Goal: Task Accomplishment & Management: Complete application form

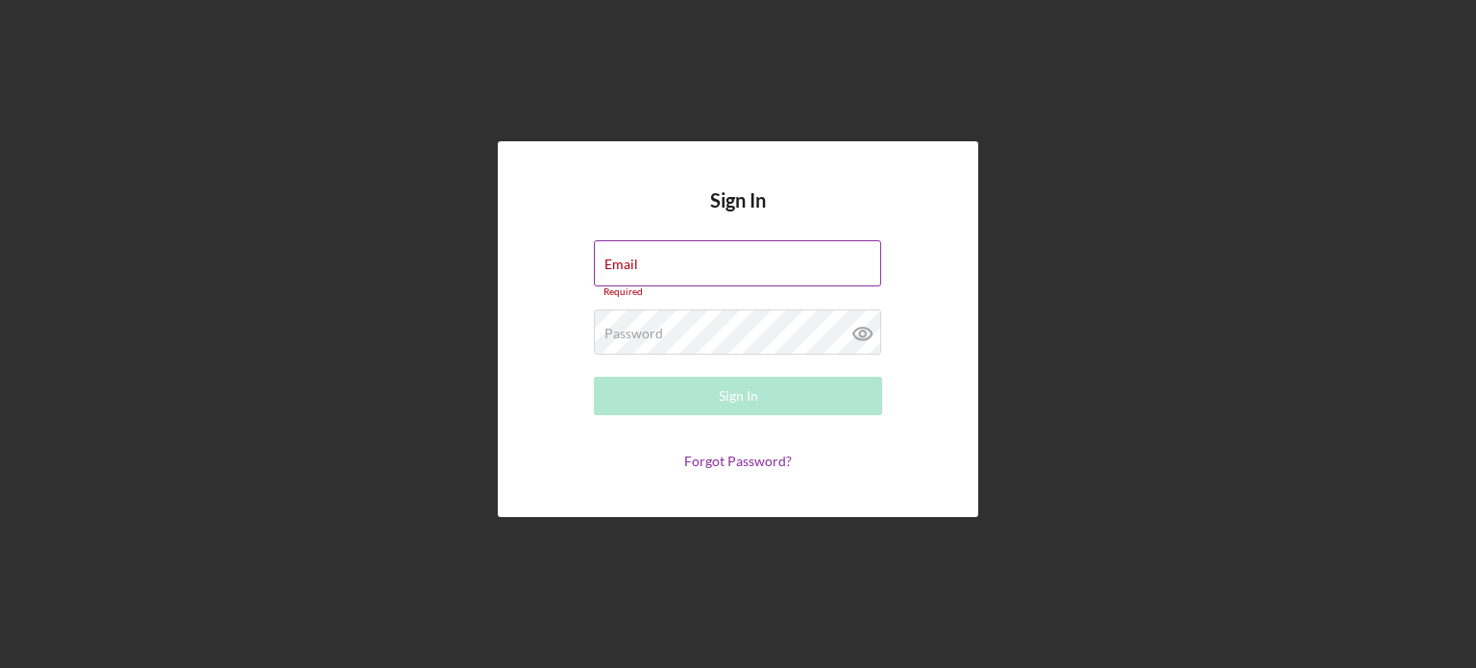
type input "[PERSON_NAME][EMAIL_ADDRESS][DOMAIN_NAME]"
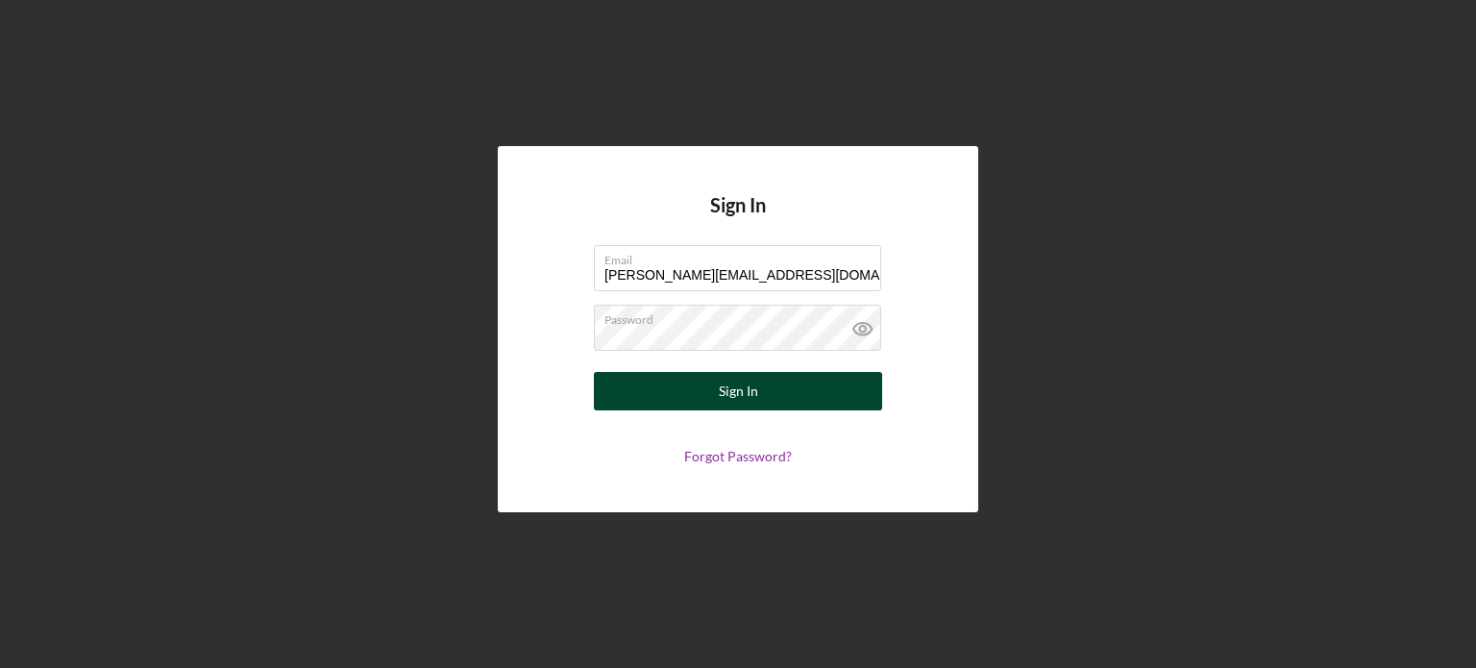
click at [686, 405] on button "Sign In" at bounding box center [738, 391] width 288 height 38
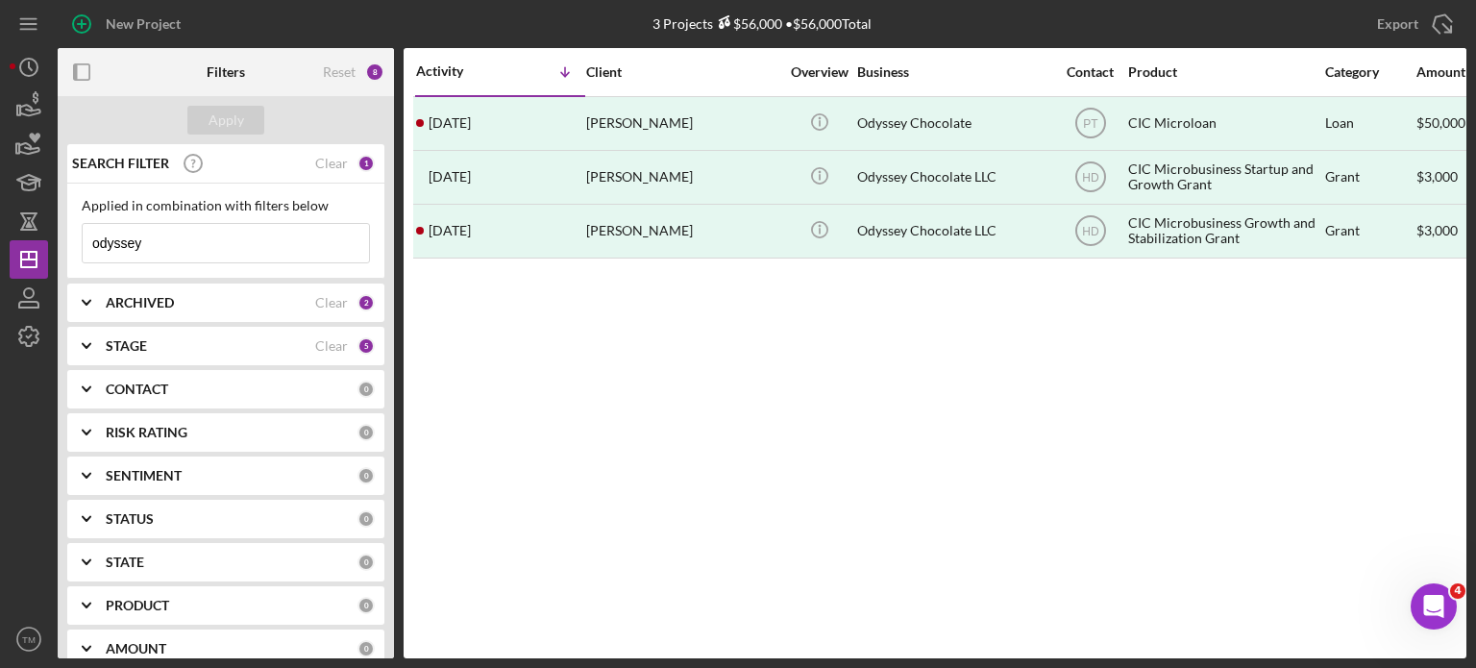
click at [170, 224] on input "odyssey" at bounding box center [226, 243] width 286 height 38
drag, startPoint x: 208, startPoint y: 243, endPoint x: -17, endPoint y: 451, distance: 306.1
click at [0, 451] on html "New Project 3 Projects $56,000 • $56,000 Total odyssey Export Icon/Export Filte…" at bounding box center [738, 334] width 1476 height 668
type input "[PERSON_NAME]"
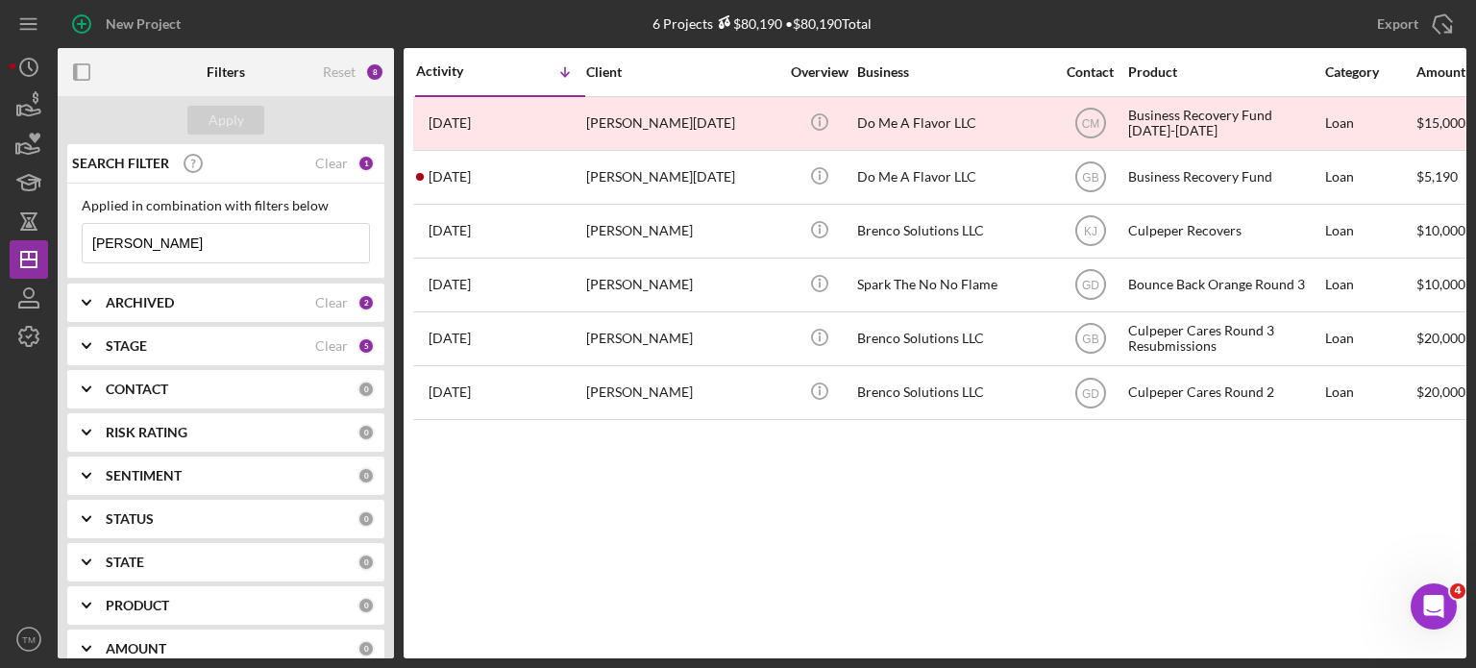
click at [222, 253] on input "[PERSON_NAME]" at bounding box center [226, 243] width 286 height 38
drag, startPoint x: 123, startPoint y: 240, endPoint x: 0, endPoint y: 227, distance: 123.8
click at [0, 227] on div "New Project 6 Projects $80,190 • $80,190 Total odyssey Export Icon/Export Filte…" at bounding box center [738, 334] width 1476 height 668
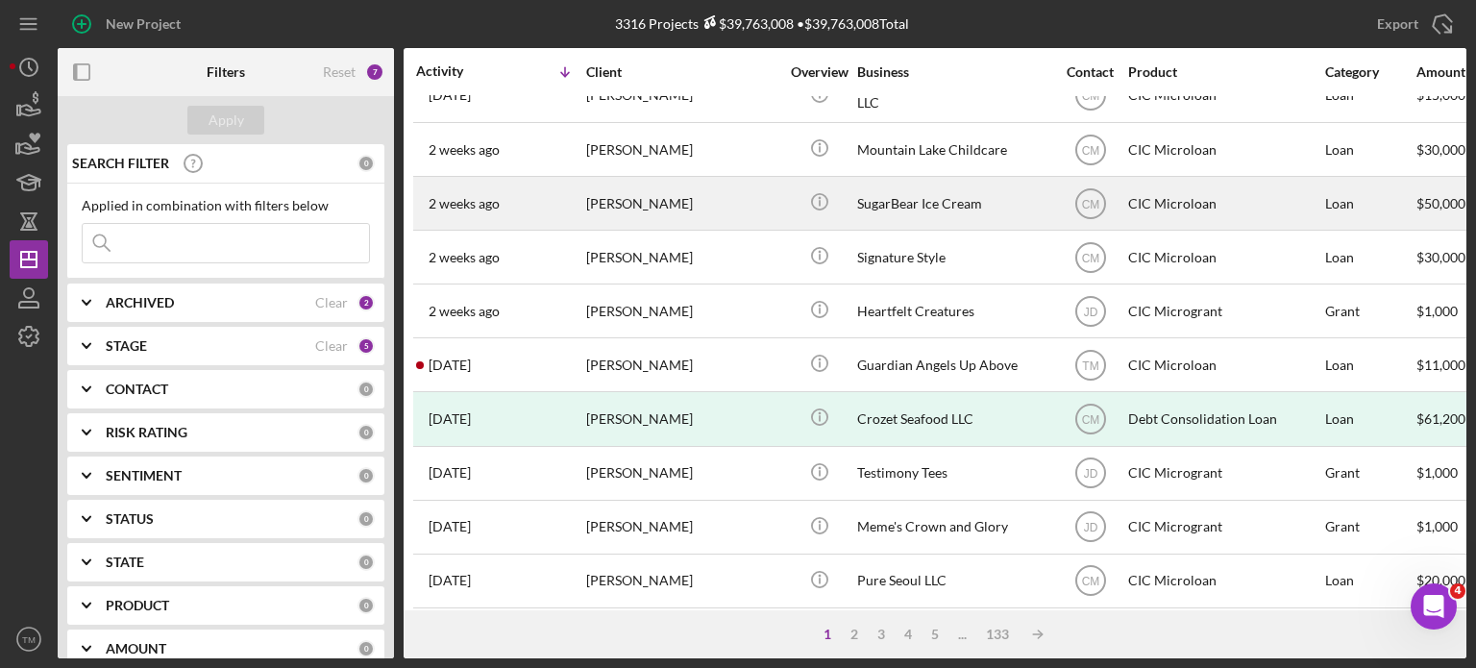
scroll to position [838, 0]
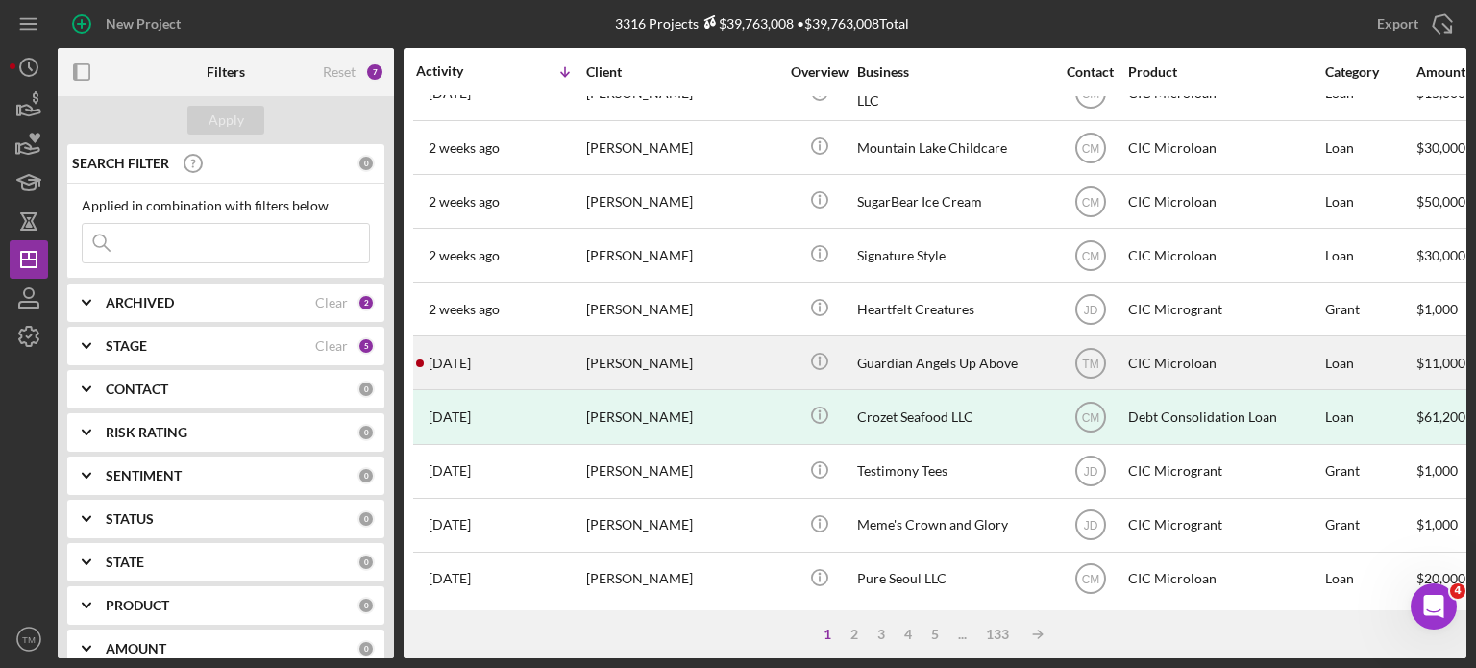
click at [715, 348] on div "[PERSON_NAME]" at bounding box center [682, 362] width 192 height 51
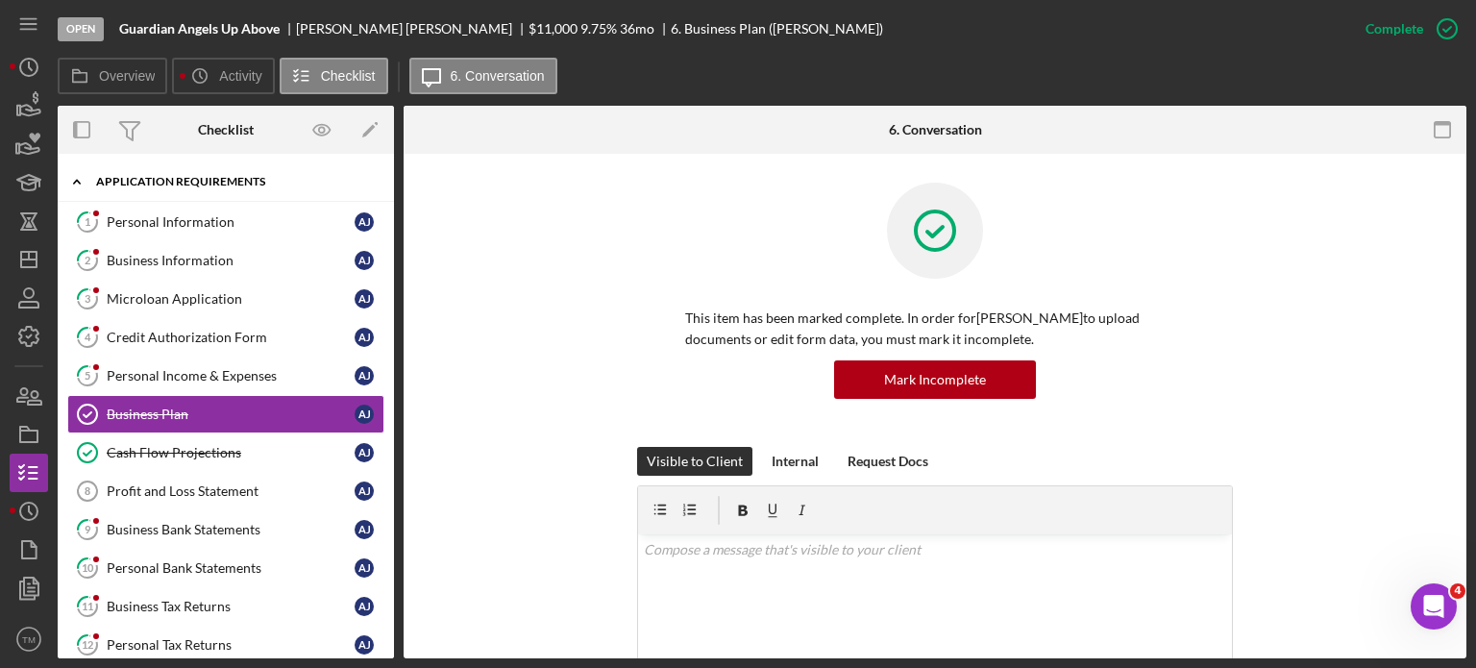
scroll to position [6, 0]
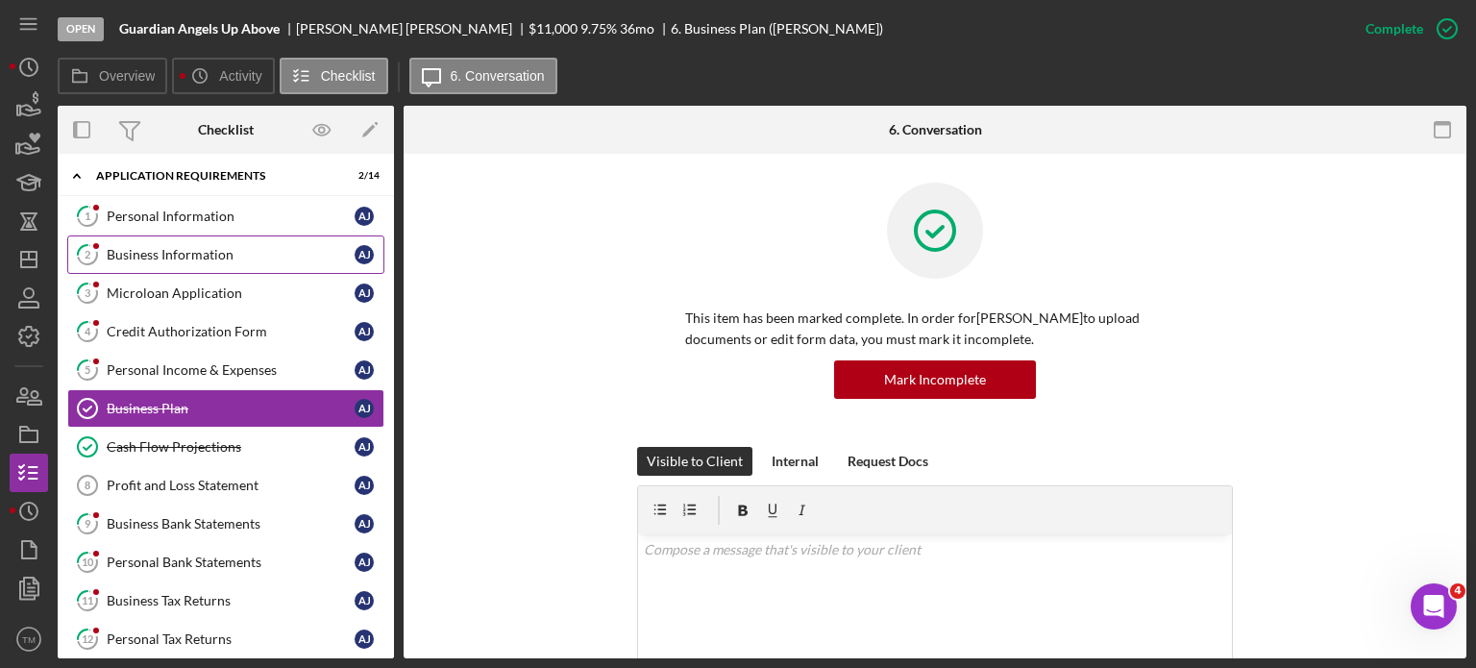
drag, startPoint x: 167, startPoint y: 212, endPoint x: 281, endPoint y: 245, distance: 118.0
click at [167, 212] on div "Personal Information" at bounding box center [231, 216] width 248 height 15
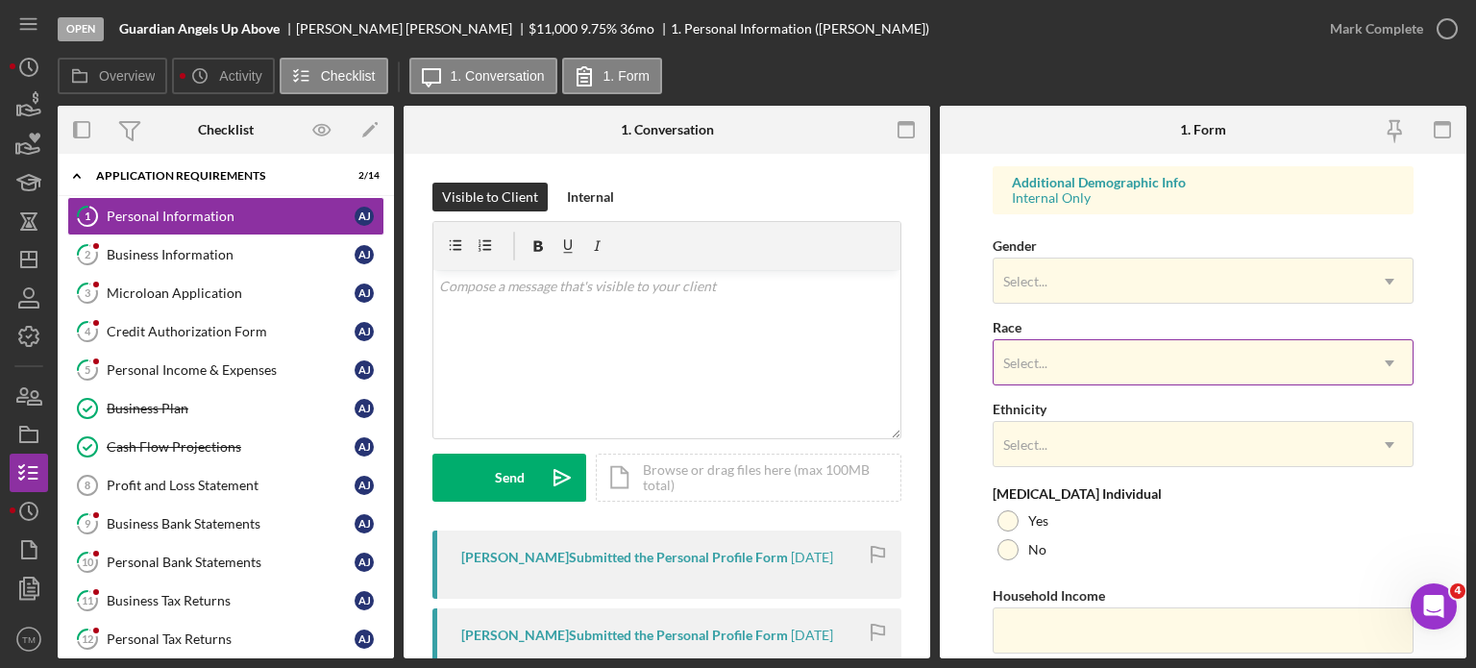
scroll to position [673, 0]
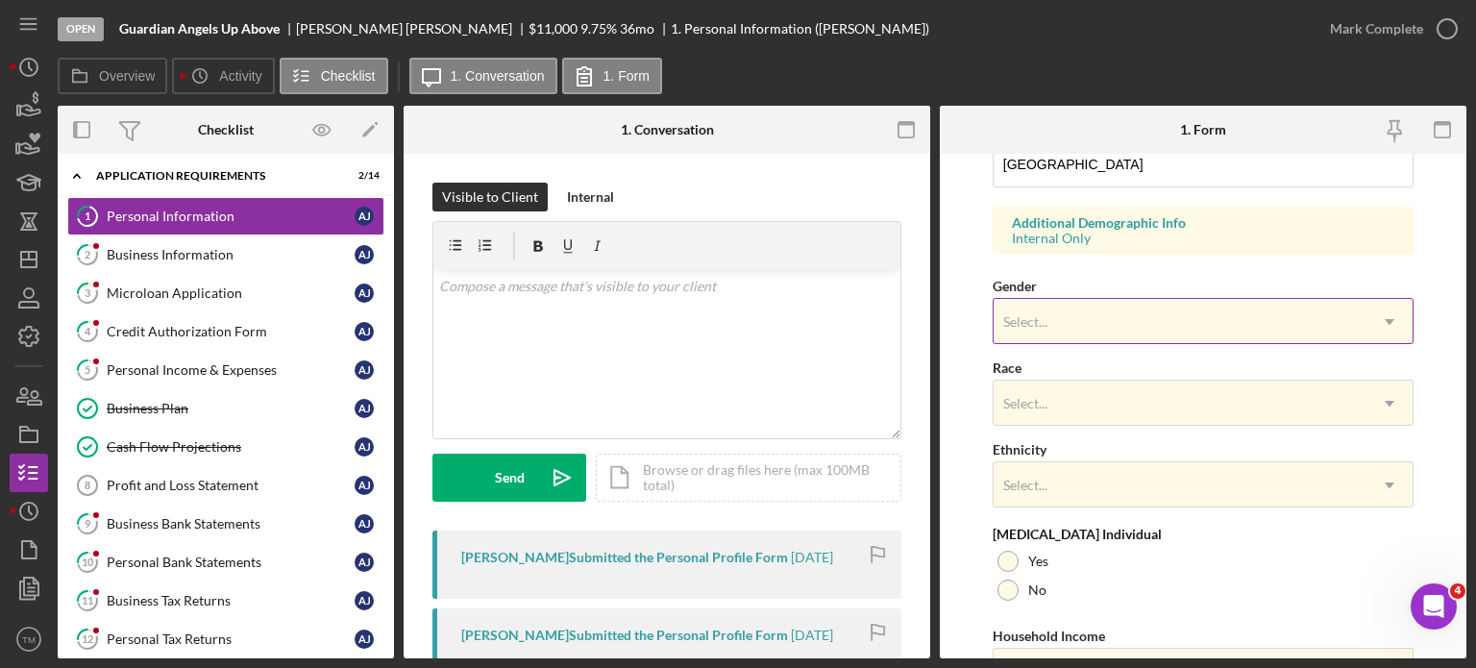
click at [1138, 325] on div "Select..." at bounding box center [1180, 322] width 373 height 44
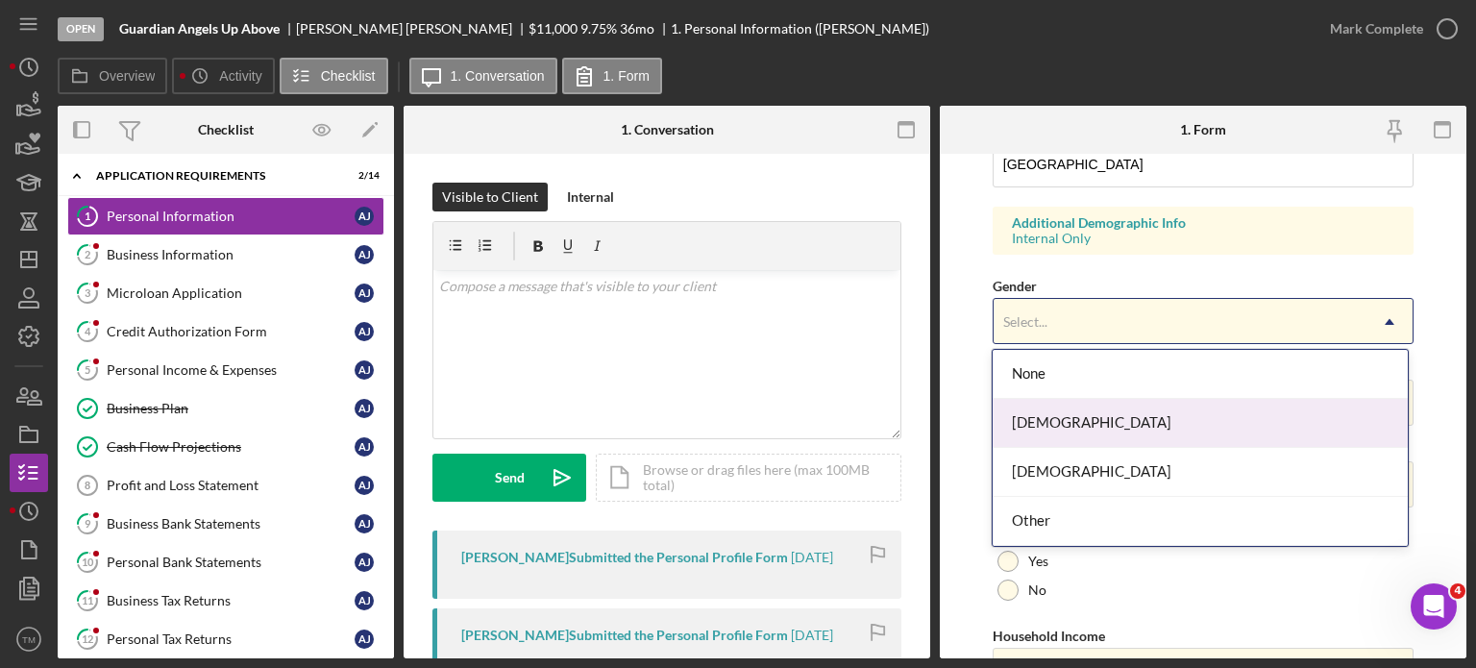
click at [1093, 419] on div "[DEMOGRAPHIC_DATA]" at bounding box center [1200, 423] width 415 height 49
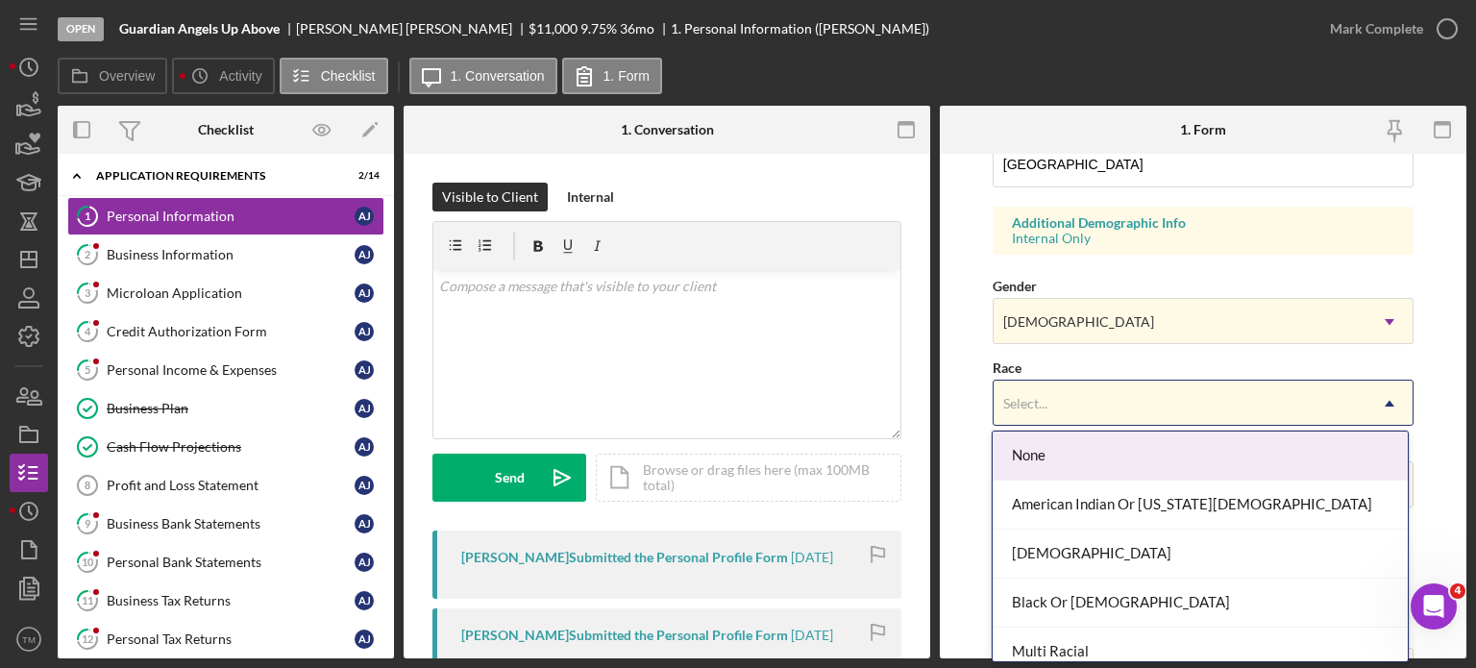
click at [1146, 400] on div "Select..." at bounding box center [1180, 404] width 373 height 44
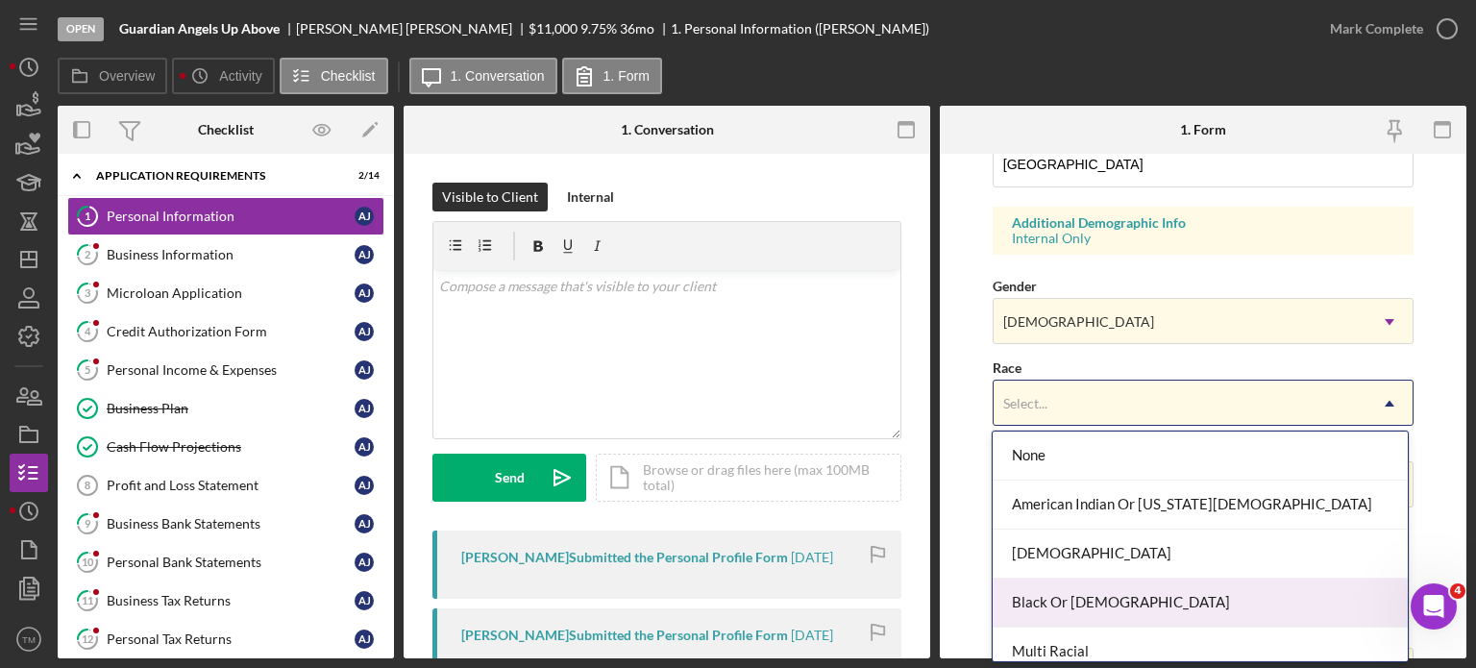
click at [1120, 584] on div "Black Or [DEMOGRAPHIC_DATA]" at bounding box center [1200, 603] width 415 height 49
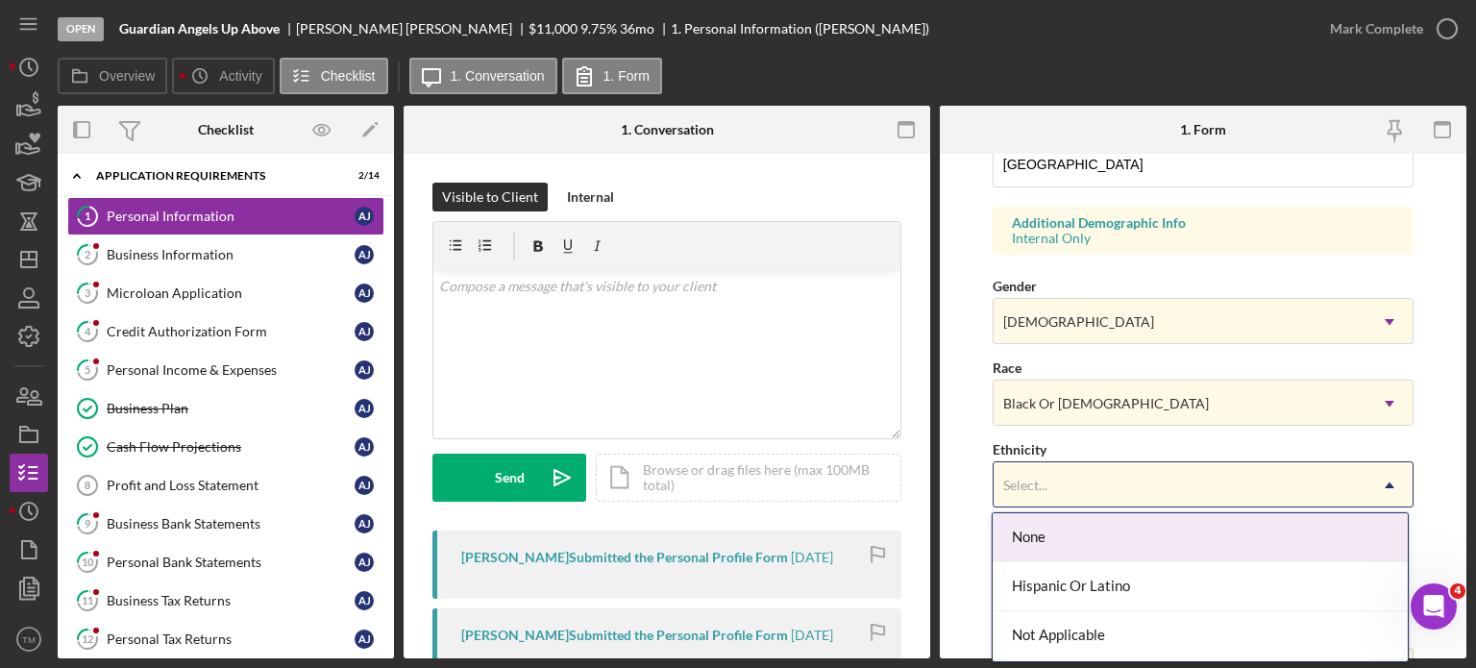
click at [1146, 477] on div "Select..." at bounding box center [1180, 485] width 373 height 44
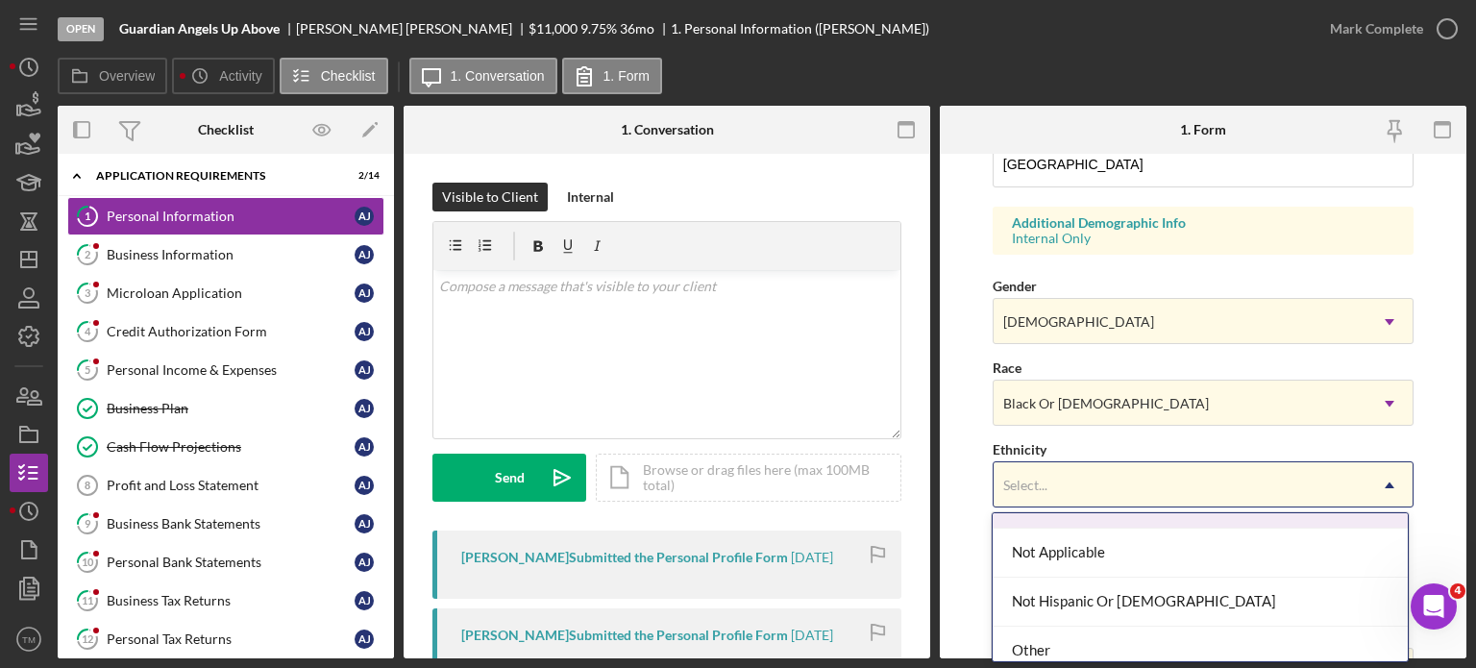
scroll to position [95, 0]
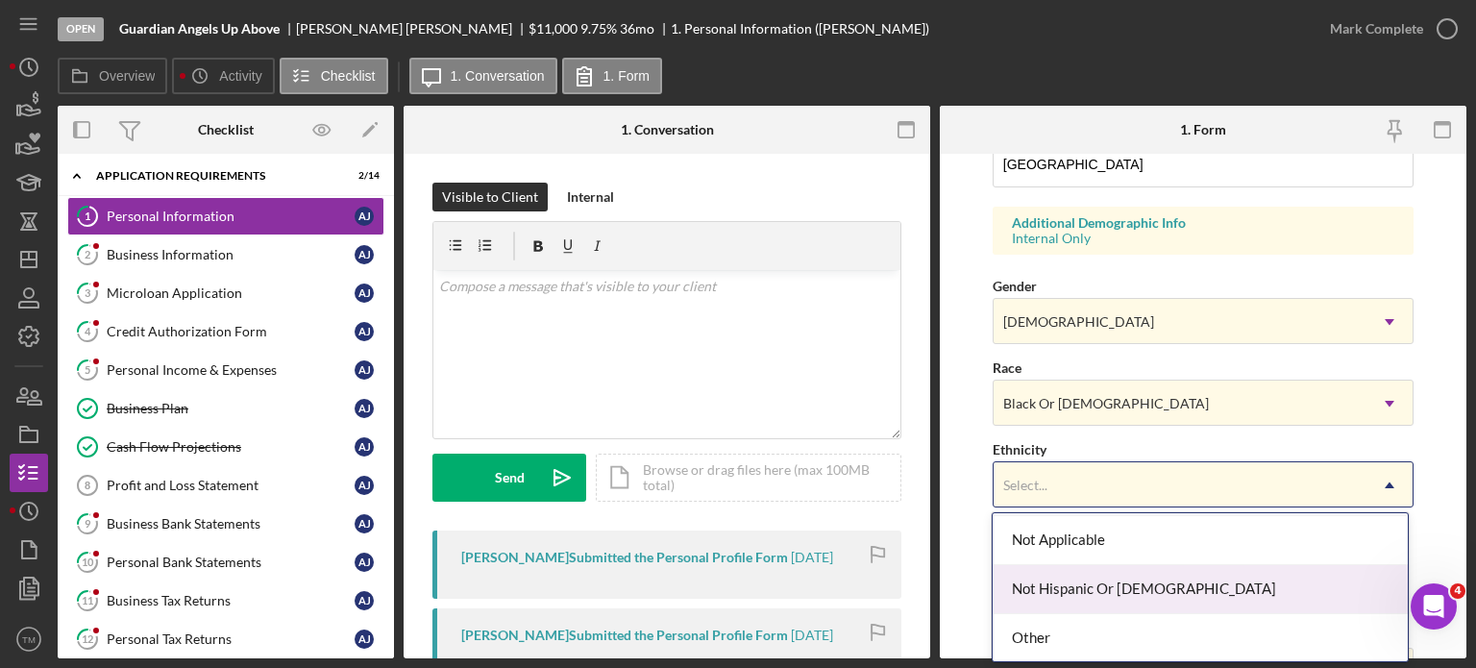
click at [1155, 587] on div "Not Hispanic Or [DEMOGRAPHIC_DATA]" at bounding box center [1200, 589] width 415 height 49
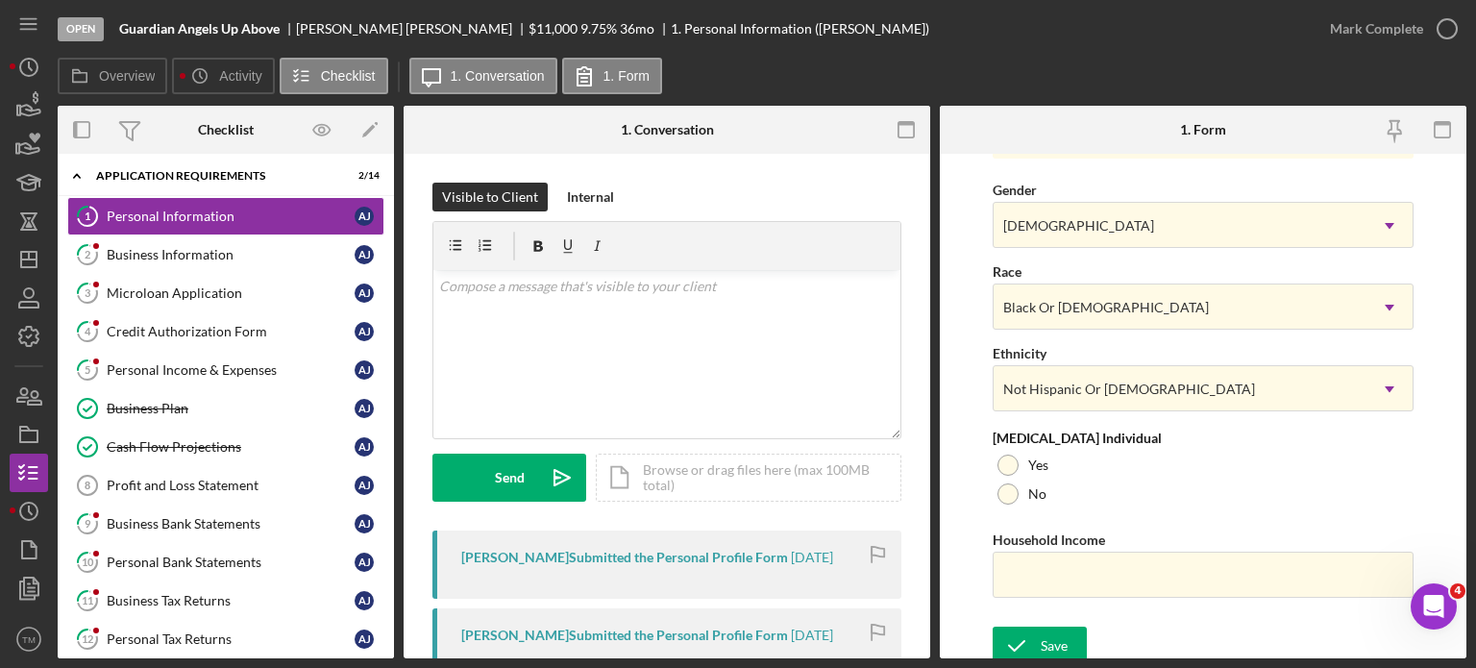
scroll to position [775, 0]
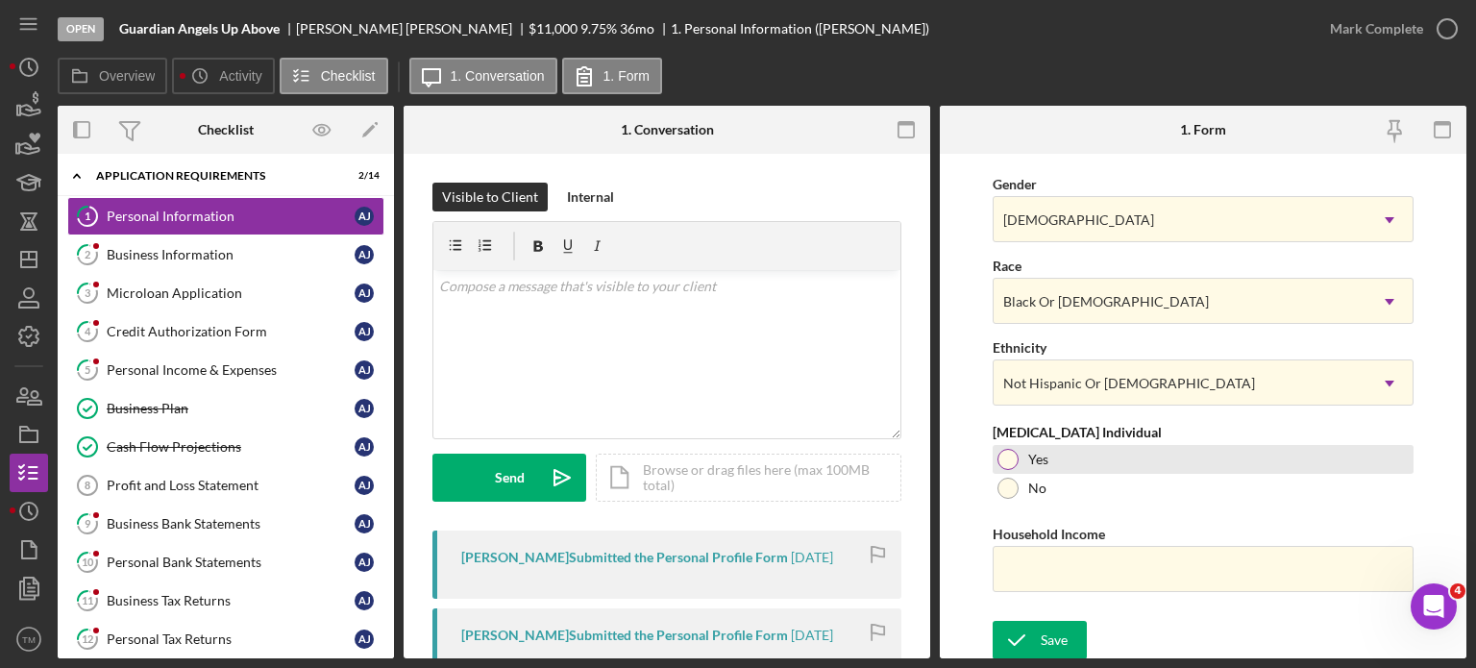
click at [1005, 458] on div at bounding box center [1008, 459] width 21 height 21
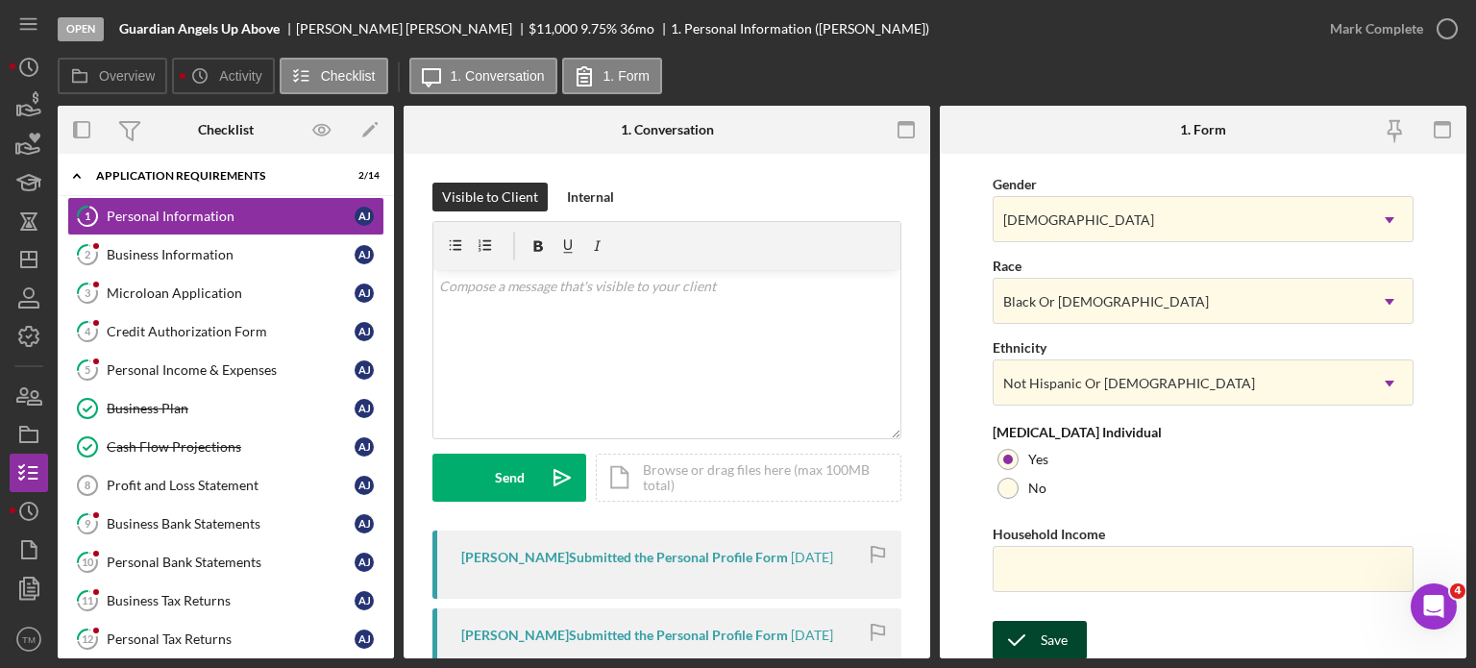
click at [1027, 622] on icon "submit" at bounding box center [1017, 640] width 48 height 48
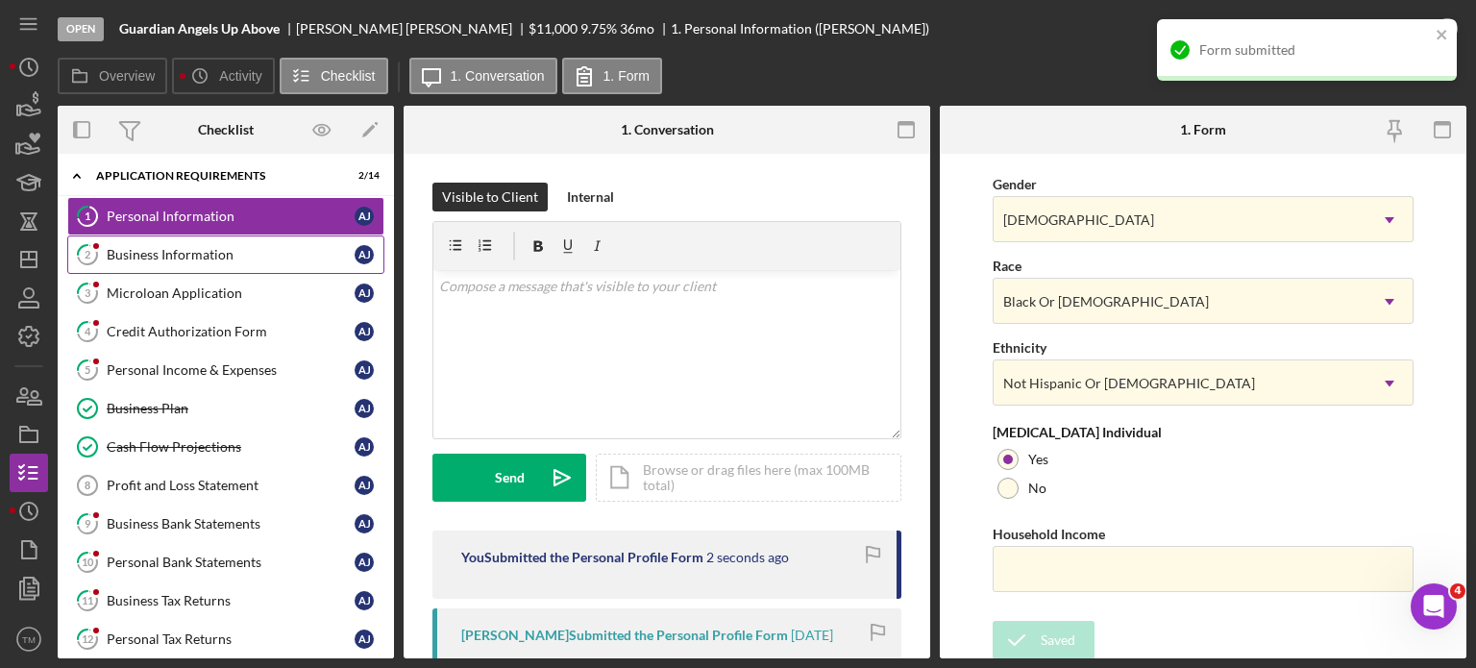
click at [206, 254] on div "Business Information" at bounding box center [231, 254] width 248 height 15
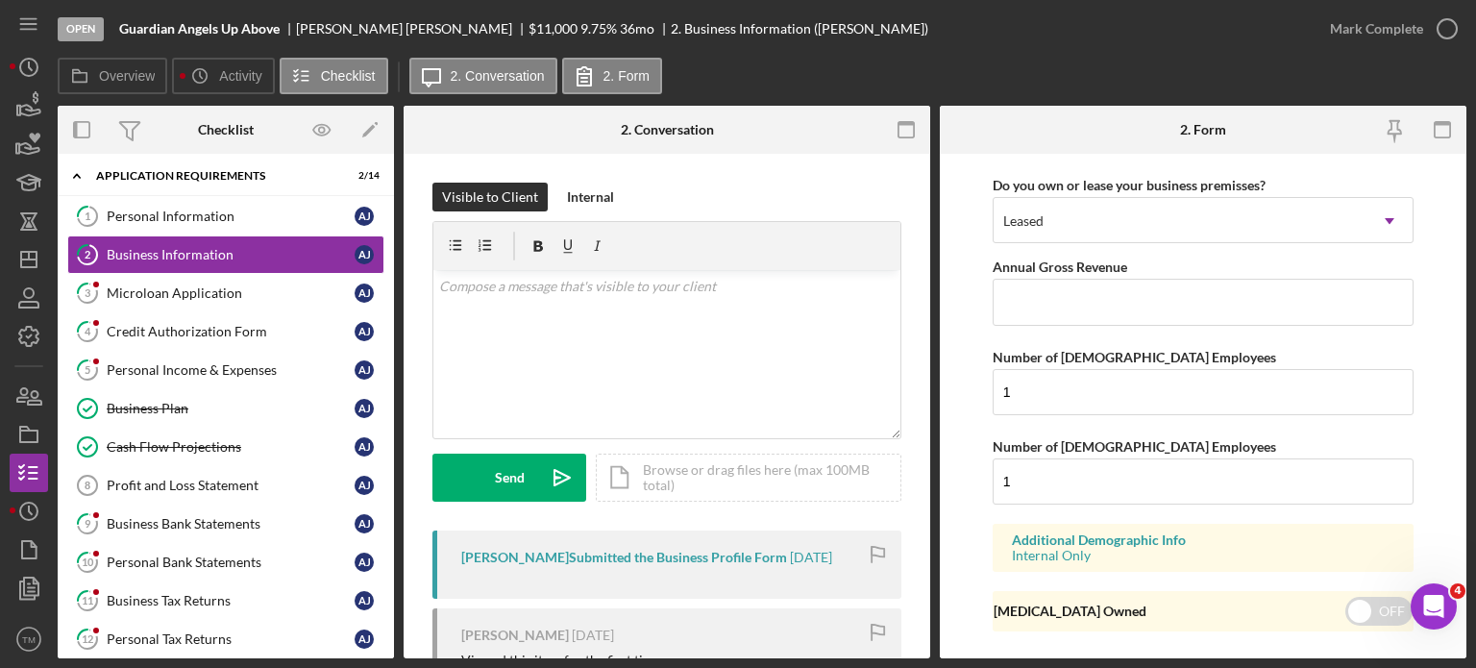
scroll to position [1621, 0]
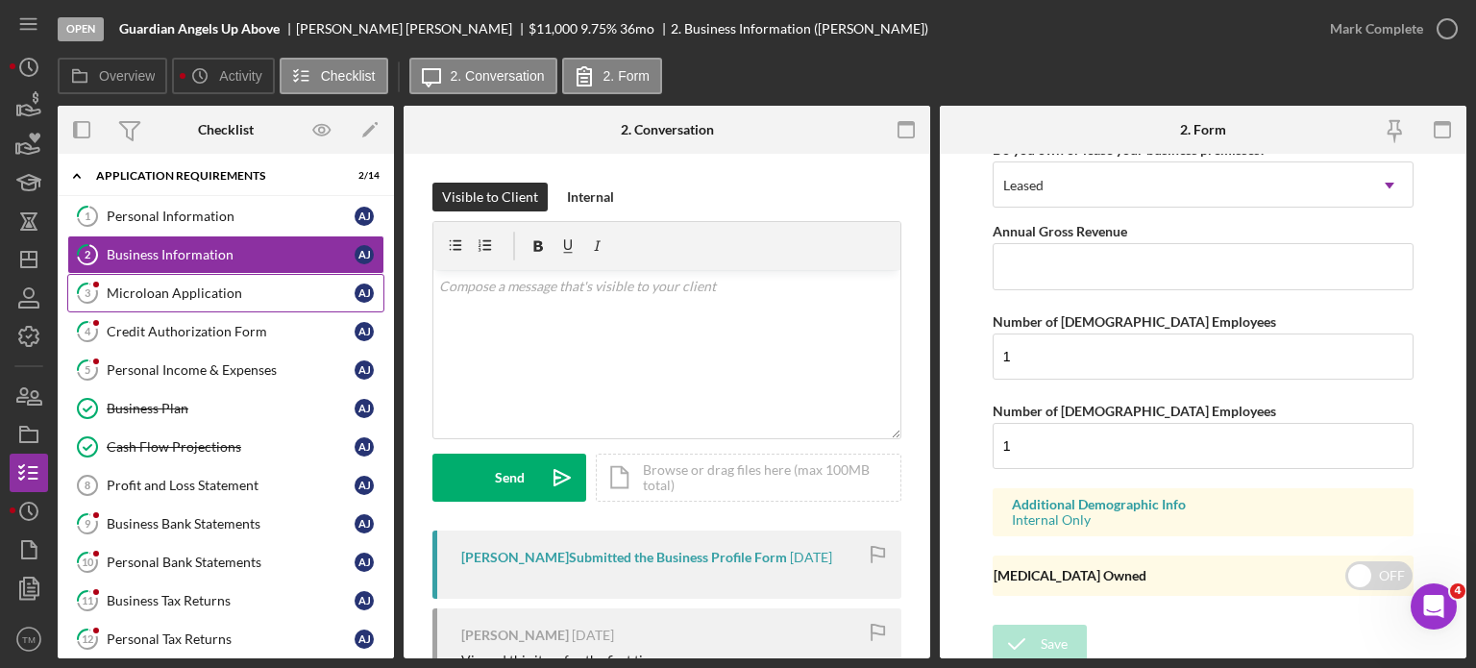
click at [216, 296] on div "Microloan Application" at bounding box center [231, 292] width 248 height 15
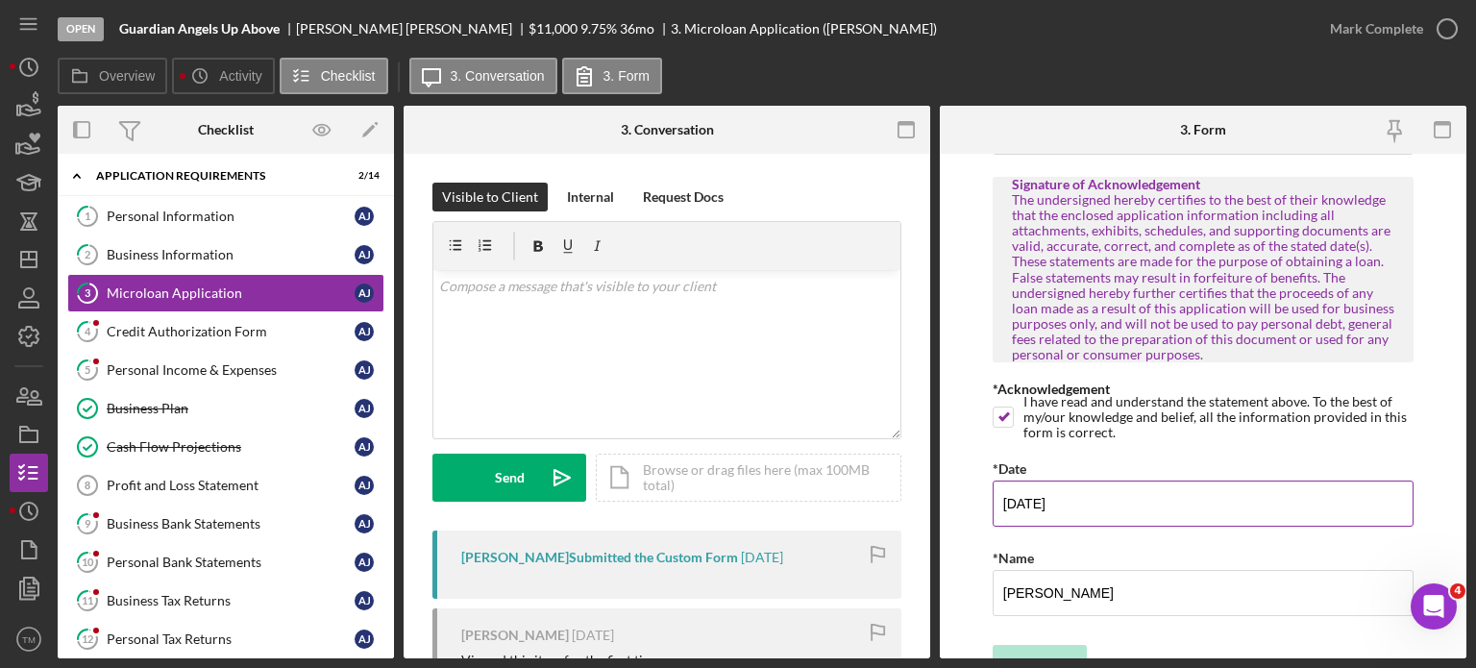
scroll to position [4992, 0]
click at [955, 342] on form "MICROLOAN APPLICATION *Borrower Characteristics Please check the options that a…" at bounding box center [1203, 406] width 527 height 505
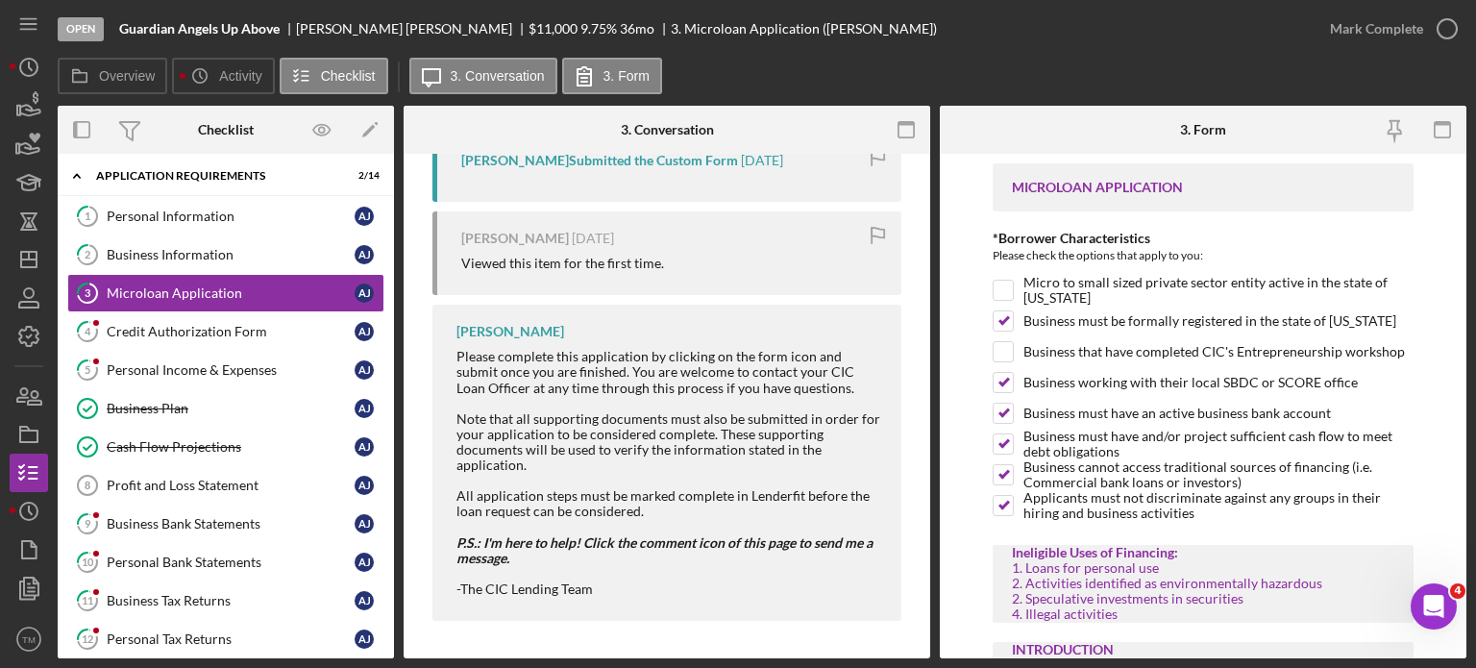
scroll to position [0, 0]
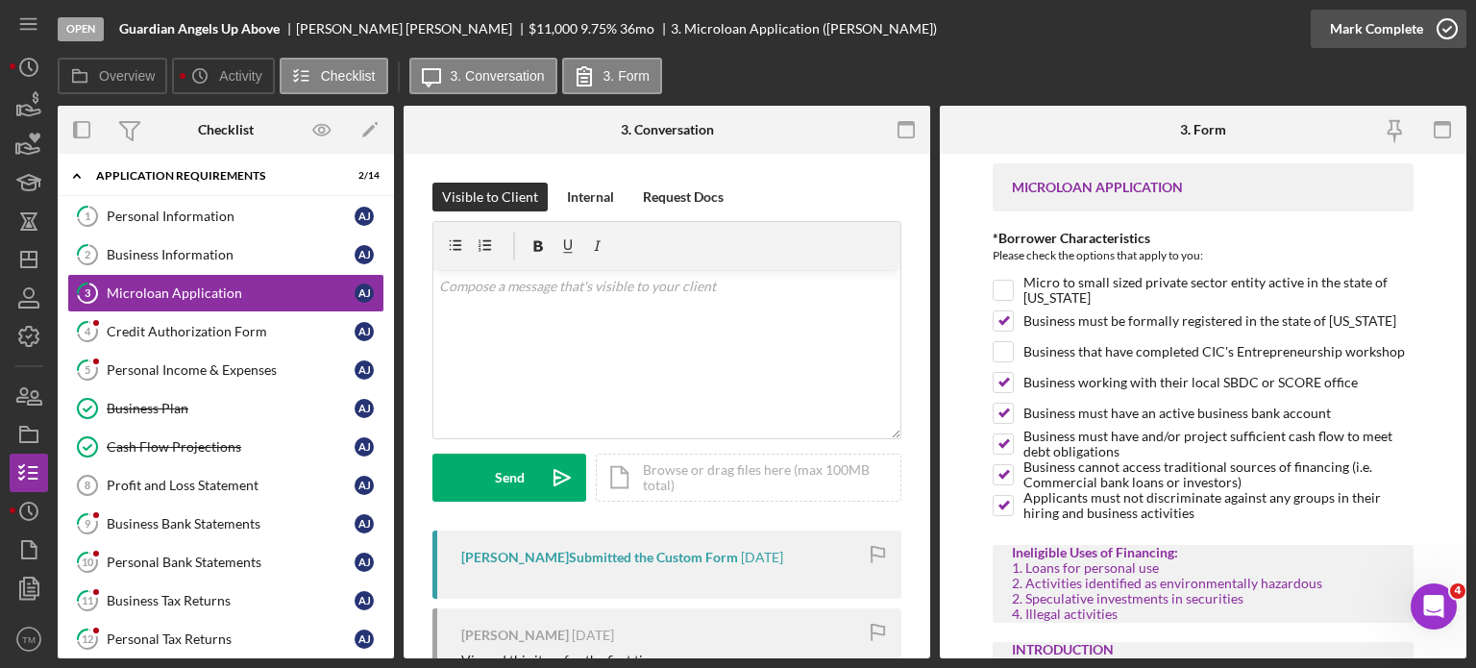
click at [1386, 37] on div "Mark Complete" at bounding box center [1376, 29] width 93 height 38
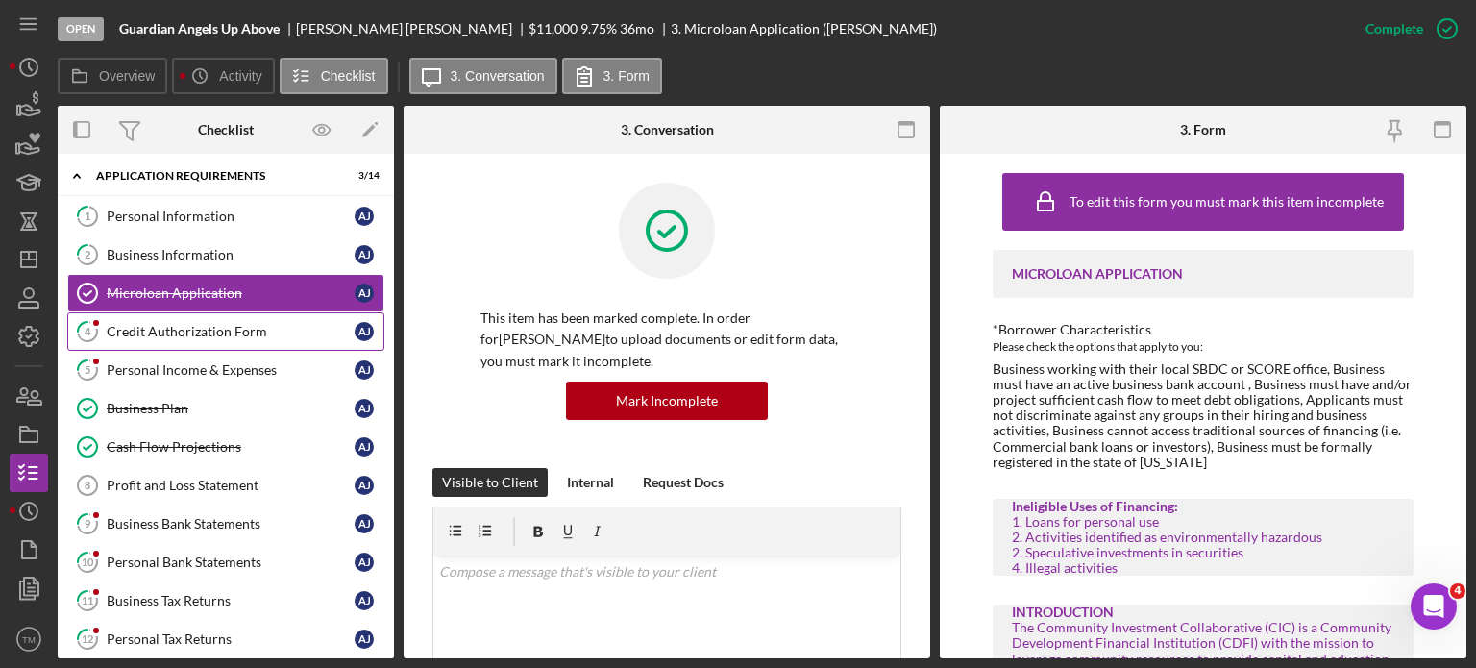
click at [231, 326] on div "Credit Authorization Form" at bounding box center [231, 331] width 248 height 15
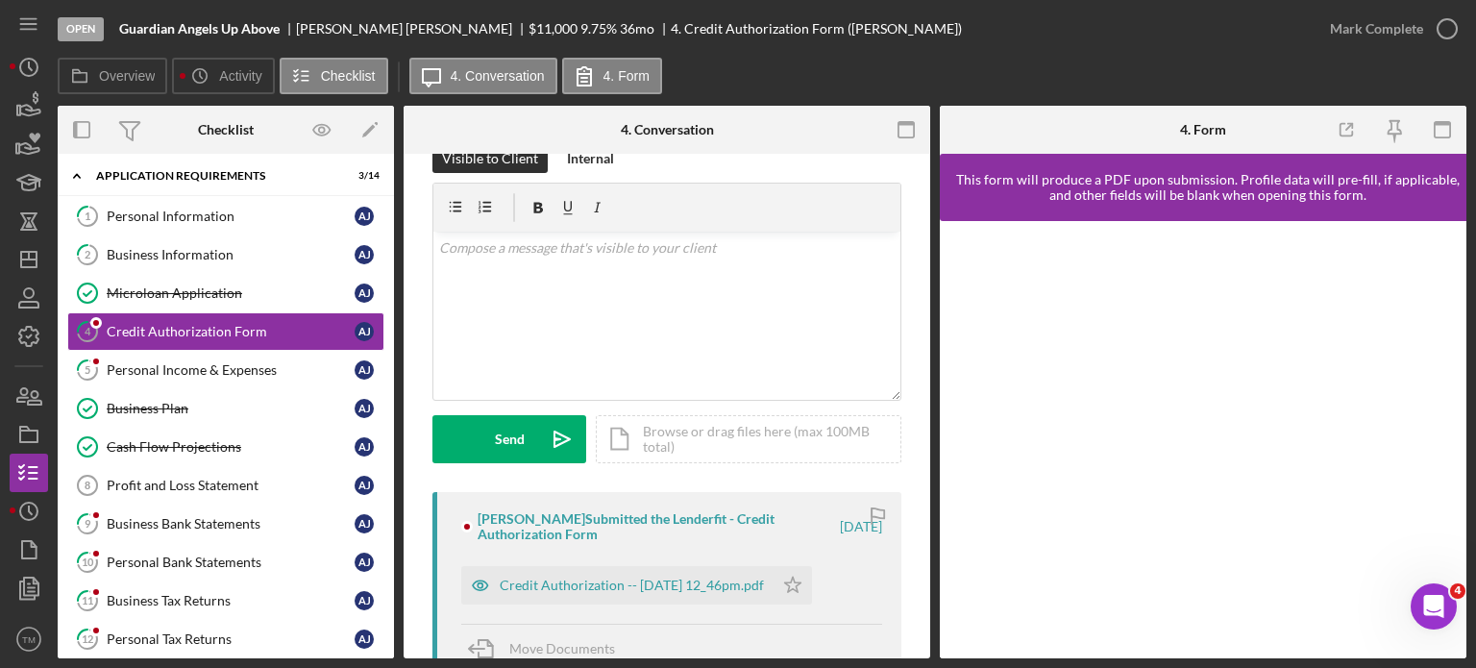
scroll to position [96, 0]
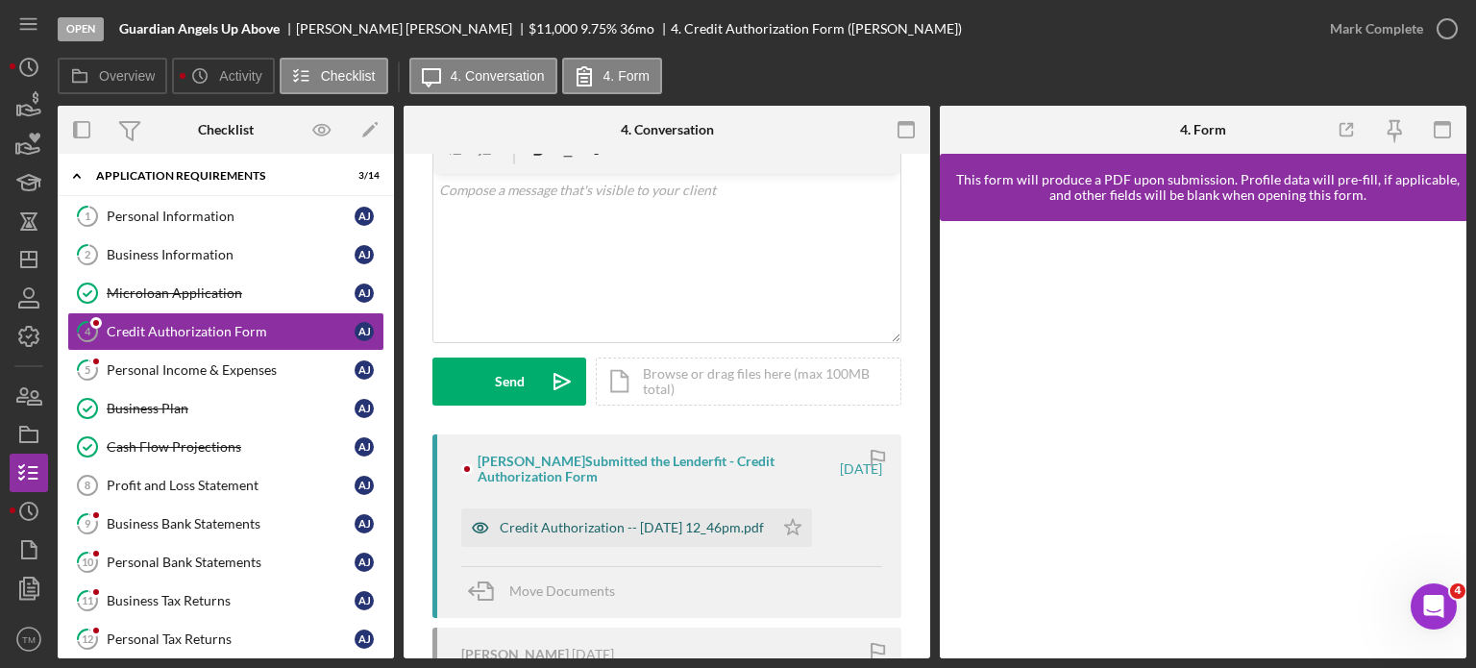
click at [671, 533] on div "Credit Authorization -- [DATE] 12_46pm.pdf" at bounding box center [632, 527] width 264 height 15
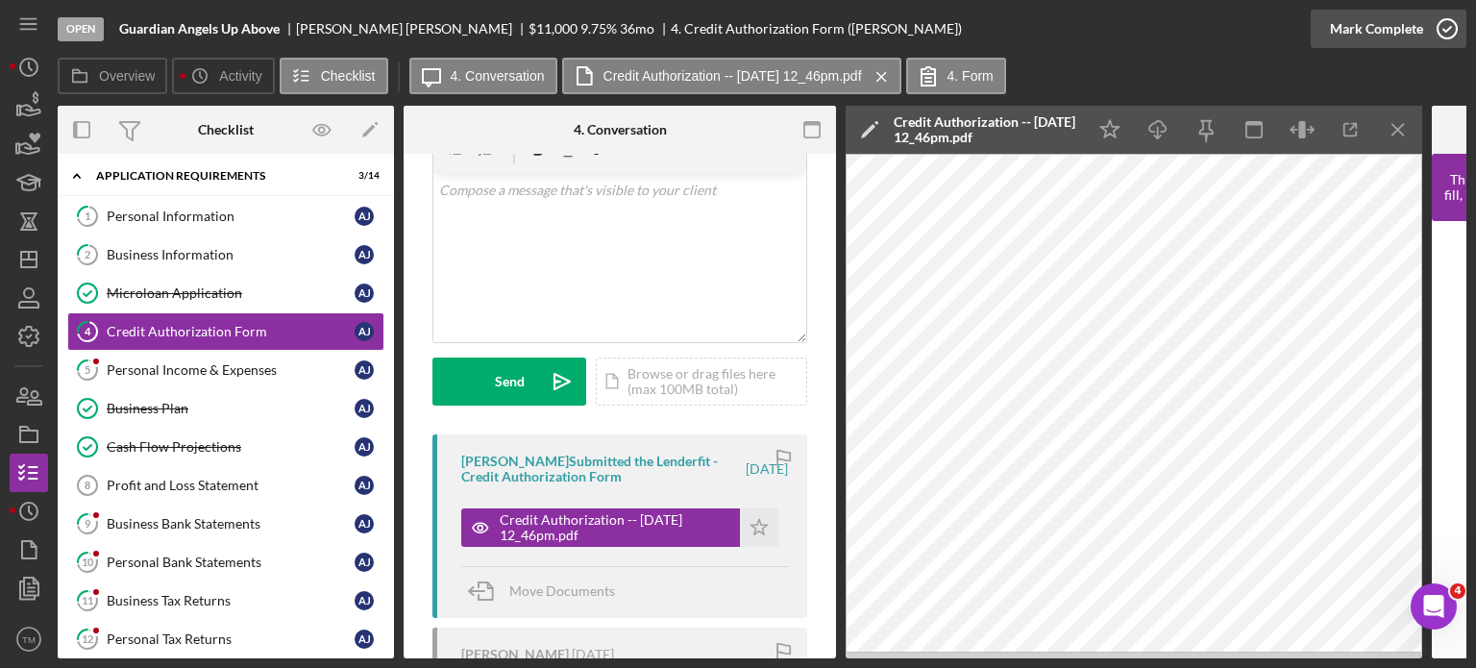
click at [1402, 33] on div "Mark Complete" at bounding box center [1376, 29] width 93 height 38
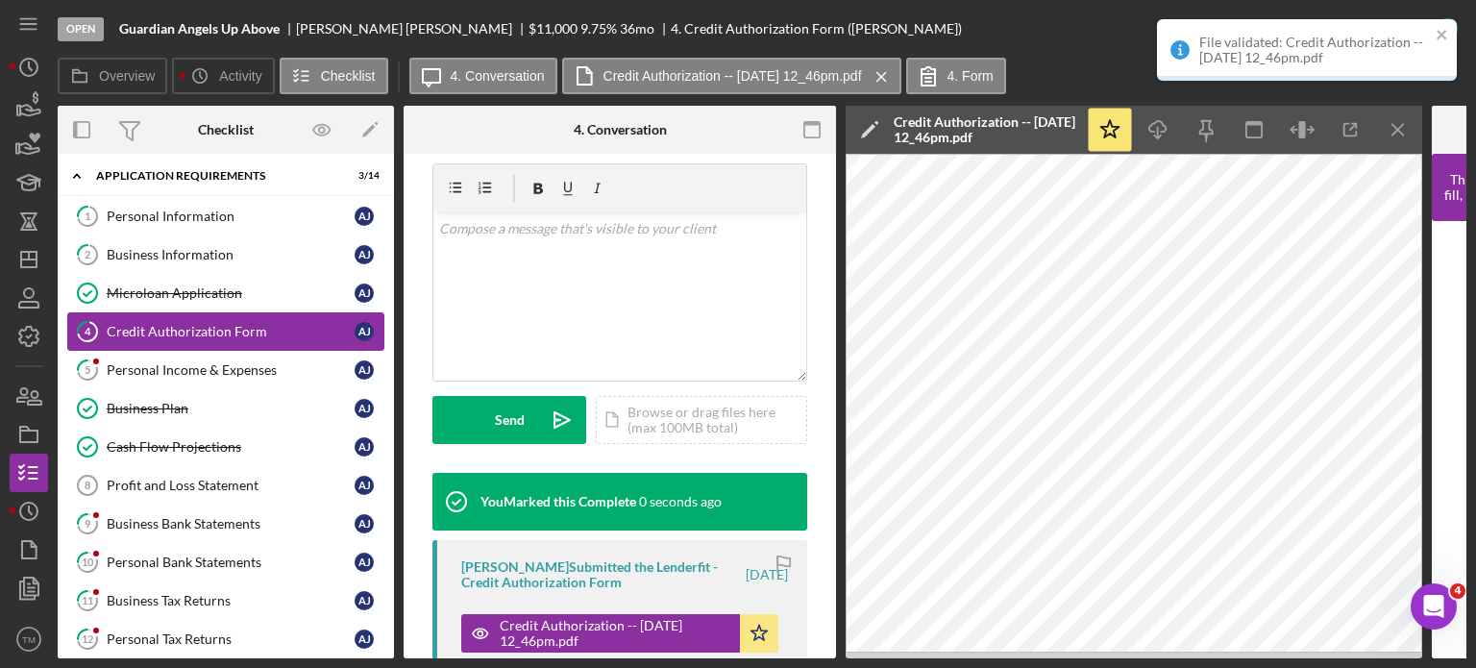
scroll to position [382, 0]
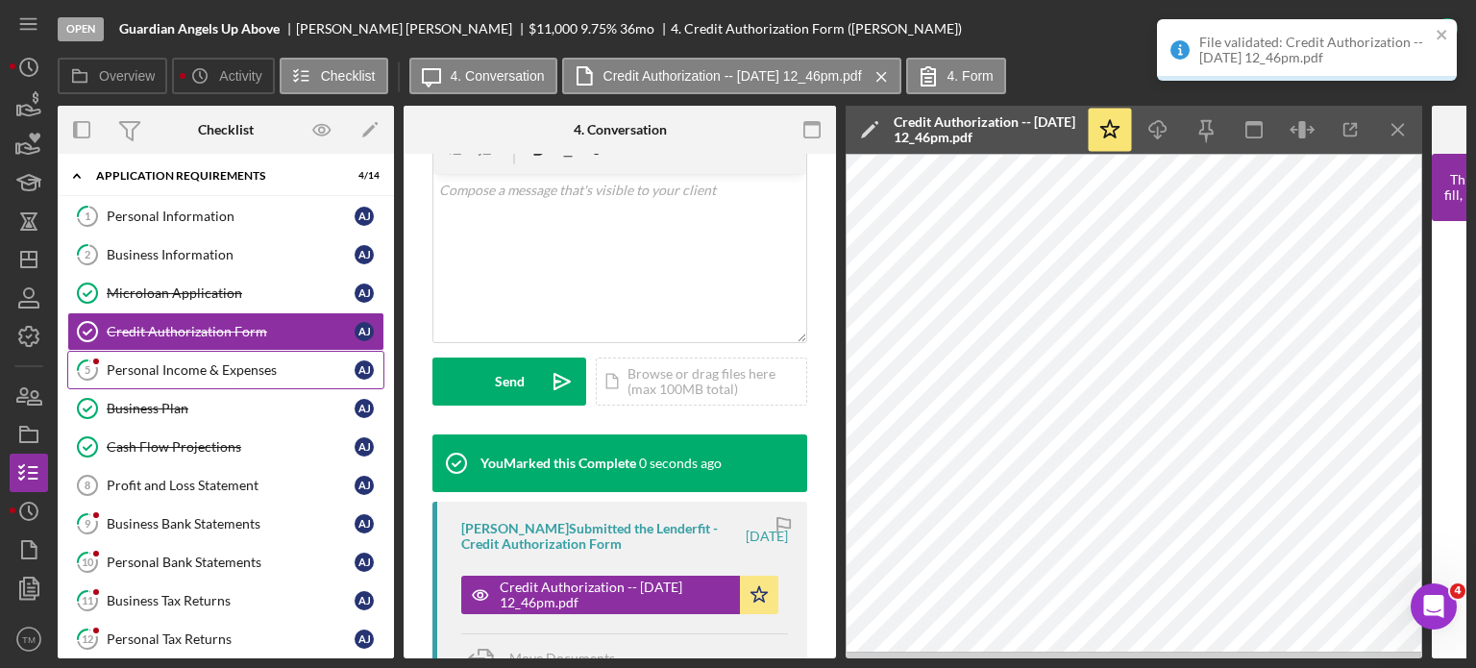
click at [205, 367] on div "Personal Income & Expenses" at bounding box center [231, 369] width 248 height 15
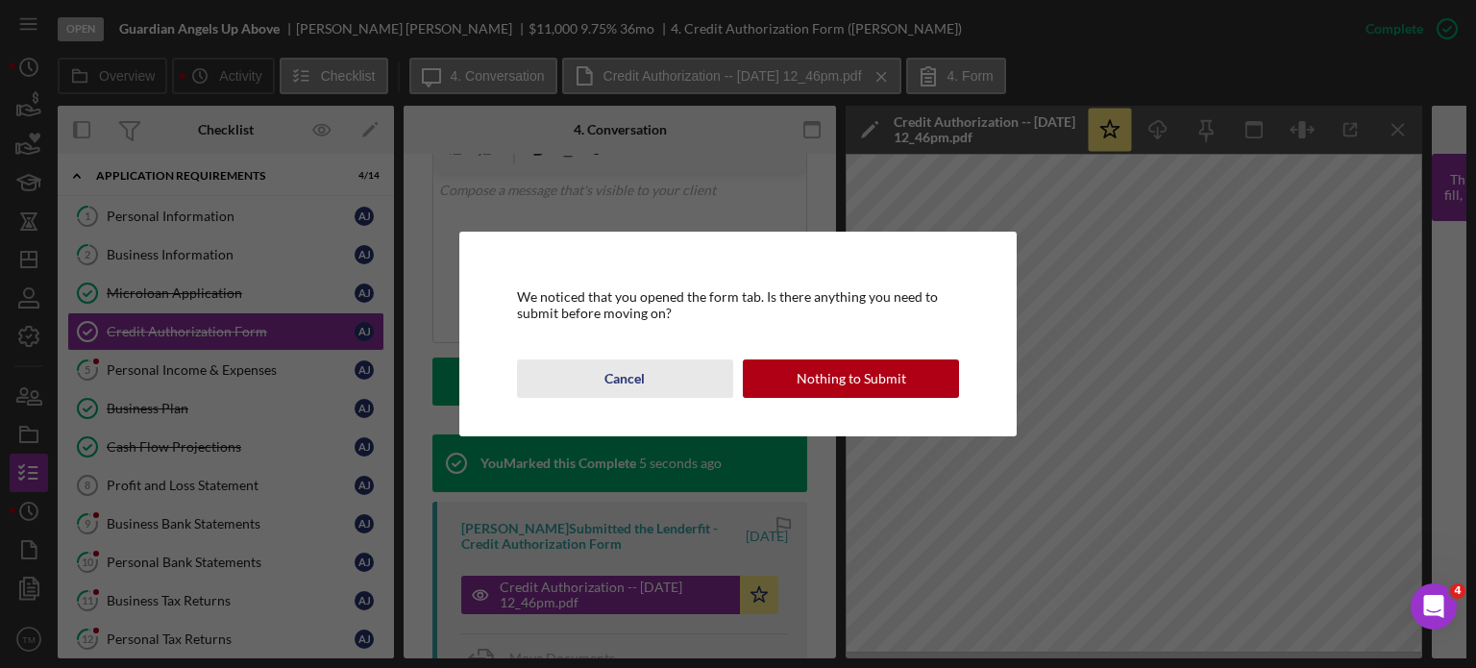
click at [641, 378] on div "Cancel" at bounding box center [625, 378] width 40 height 38
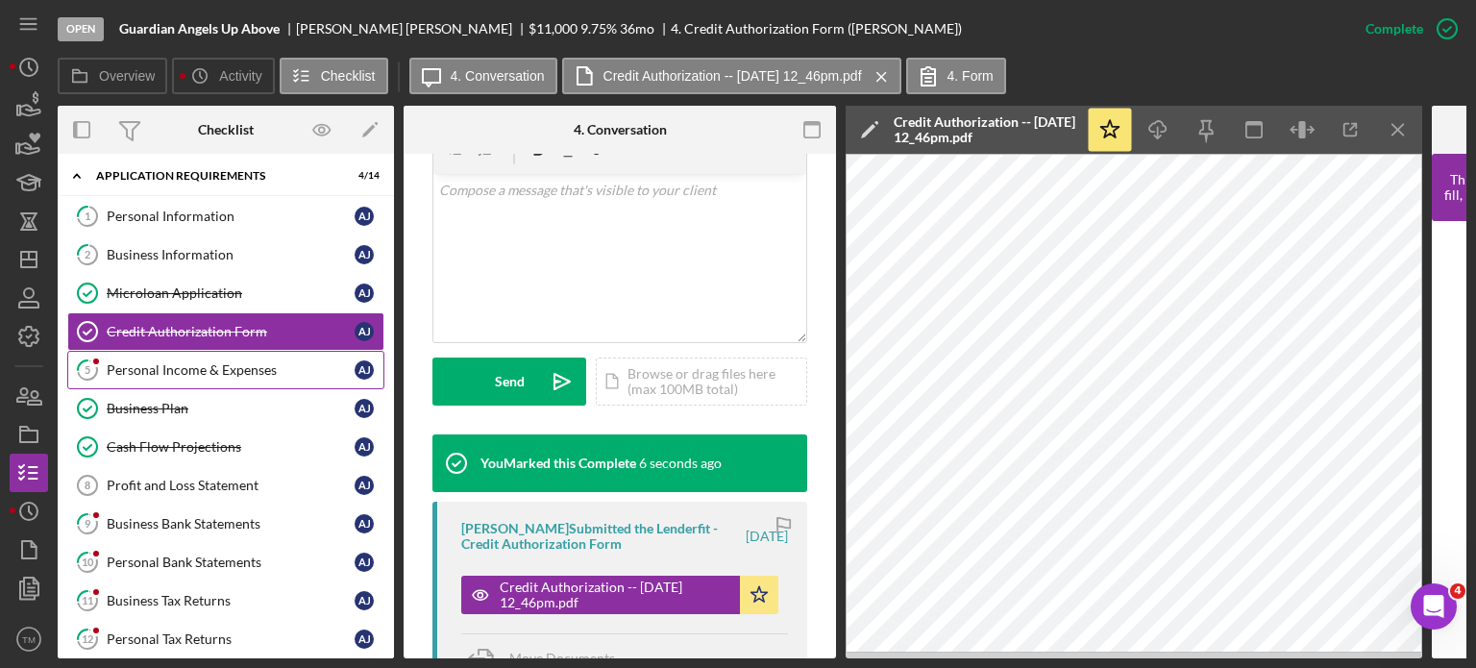
click at [238, 371] on div "Personal Income & Expenses" at bounding box center [231, 369] width 248 height 15
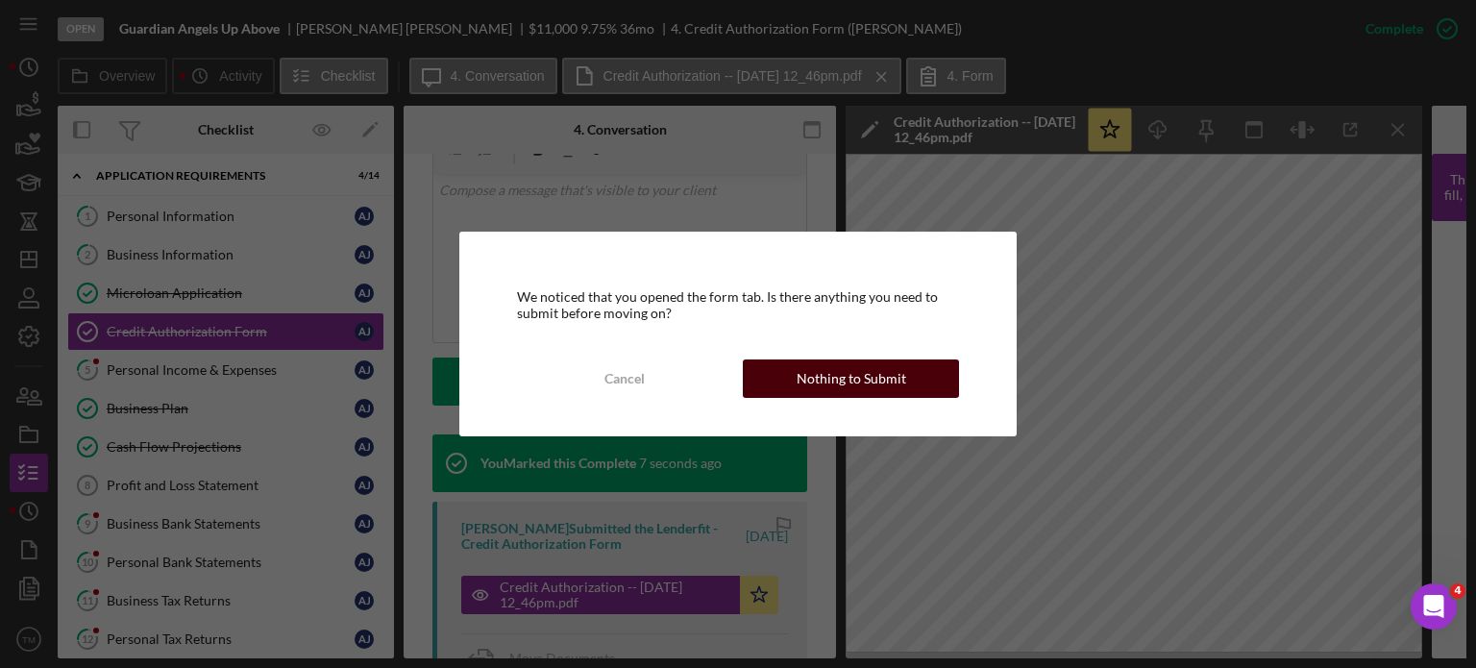
click at [853, 382] on div "Nothing to Submit" at bounding box center [852, 378] width 110 height 38
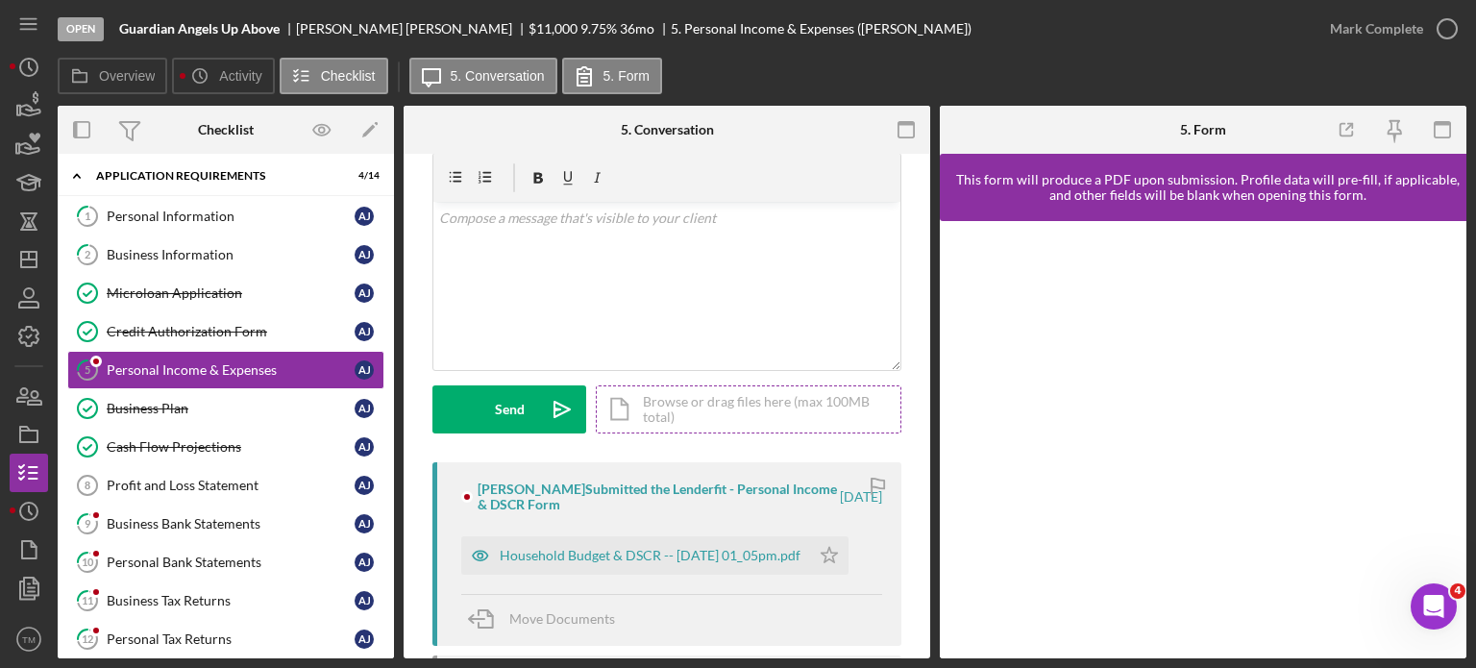
scroll to position [96, 0]
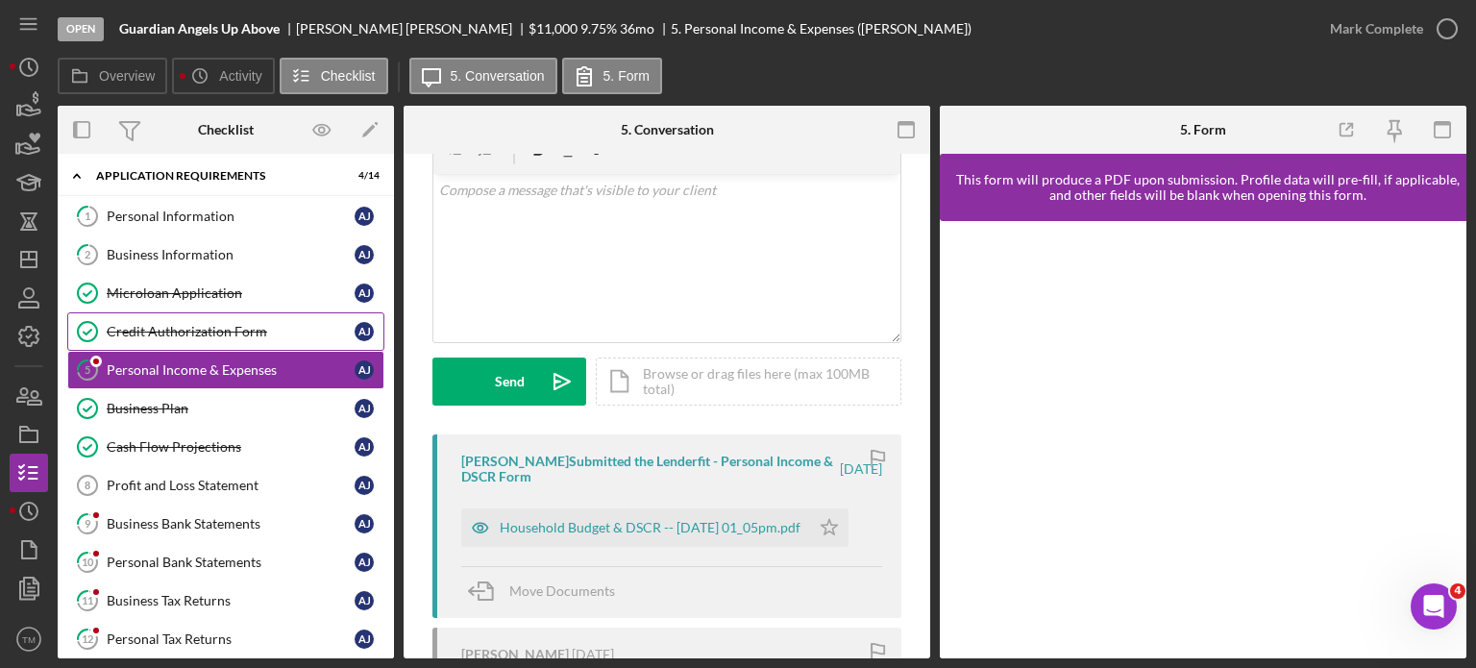
click at [263, 334] on div "Credit Authorization Form" at bounding box center [231, 331] width 248 height 15
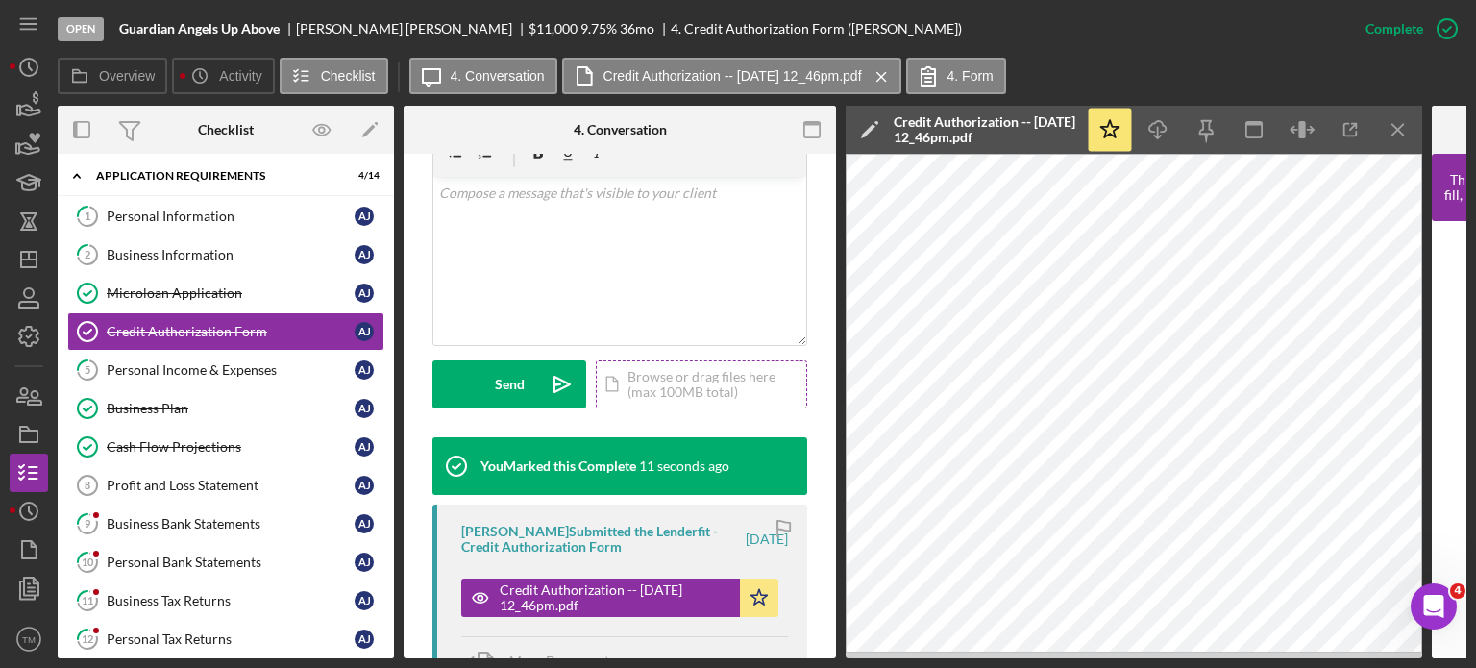
scroll to position [384, 0]
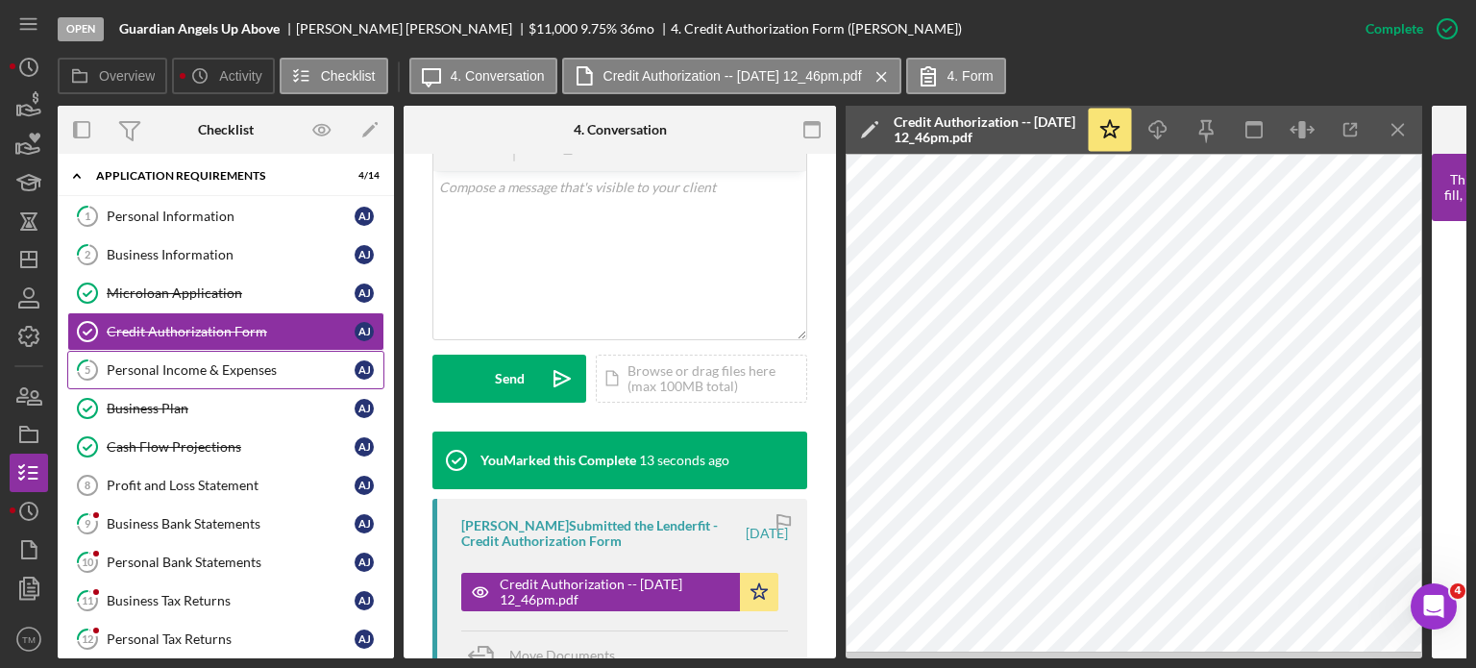
click at [208, 367] on div "Personal Income & Expenses" at bounding box center [231, 369] width 248 height 15
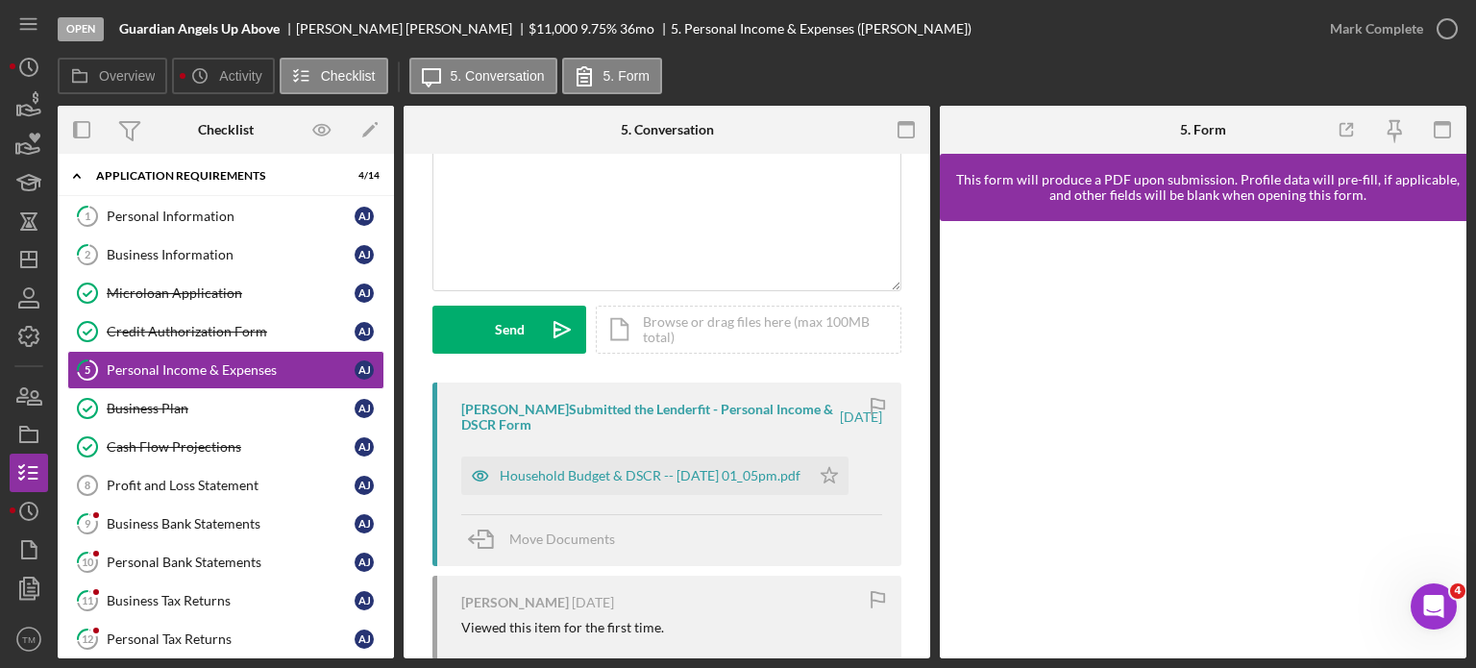
scroll to position [192, 0]
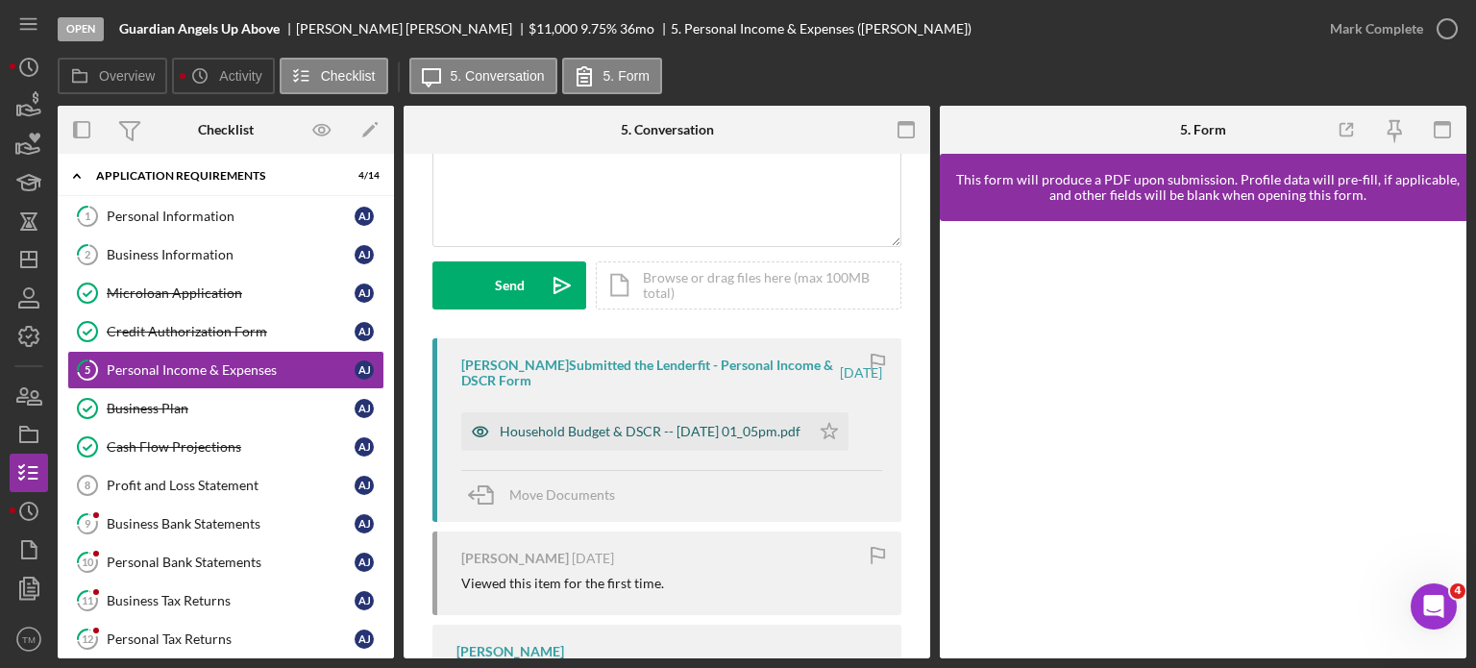
click at [655, 430] on div "Household Budget & DSCR -- [DATE] 01_05pm.pdf" at bounding box center [650, 431] width 301 height 15
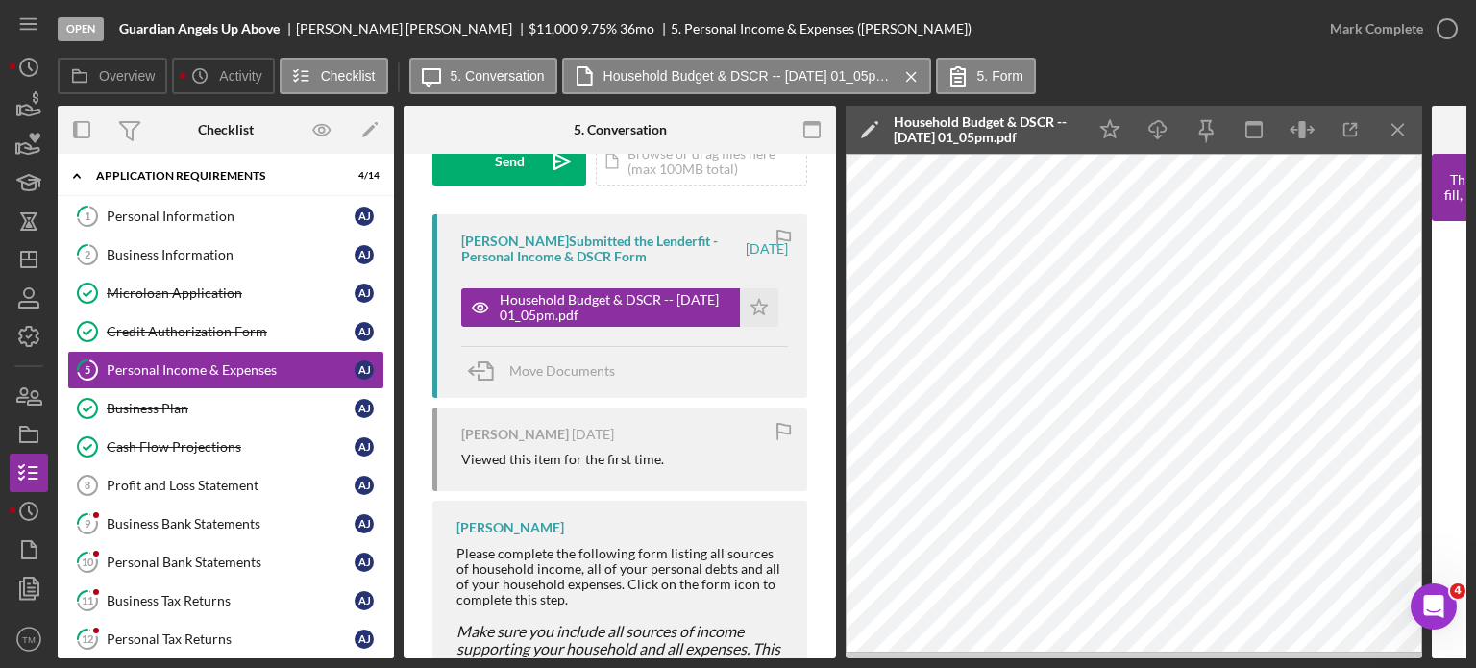
scroll to position [384, 0]
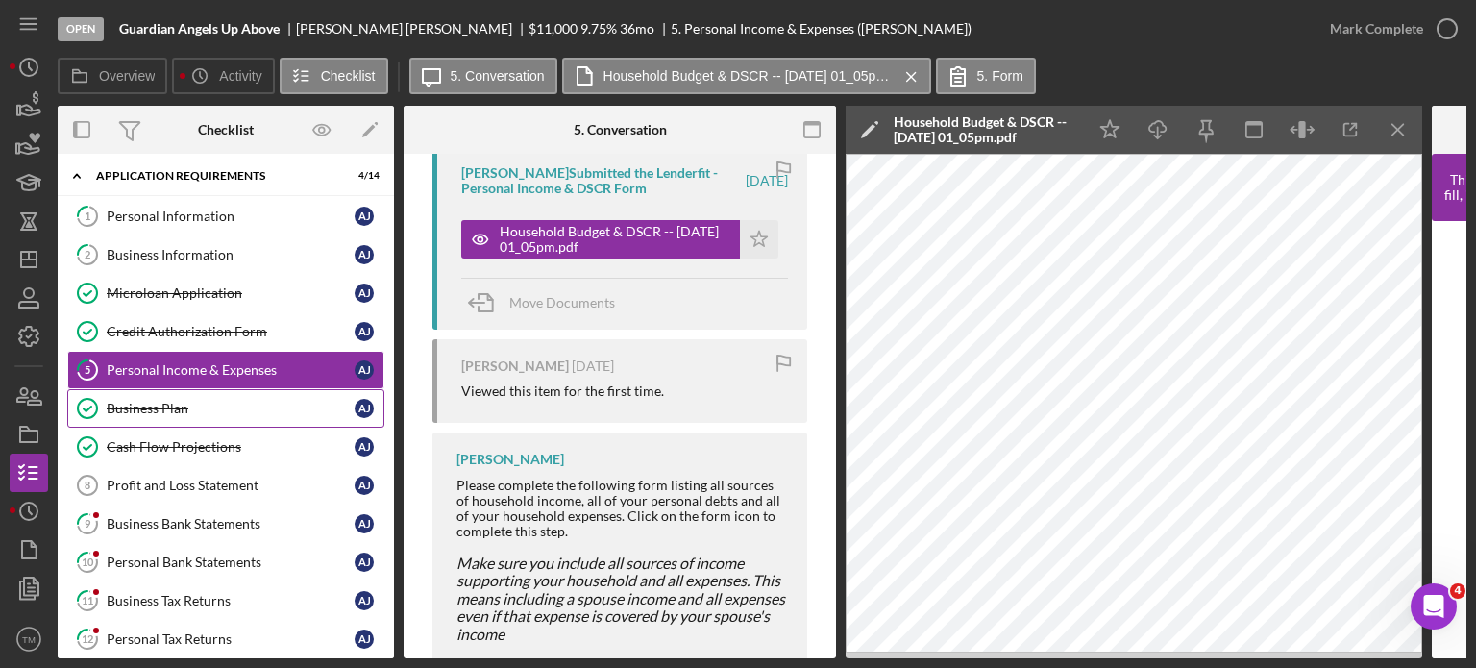
click at [256, 401] on div "Business Plan" at bounding box center [231, 408] width 248 height 15
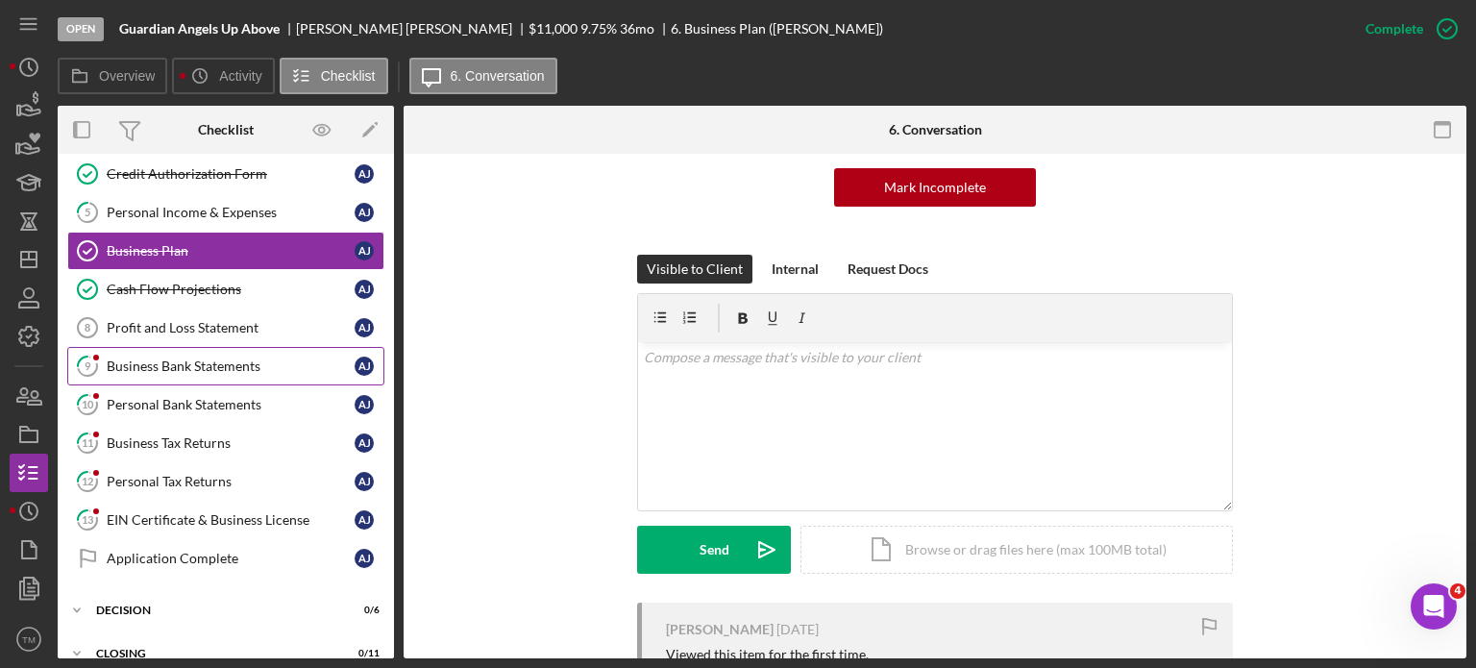
scroll to position [198, 0]
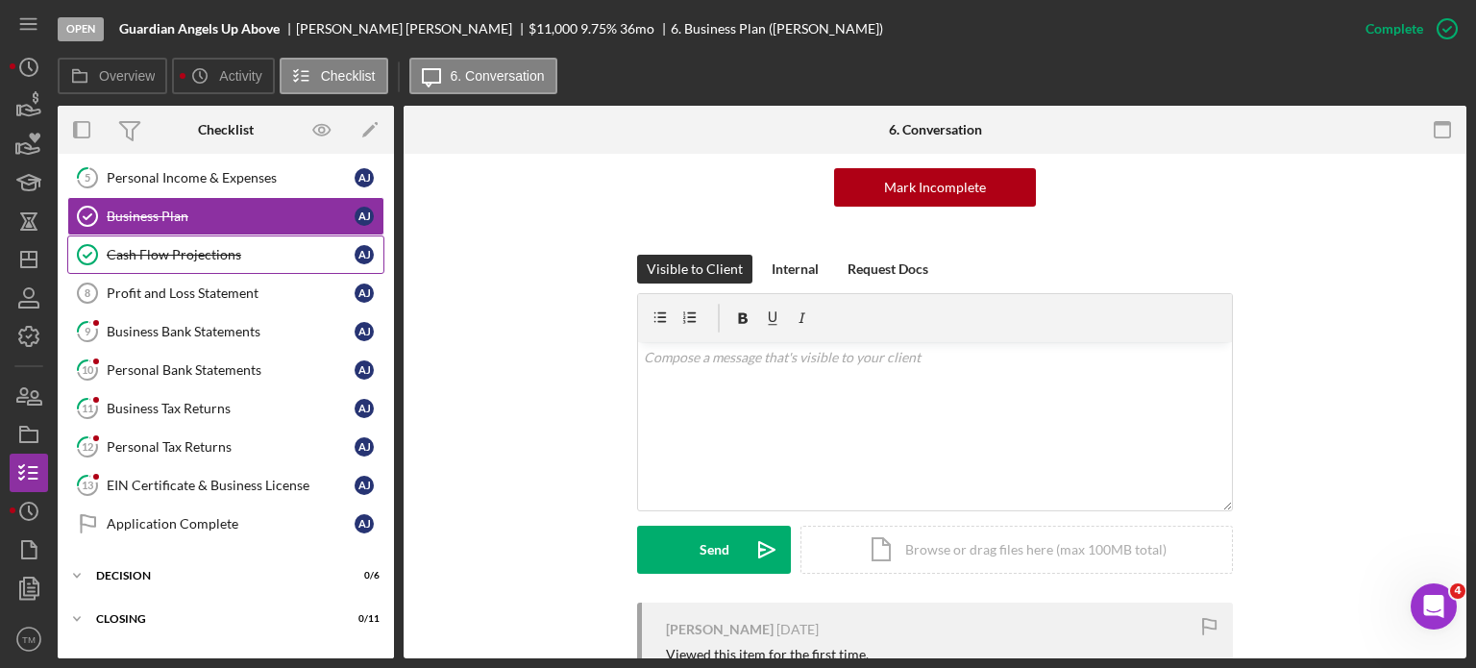
click at [248, 247] on div "Cash Flow Projections" at bounding box center [231, 254] width 248 height 15
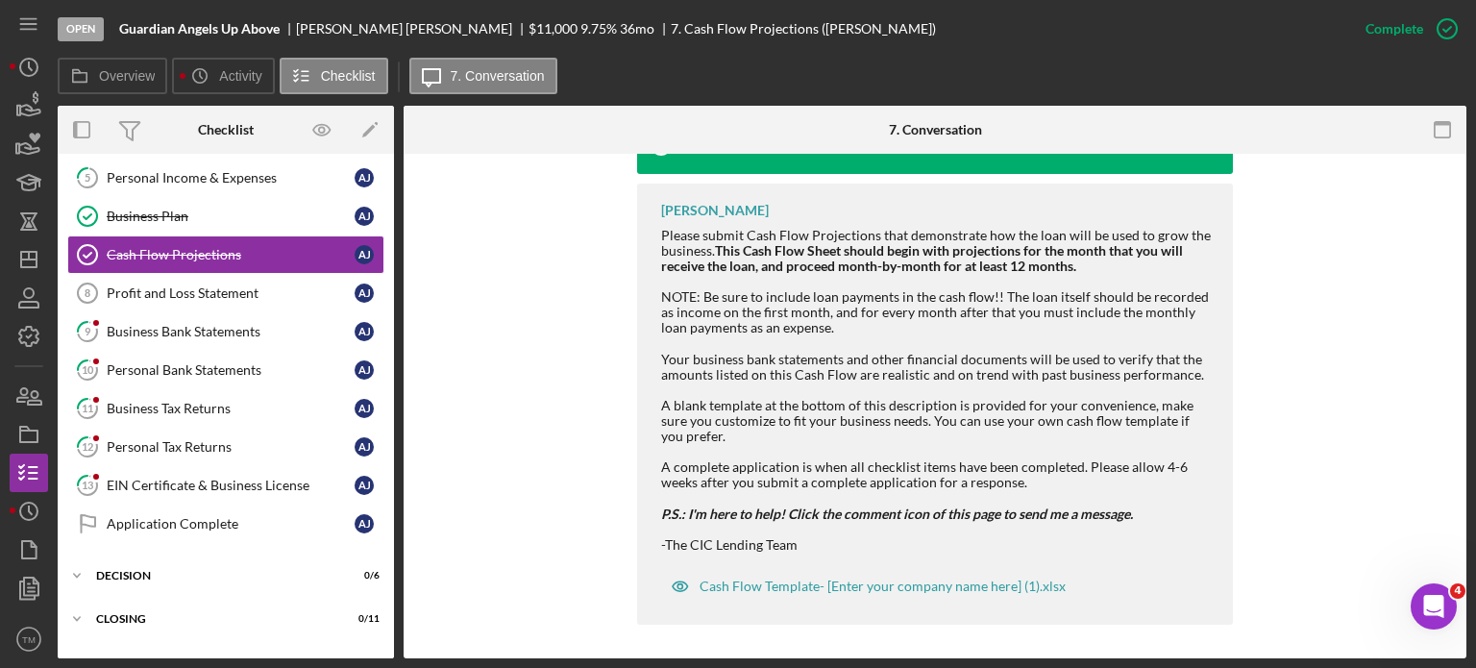
scroll to position [682, 0]
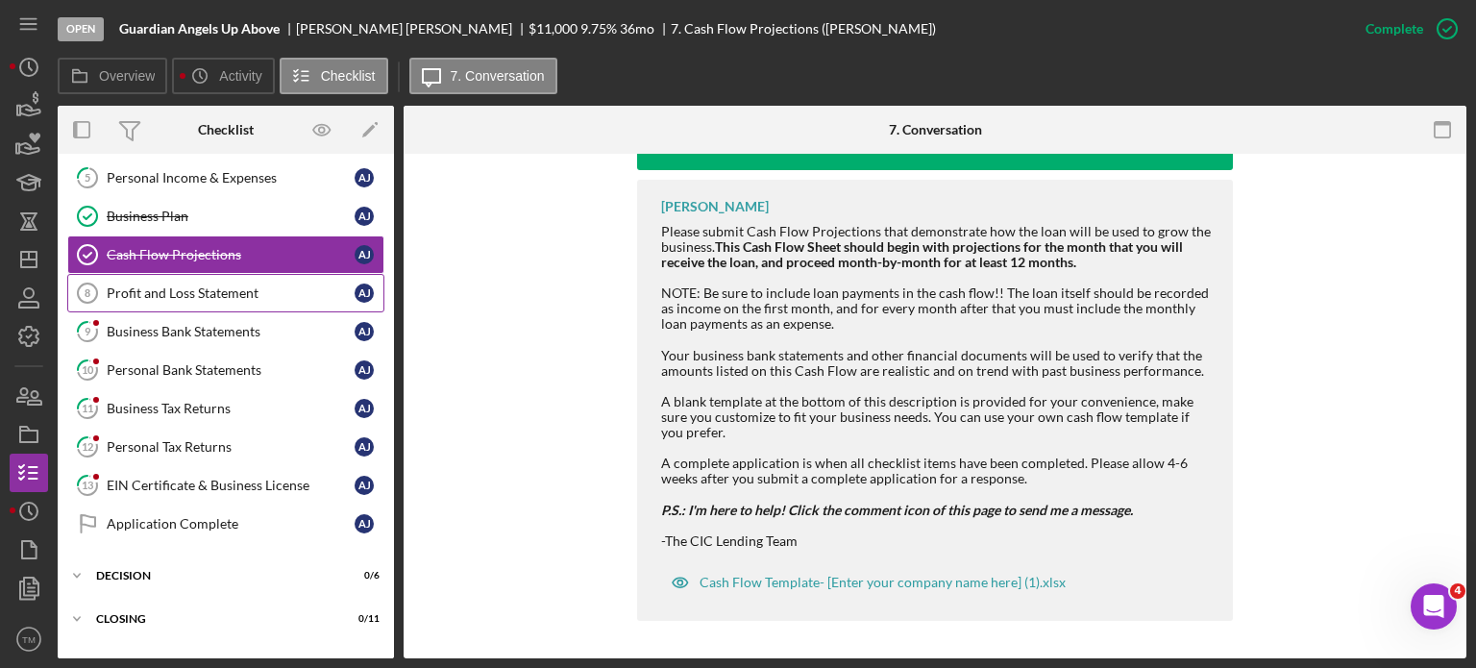
click at [206, 292] on div "Profit and Loss Statement" at bounding box center [231, 292] width 248 height 15
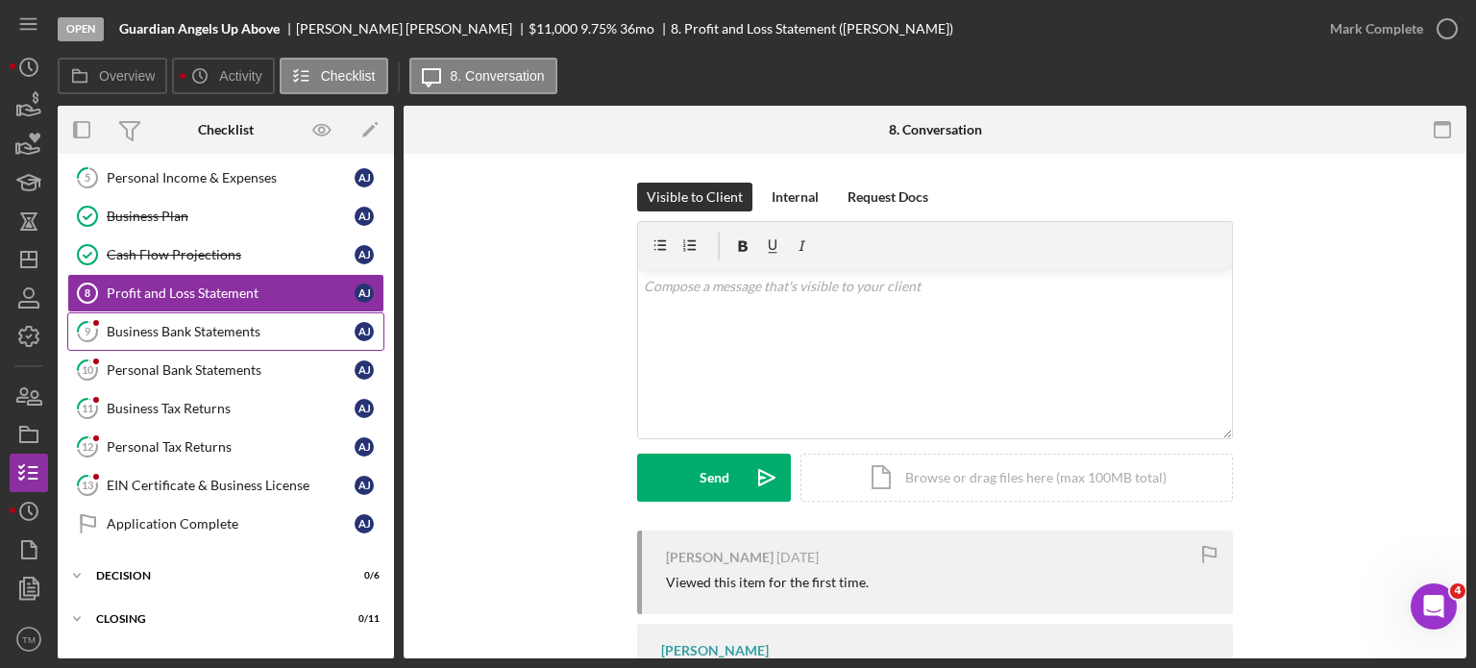
click at [210, 333] on div "Business Bank Statements" at bounding box center [231, 331] width 248 height 15
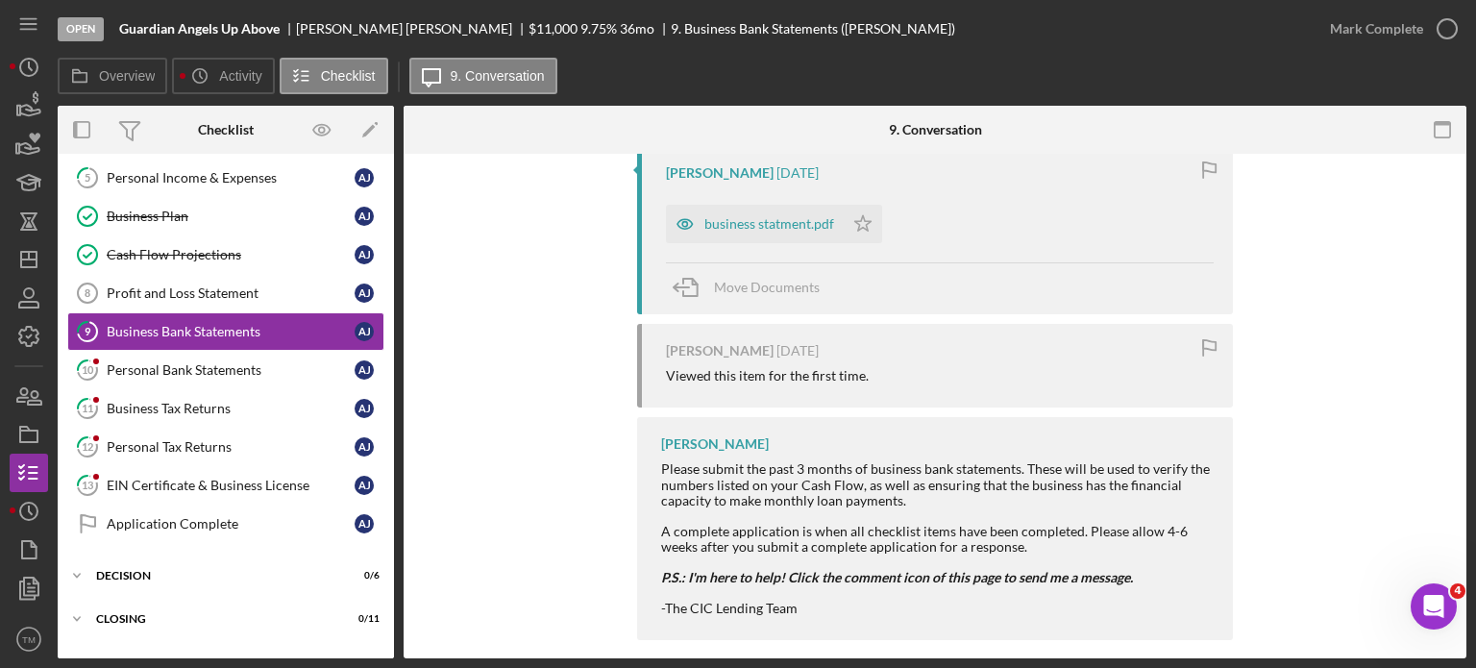
scroll to position [404, 0]
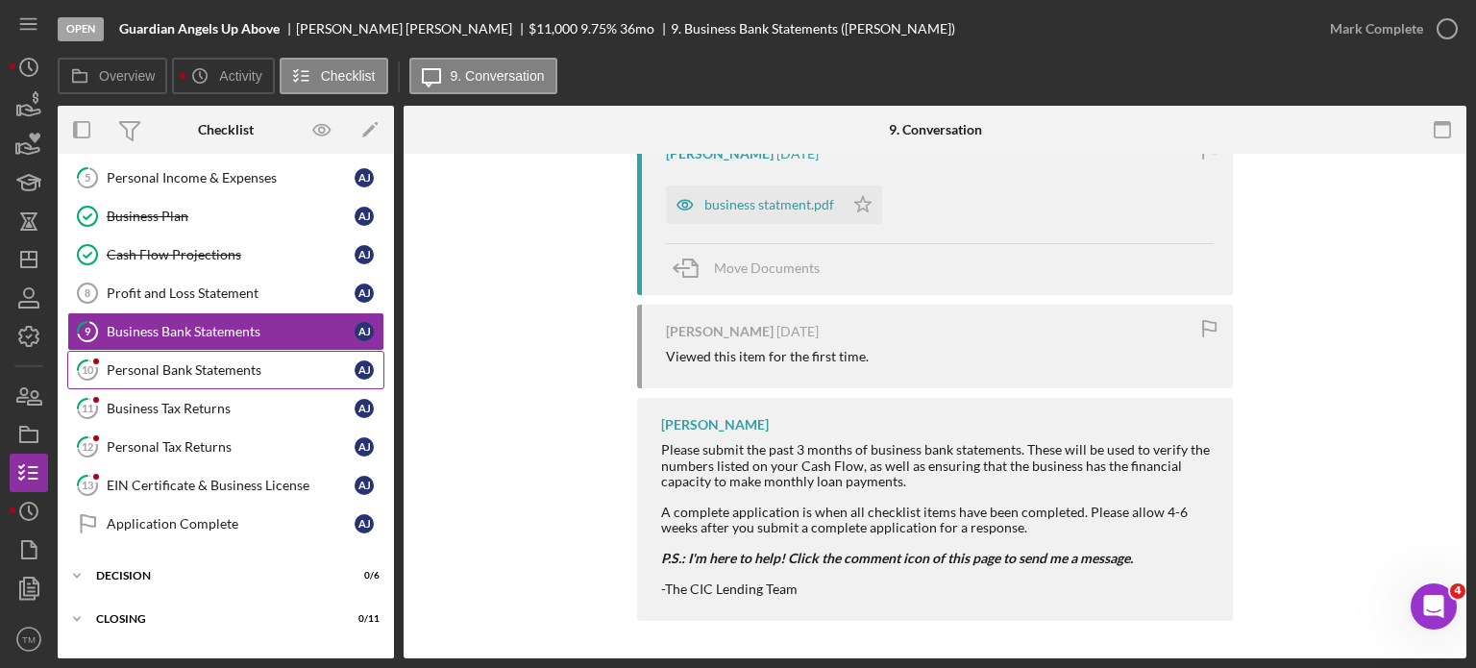
click at [186, 366] on div "Personal Bank Statements" at bounding box center [231, 369] width 248 height 15
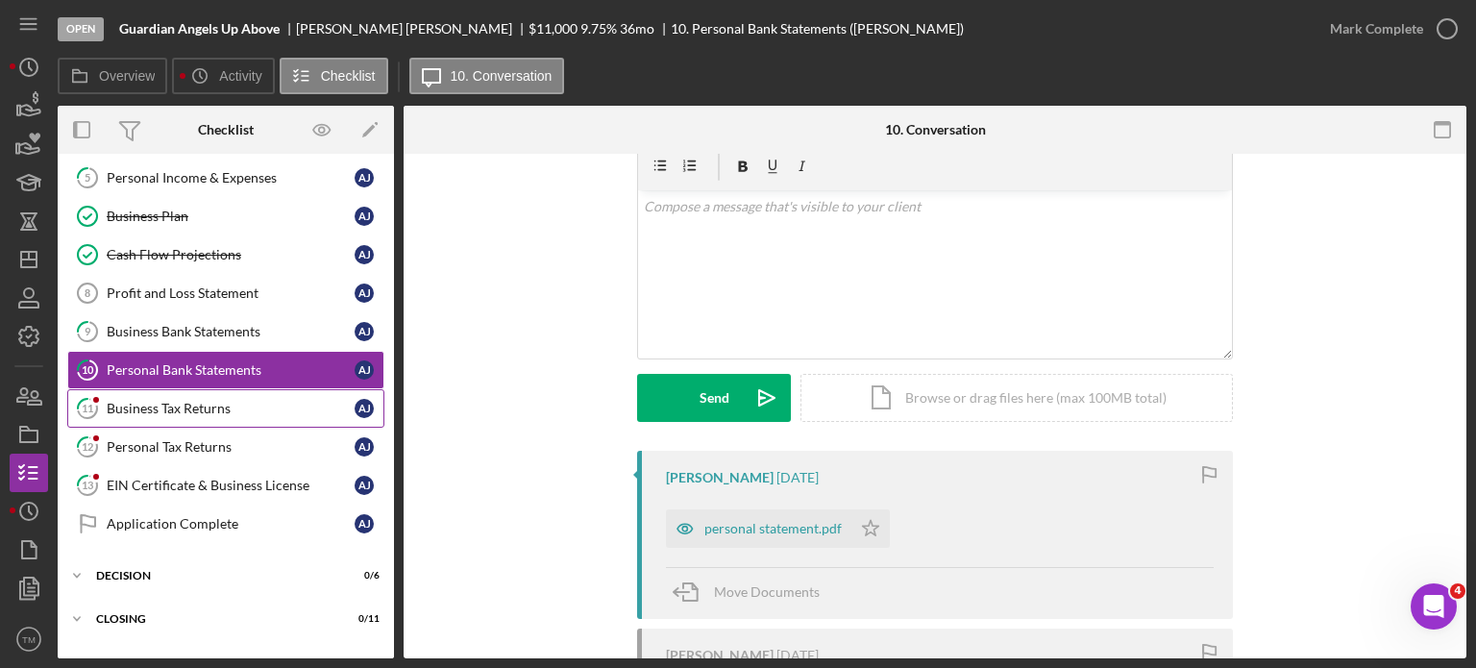
scroll to position [65, 0]
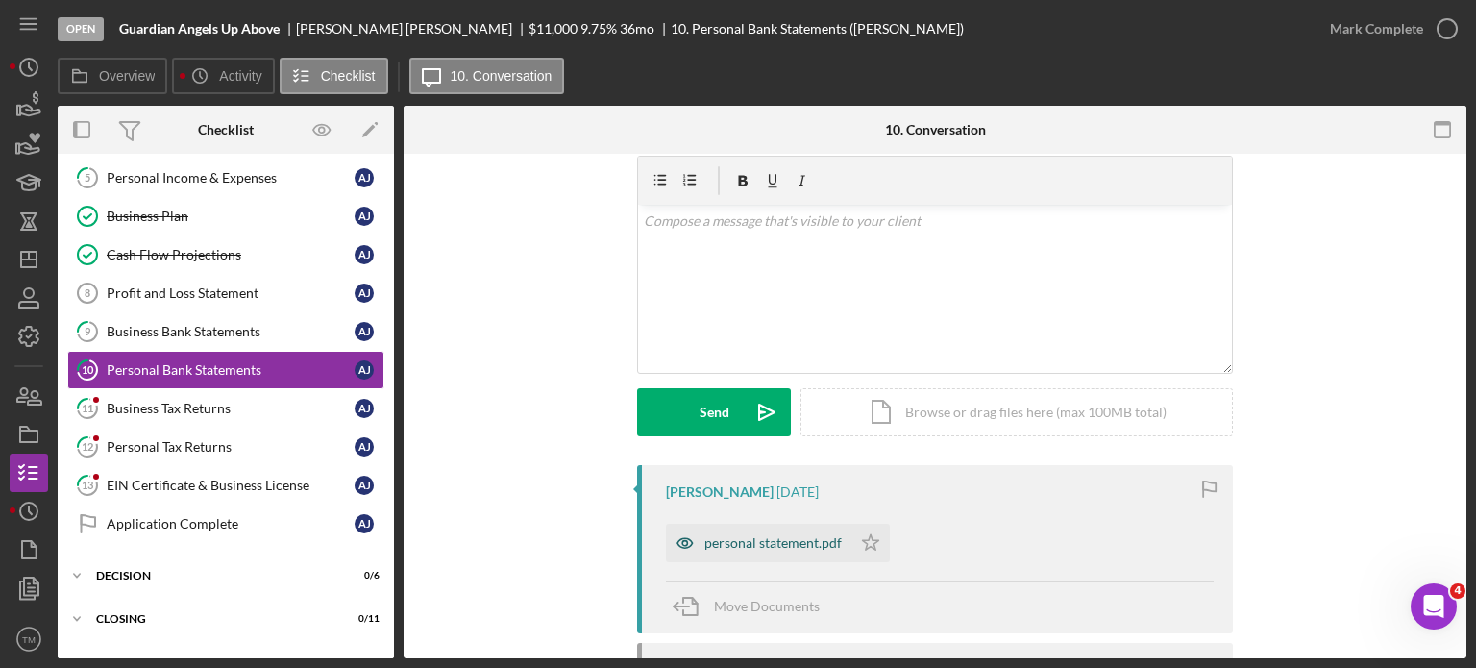
click at [778, 528] on div "personal statement.pdf" at bounding box center [759, 543] width 186 height 38
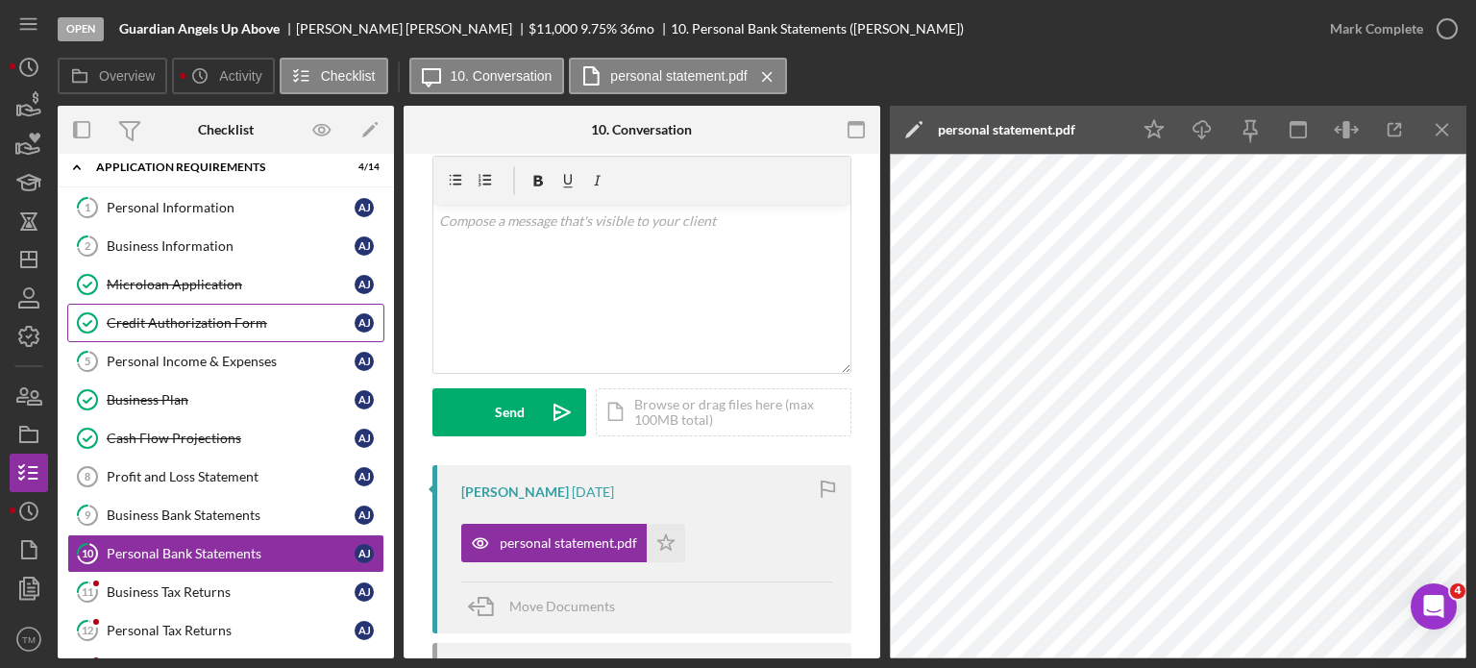
scroll to position [0, 0]
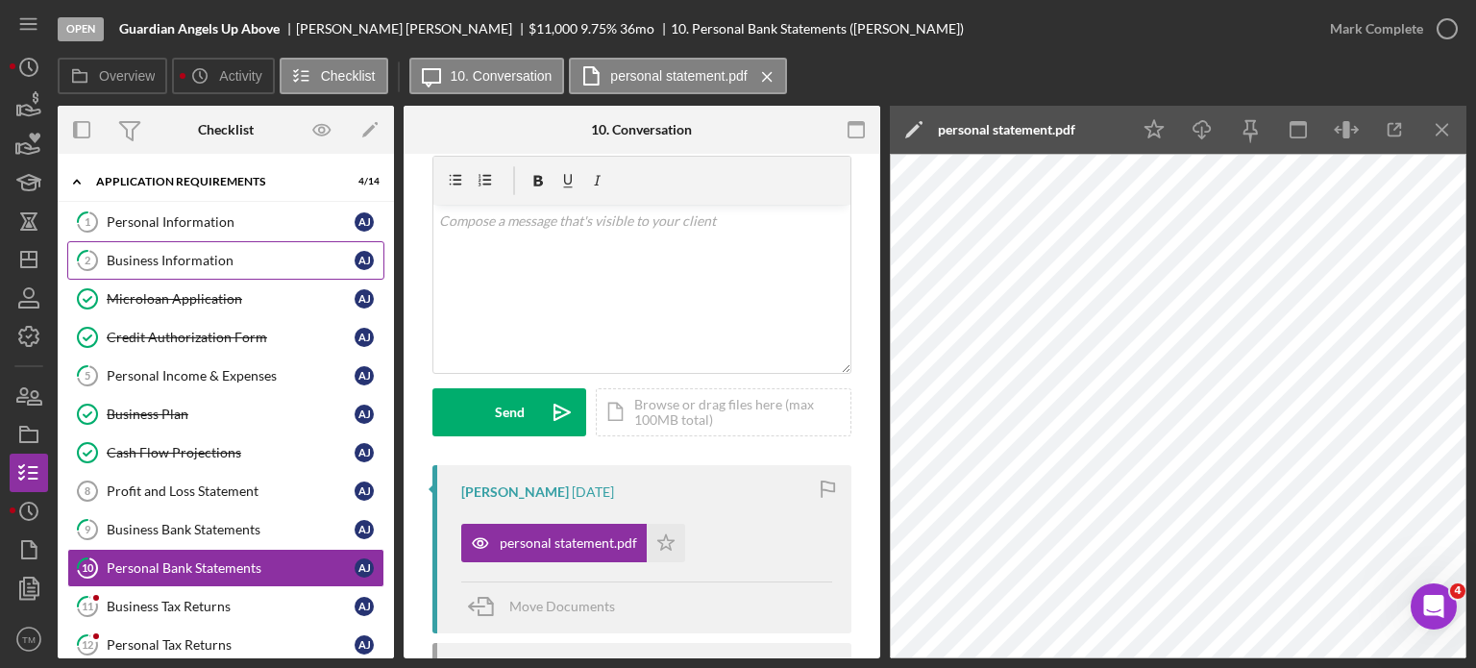
click at [184, 260] on div "Business Information" at bounding box center [231, 260] width 248 height 15
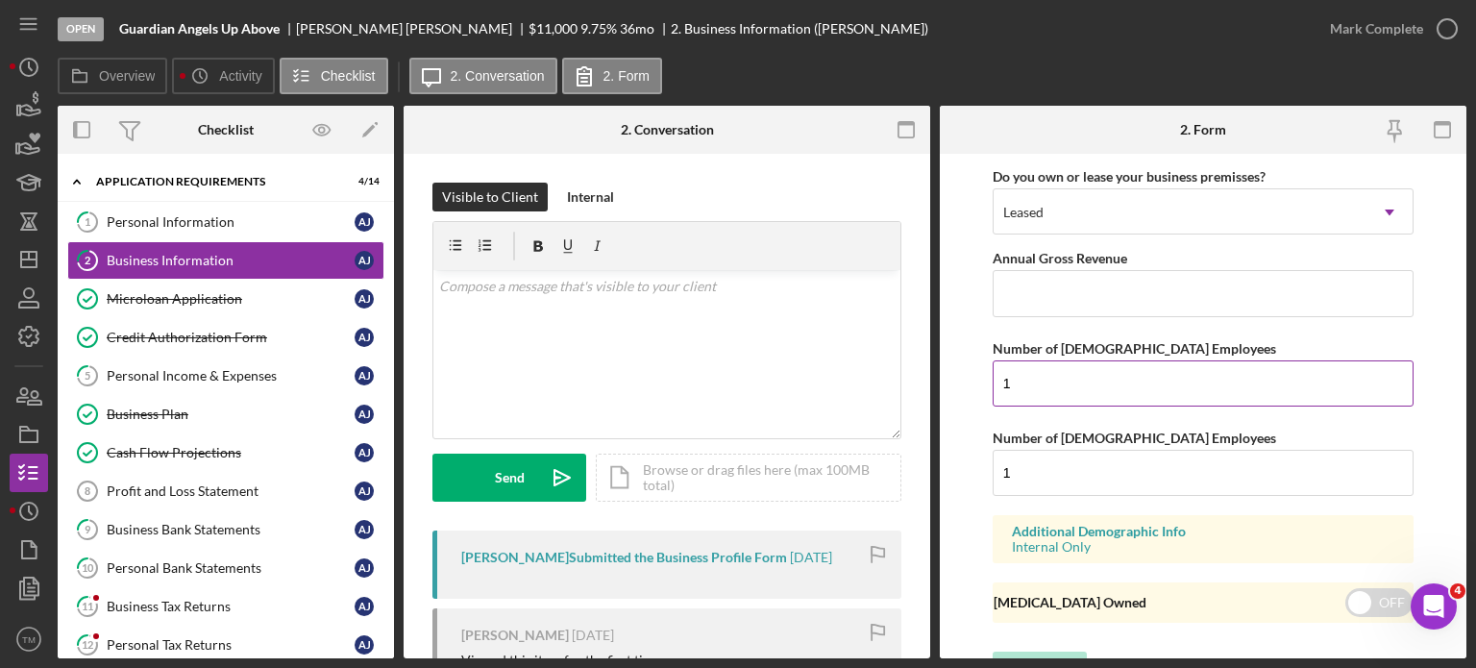
scroll to position [1621, 0]
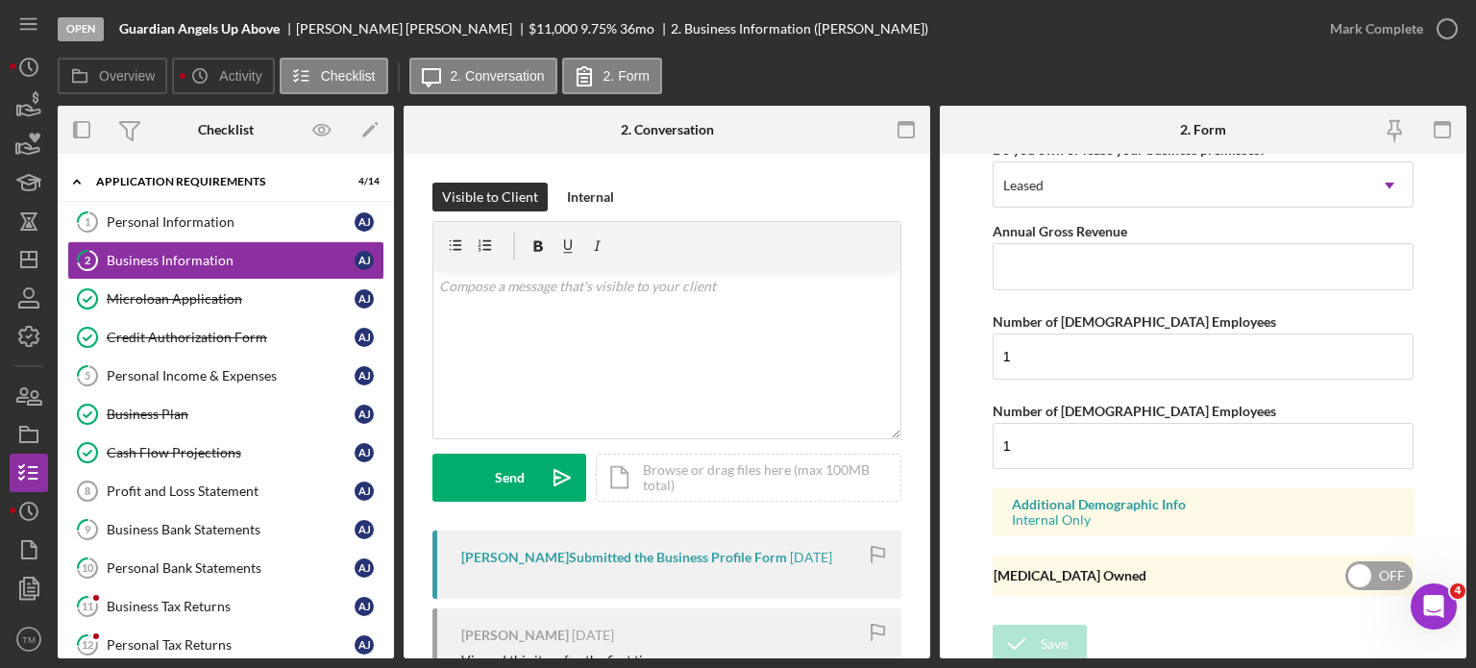
click at [1361, 572] on input "checkbox" at bounding box center [1379, 575] width 67 height 29
checkbox input "true"
click at [1042, 635] on div "Save" at bounding box center [1054, 644] width 27 height 38
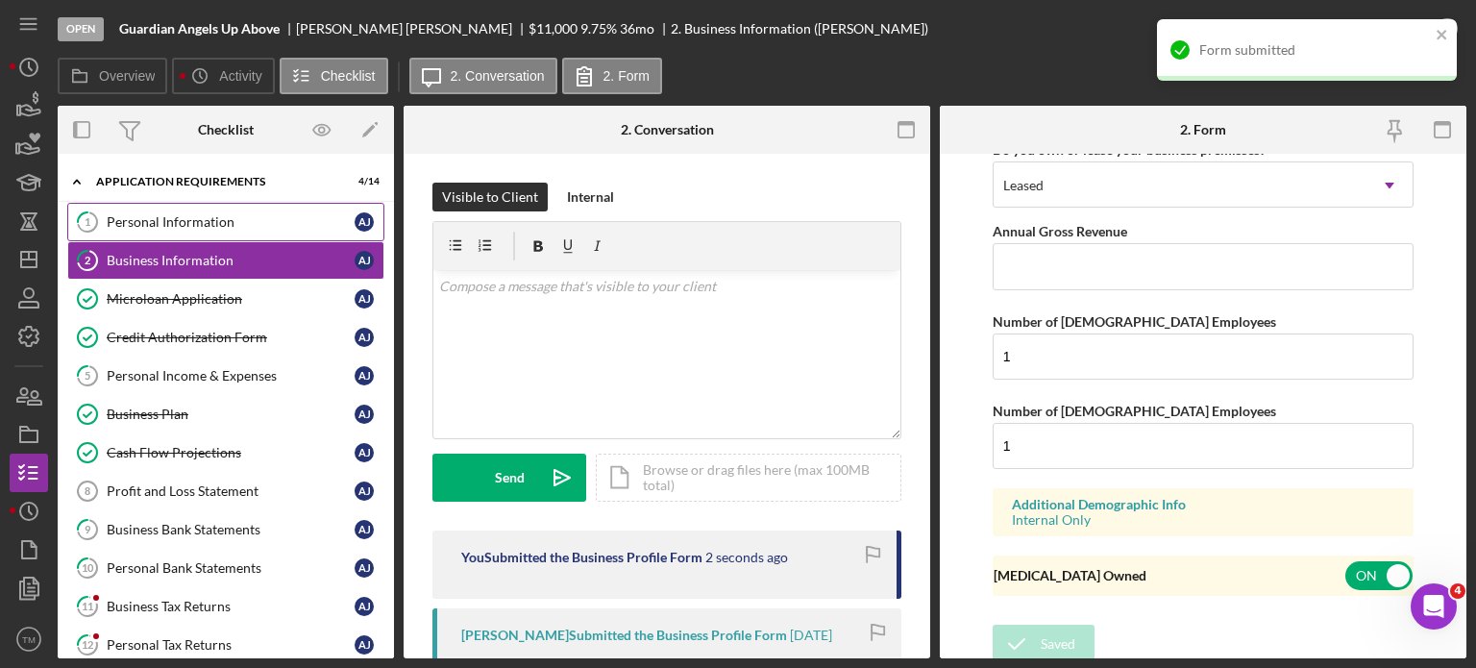
click at [210, 216] on div "Personal Information" at bounding box center [231, 221] width 248 height 15
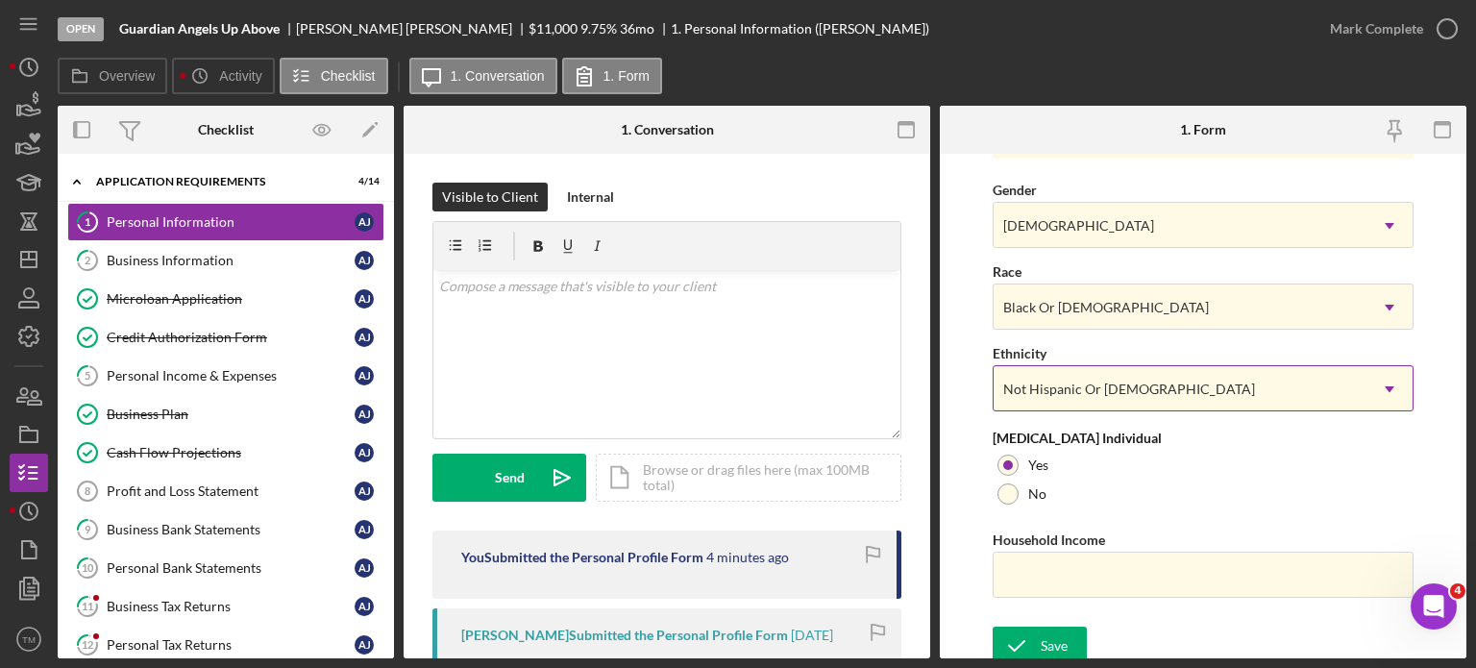
scroll to position [775, 0]
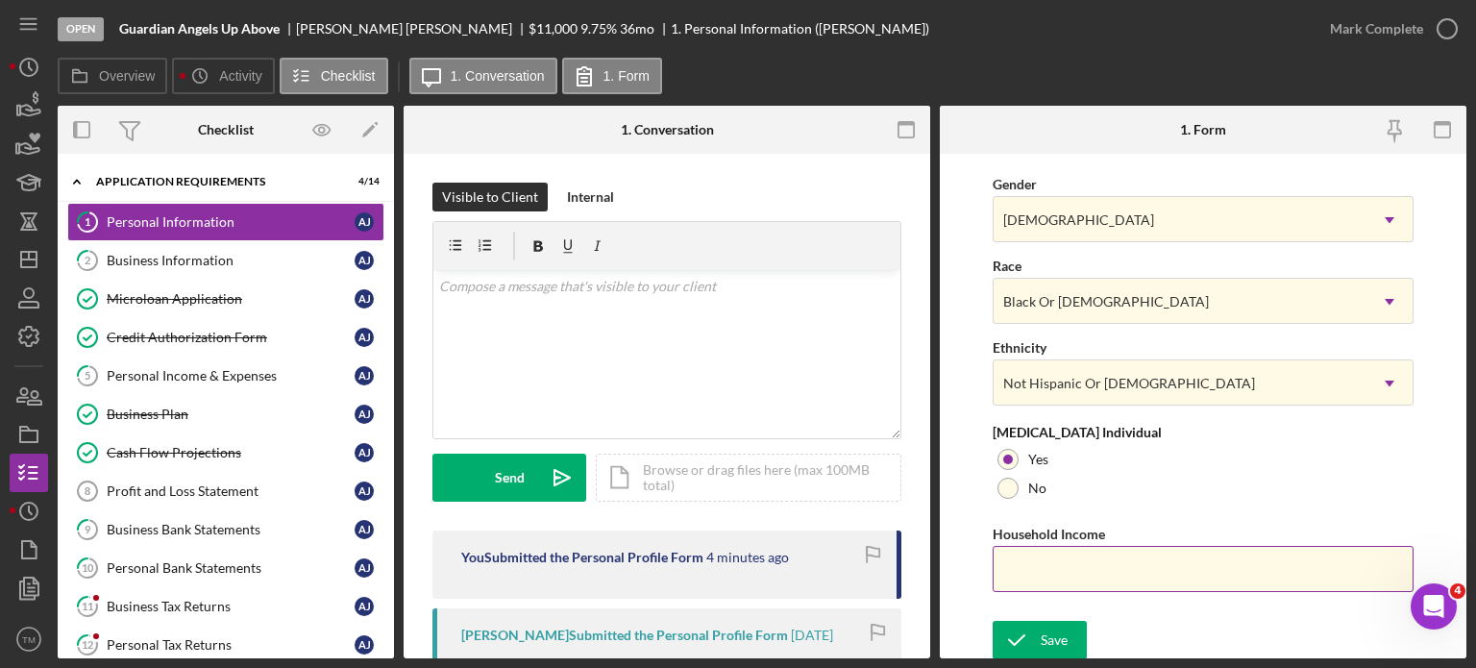
click at [1088, 562] on input "Household Income" at bounding box center [1203, 569] width 421 height 46
click at [200, 258] on div "Business Information" at bounding box center [231, 260] width 248 height 15
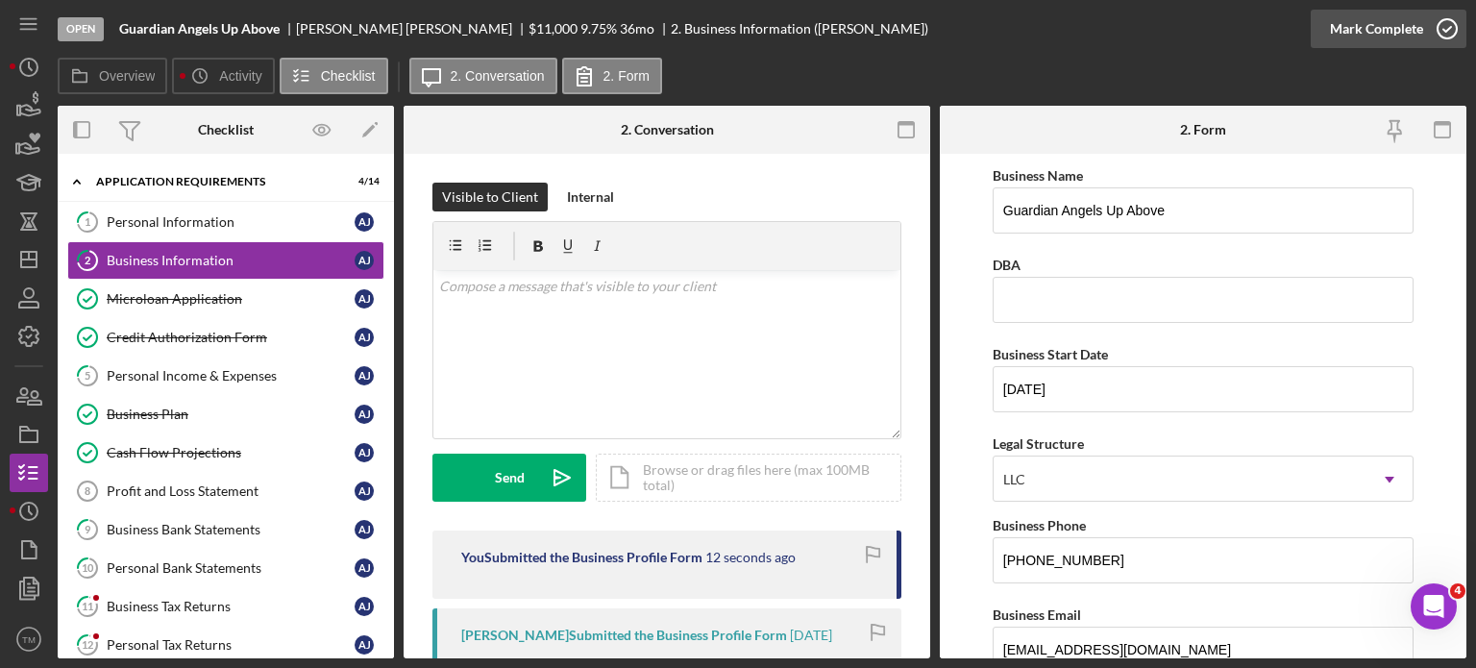
click at [1426, 25] on icon "button" at bounding box center [1447, 29] width 48 height 48
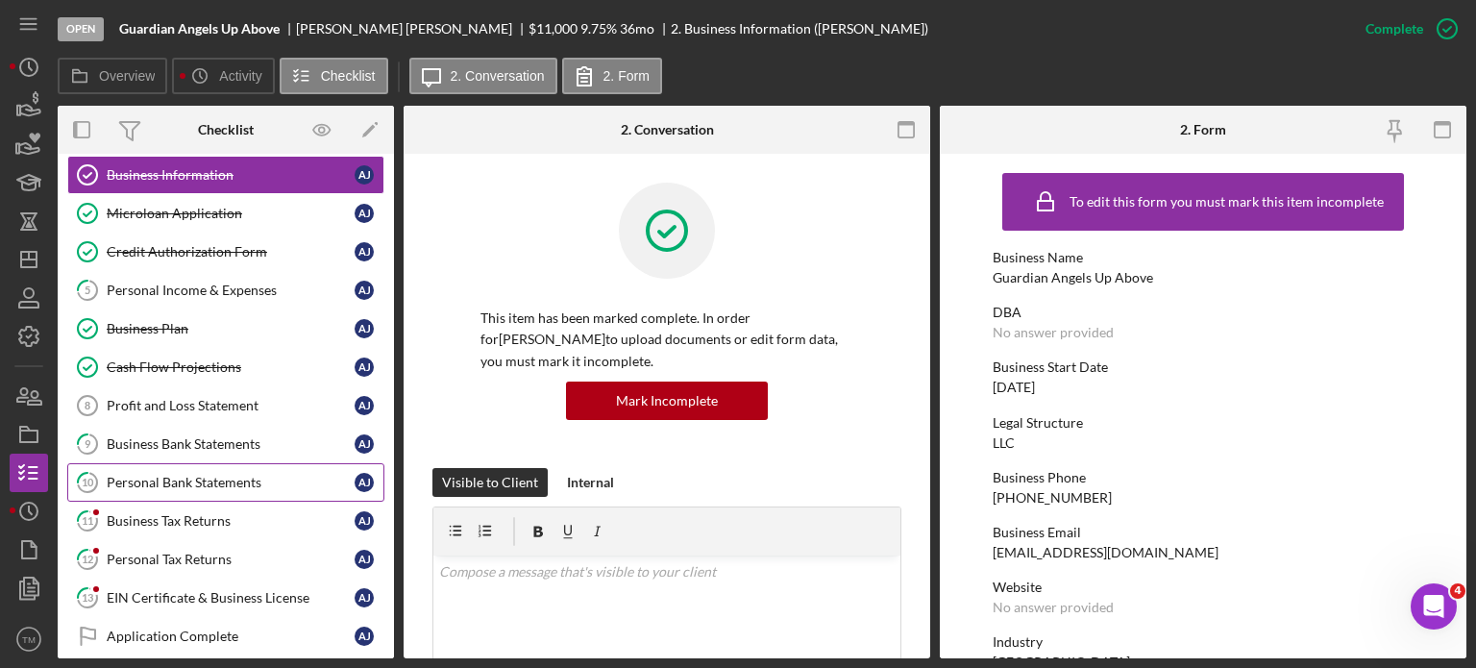
scroll to position [96, 0]
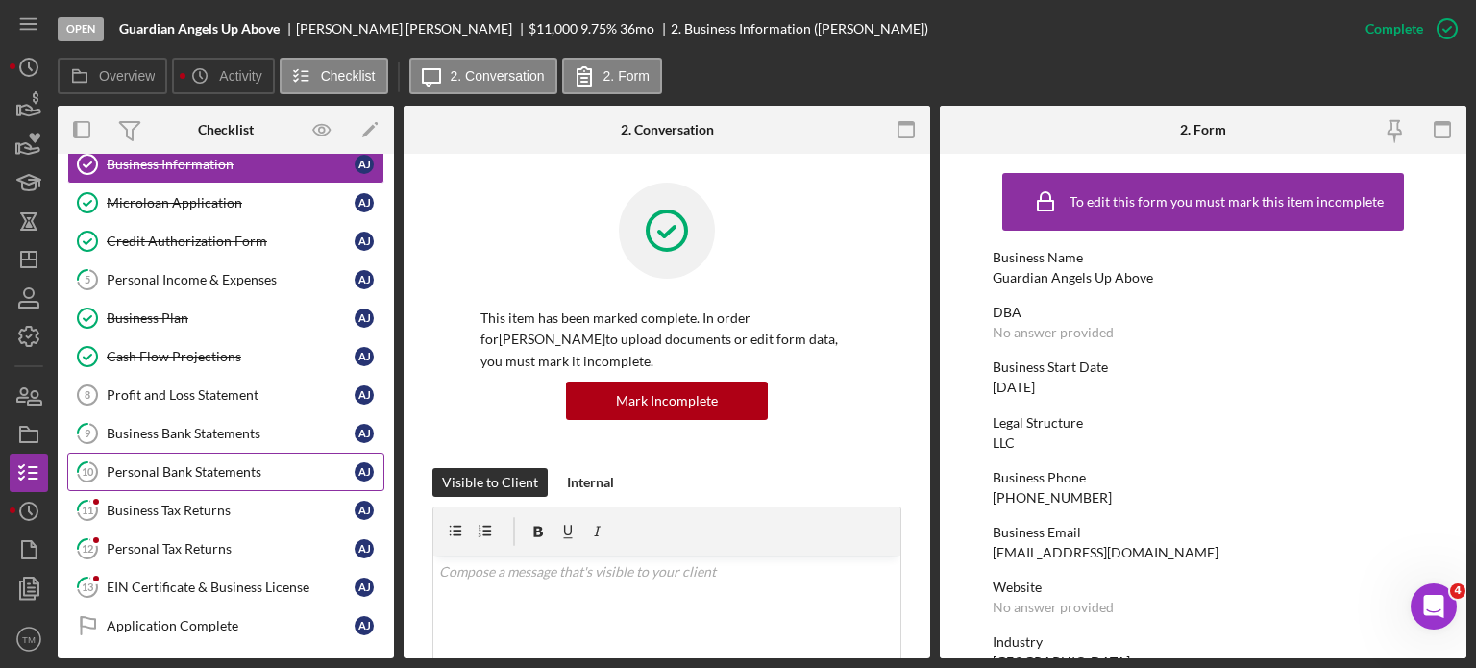
click at [250, 476] on link "10 Personal Bank Statements A J" at bounding box center [225, 472] width 317 height 38
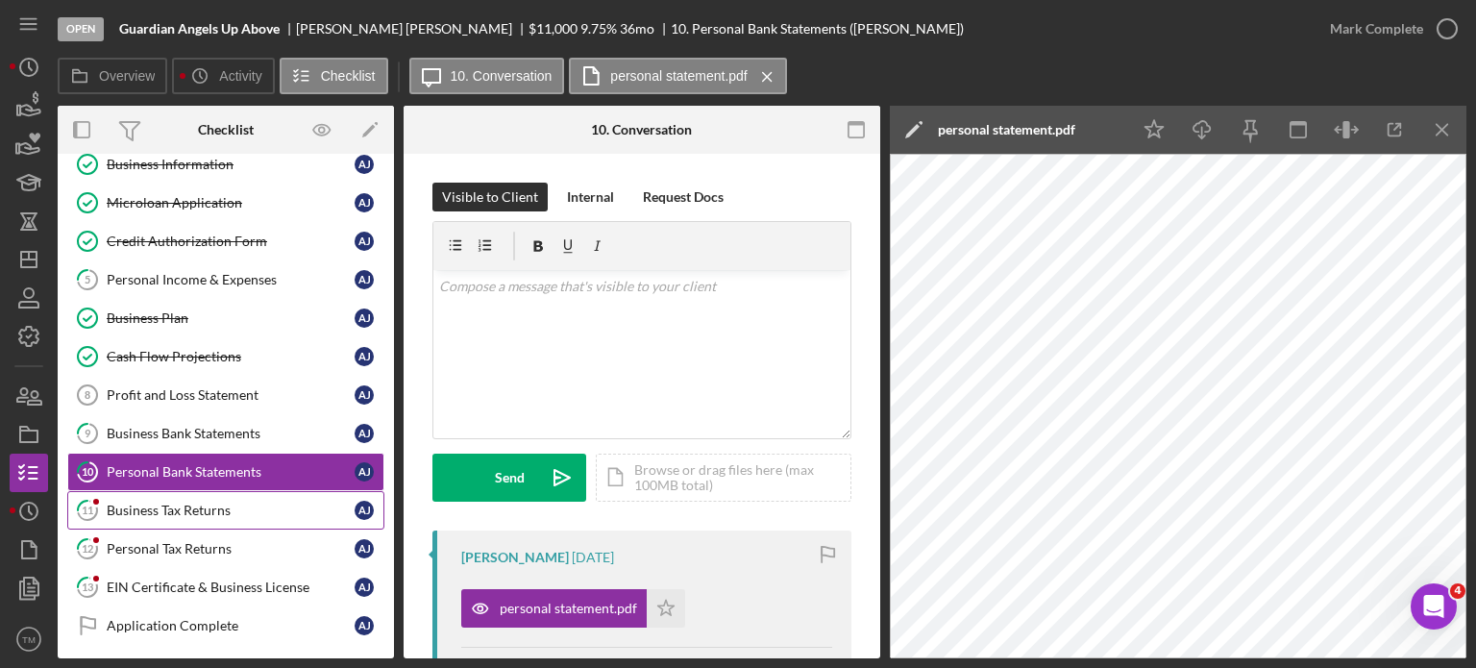
click at [235, 511] on div "Business Tax Returns" at bounding box center [231, 510] width 248 height 15
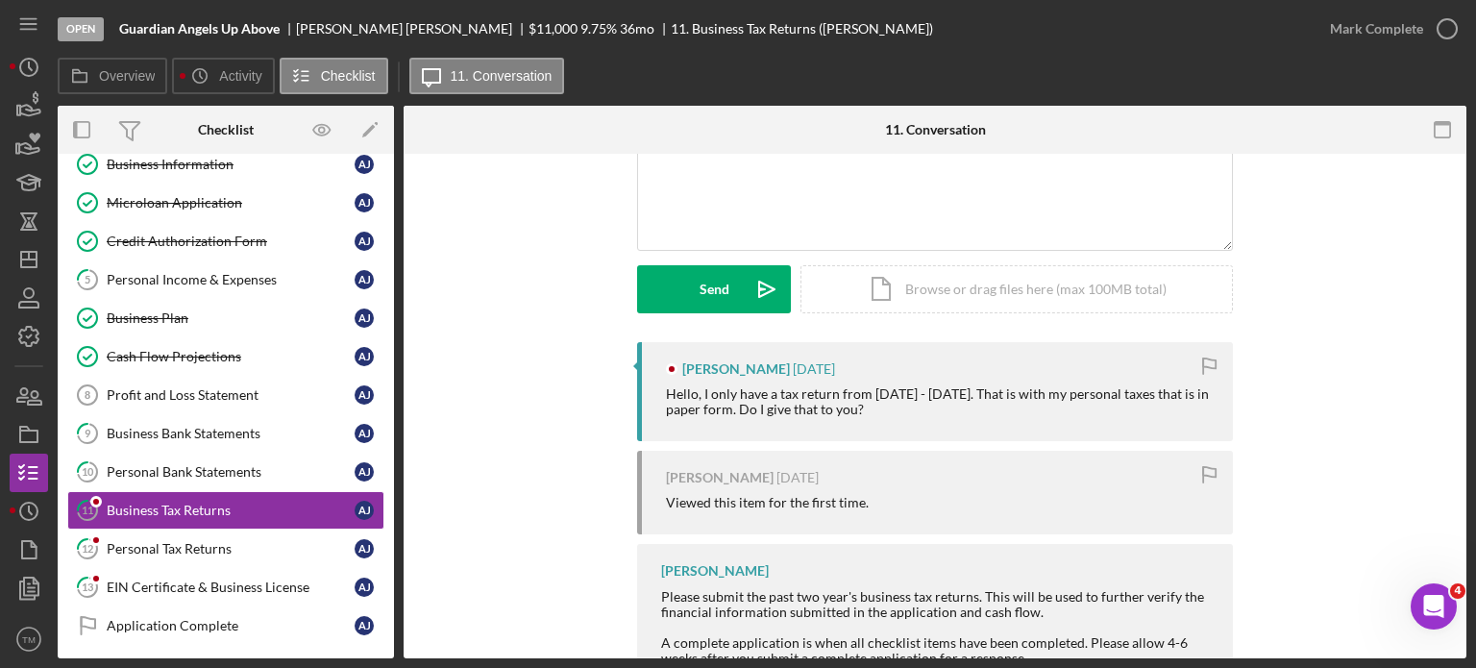
scroll to position [319, 0]
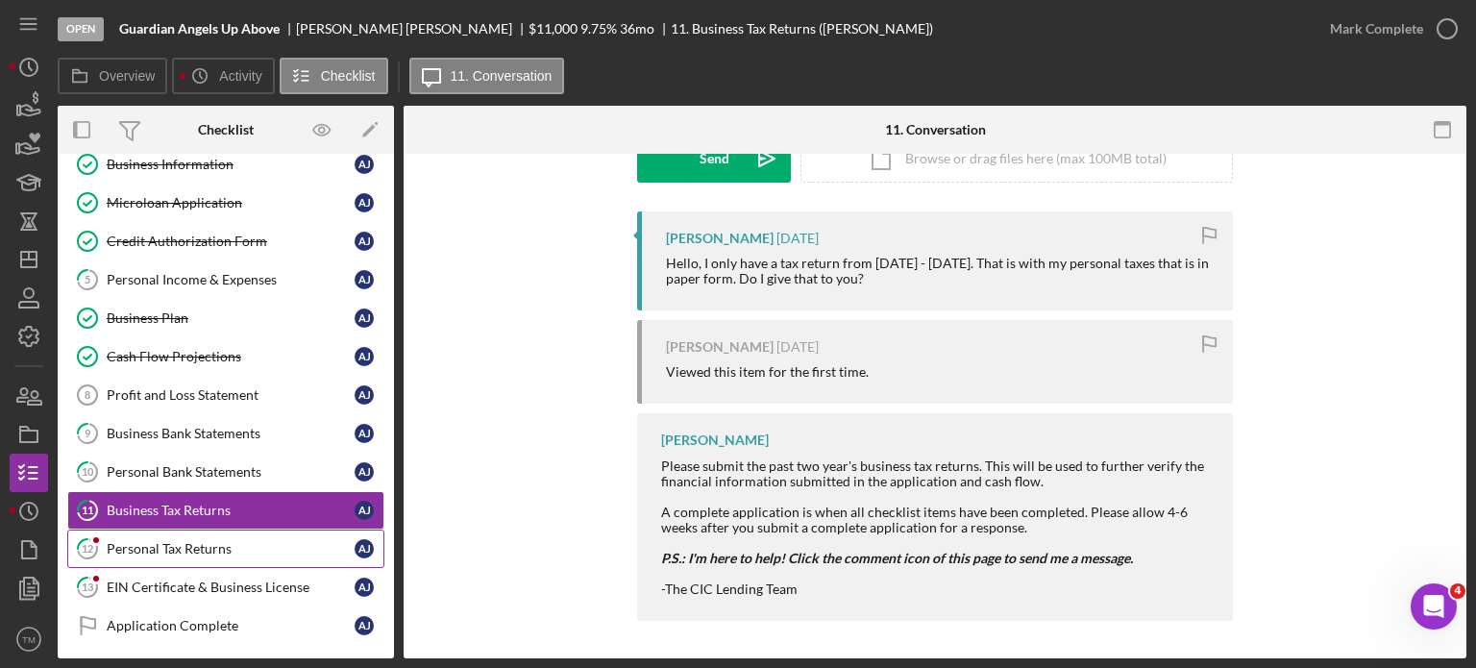
click at [230, 541] on div "Personal Tax Returns" at bounding box center [231, 548] width 248 height 15
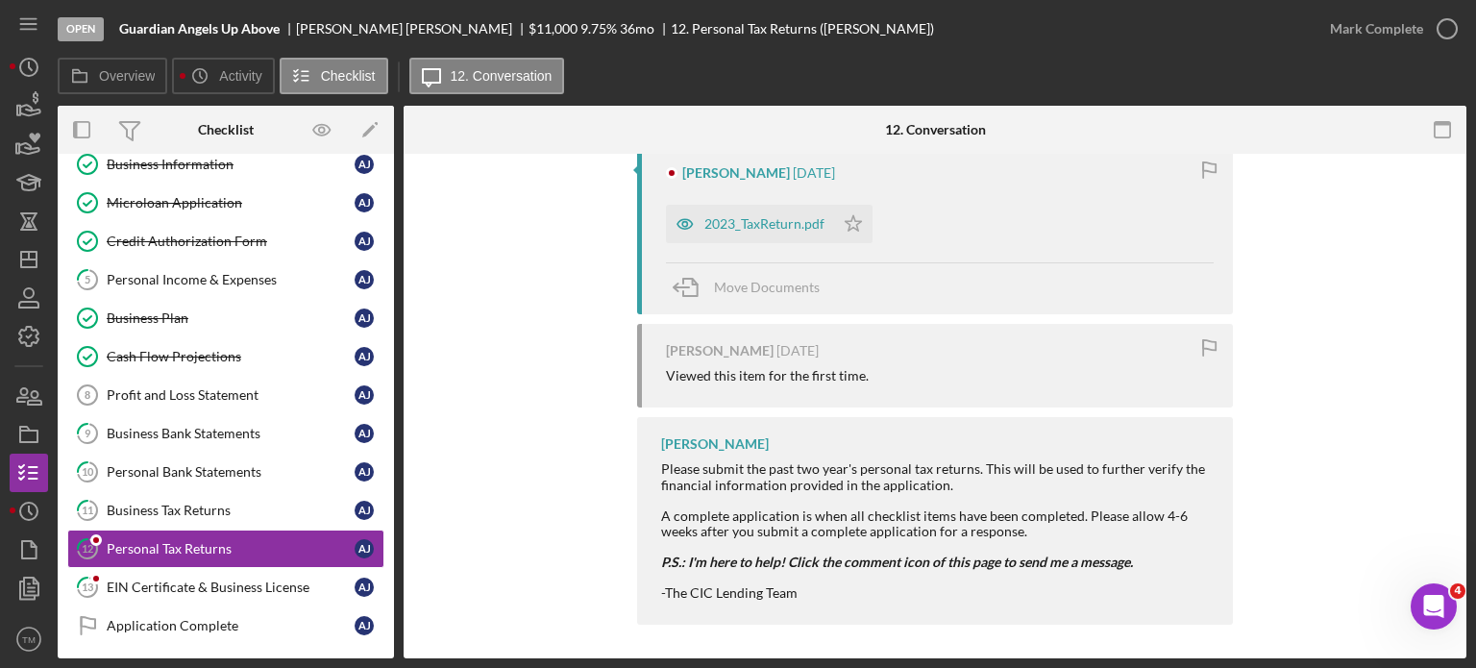
scroll to position [288, 0]
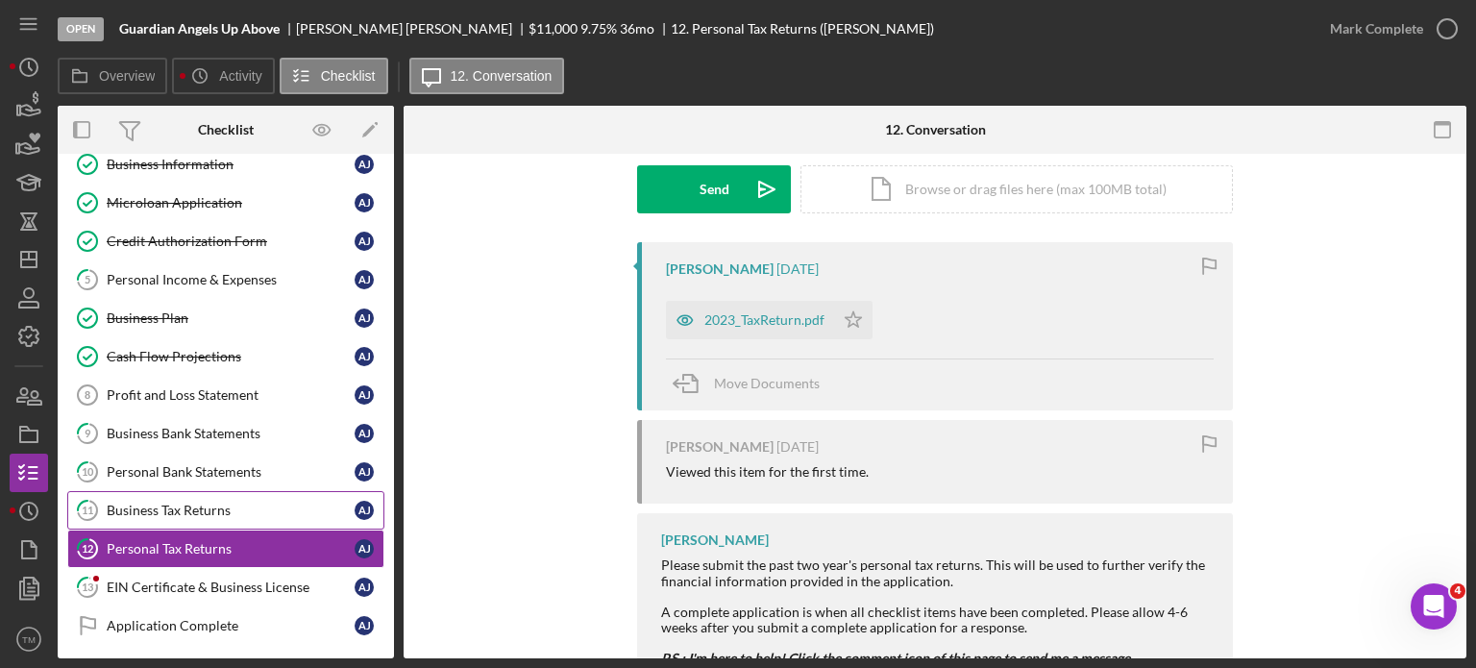
click at [202, 508] on div "Business Tax Returns" at bounding box center [231, 510] width 248 height 15
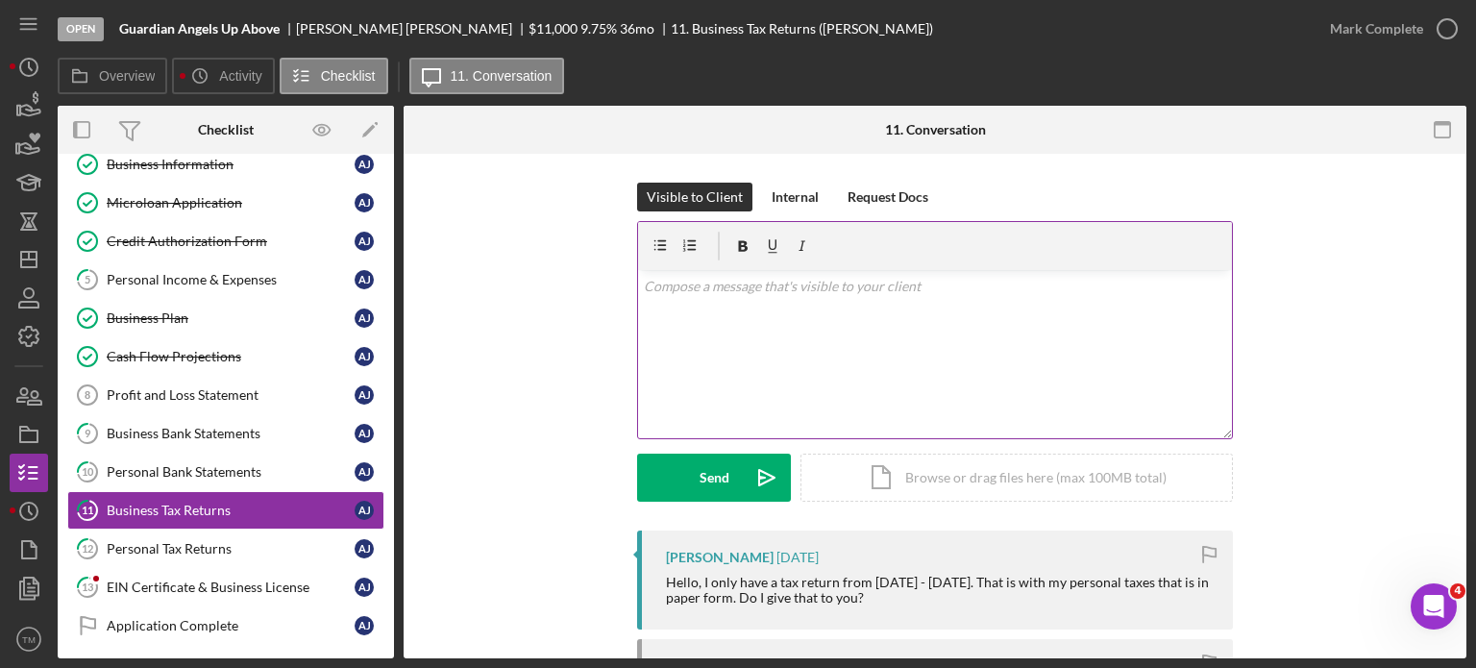
click at [813, 310] on div "v Color teal Color pink Remove color Add row above Add row below Add column bef…" at bounding box center [935, 354] width 594 height 168
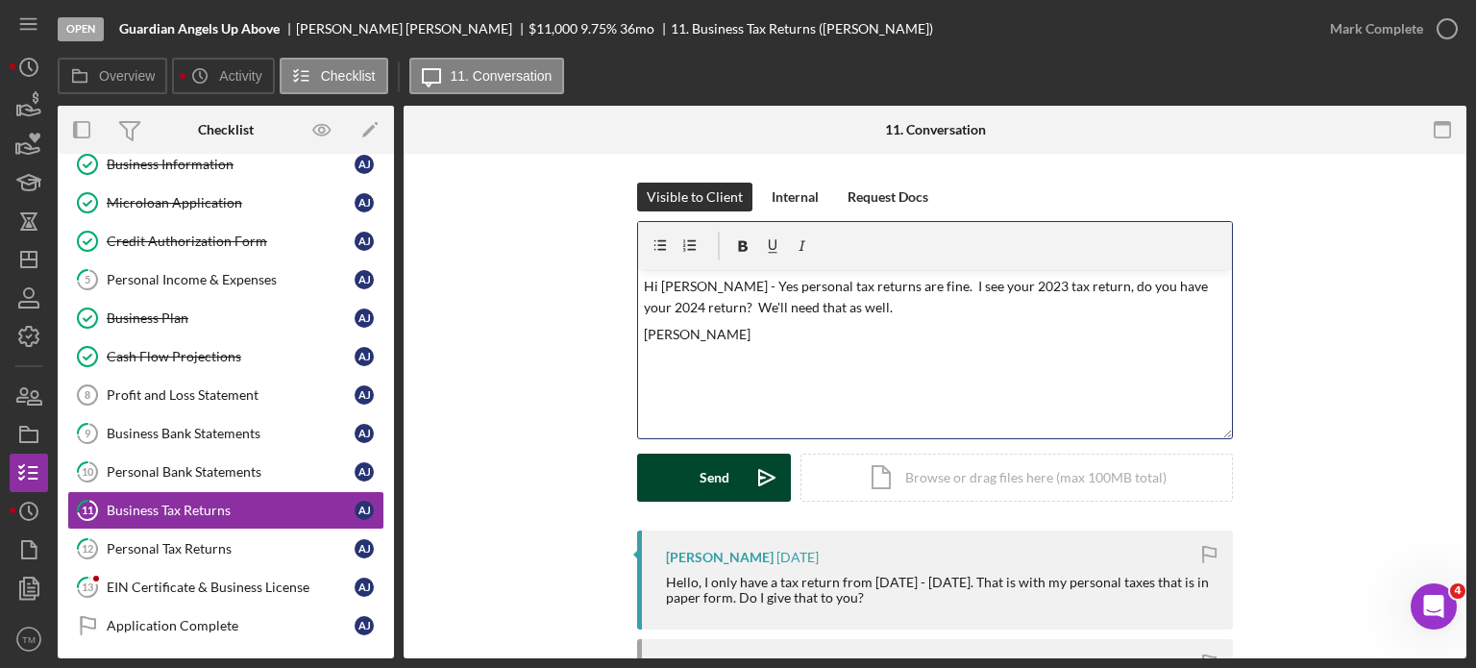
click at [686, 477] on button "Send Icon/icon-invite-send" at bounding box center [714, 478] width 154 height 48
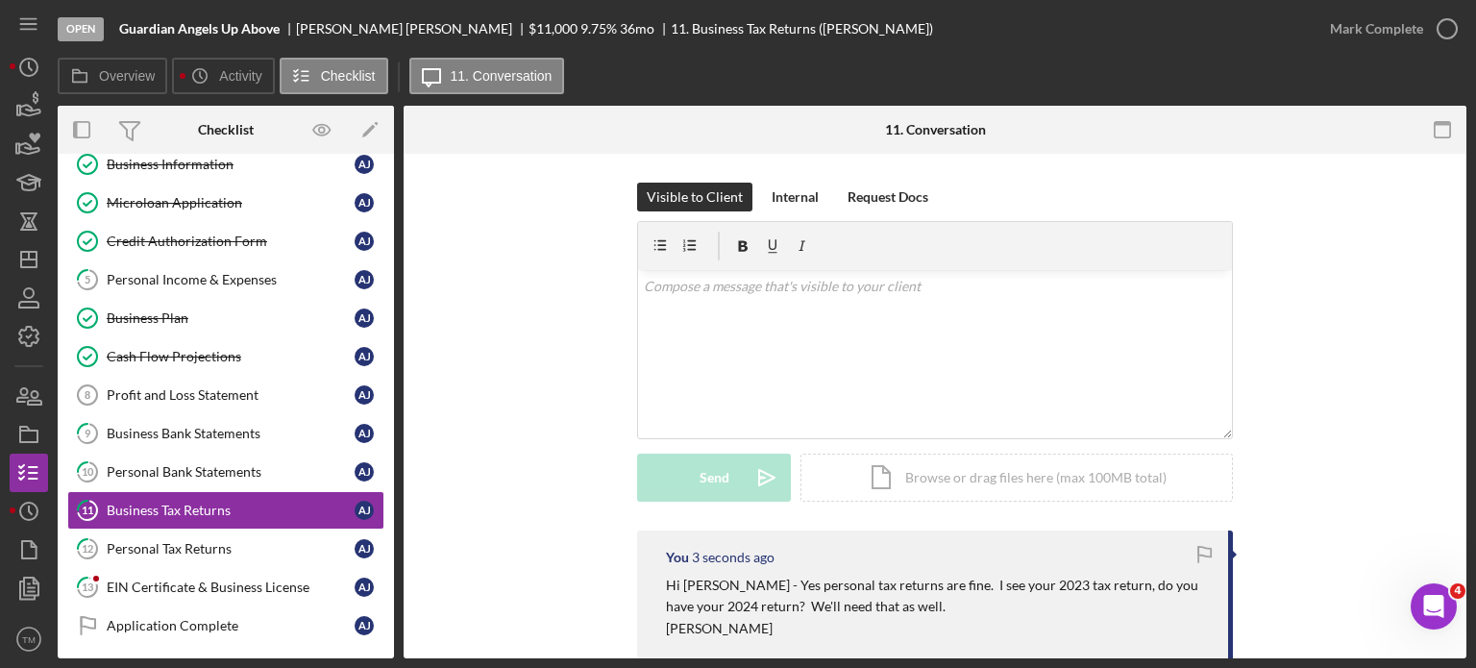
scroll to position [96, 0]
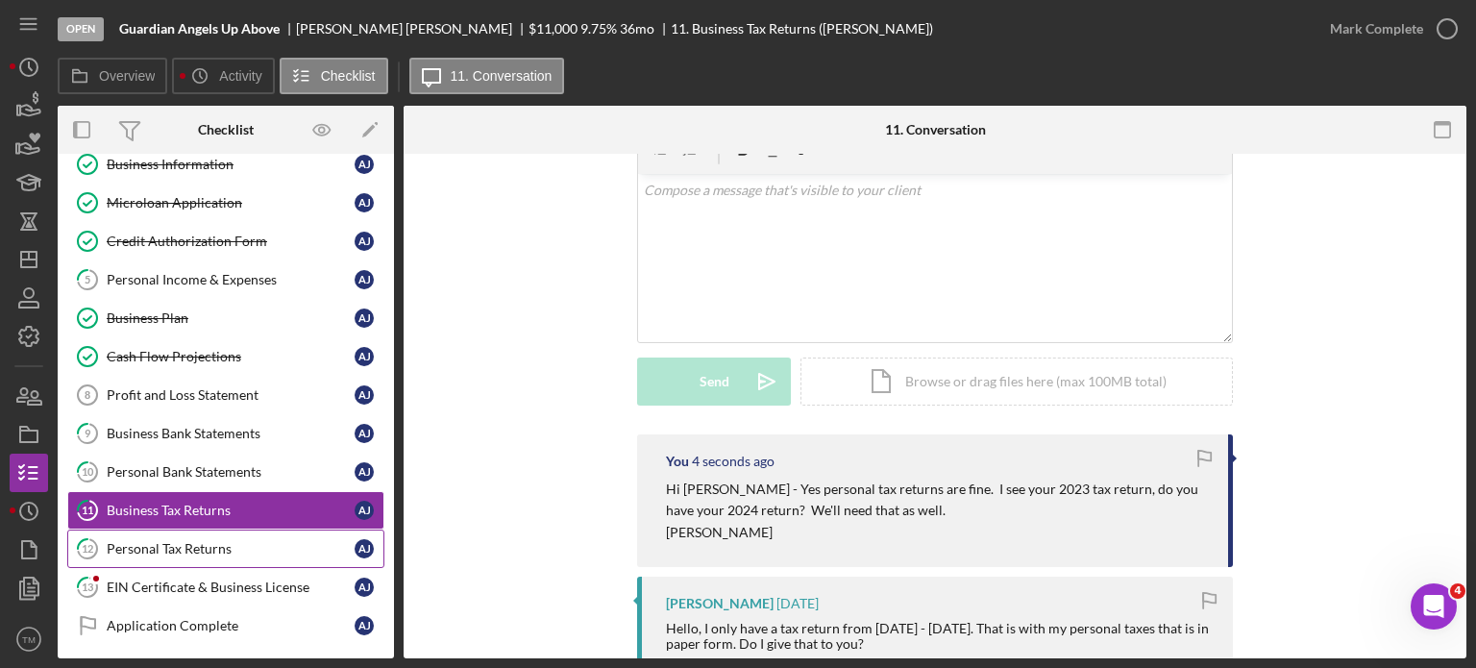
click at [230, 541] on div "Personal Tax Returns" at bounding box center [231, 548] width 248 height 15
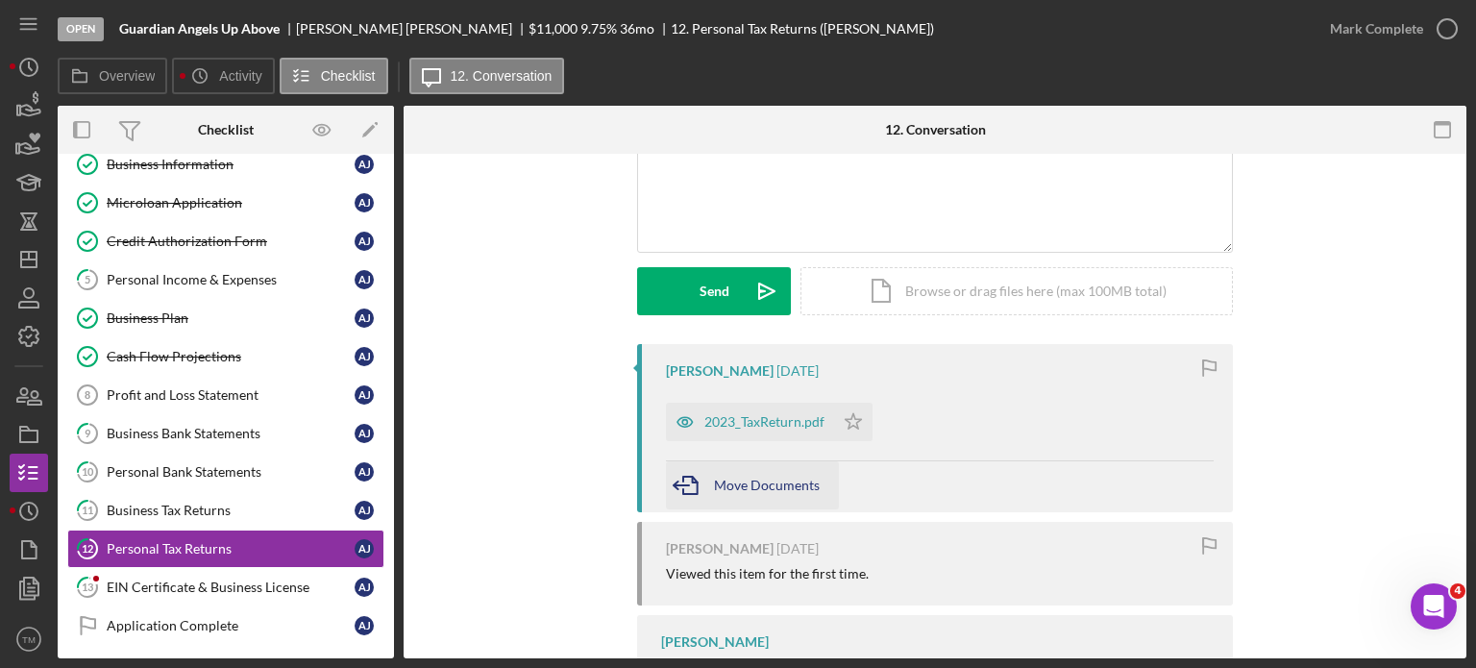
scroll to position [288, 0]
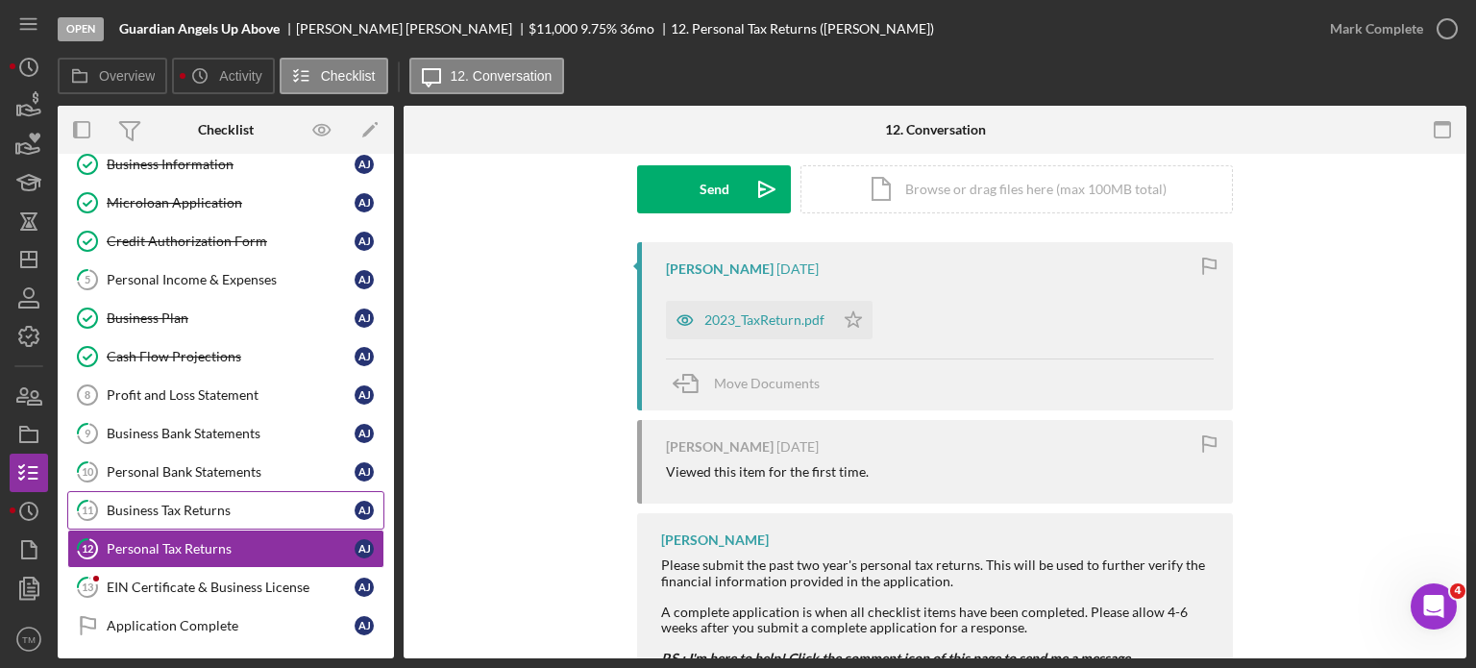
click at [173, 503] on div "Business Tax Returns" at bounding box center [231, 510] width 248 height 15
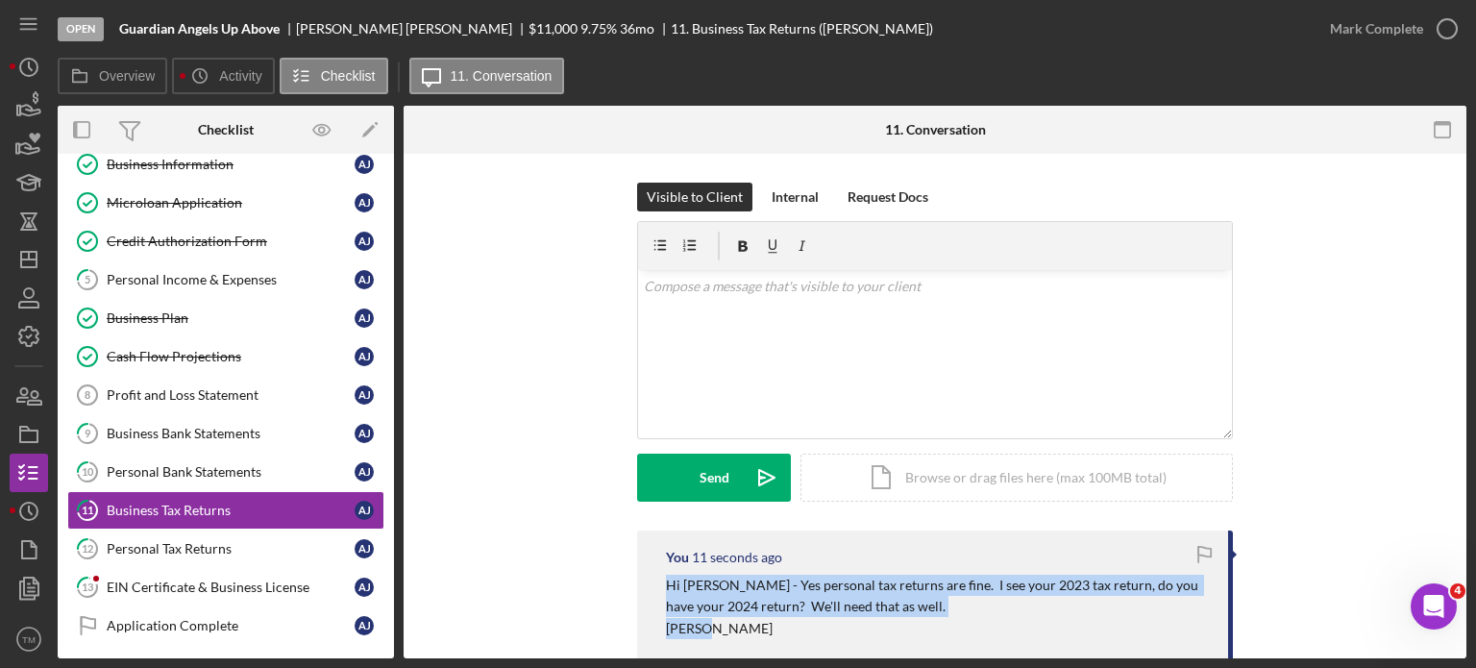
drag, startPoint x: 656, startPoint y: 582, endPoint x: 861, endPoint y: 609, distance: 207.4
click at [885, 619] on div "You 11 seconds ago Hi [PERSON_NAME] - Yes personal tax returns are fine. I see …" at bounding box center [935, 597] width 596 height 133
copy div "Hi [PERSON_NAME] - Yes personal tax returns are fine. I see your 2023 tax retur…"
click at [205, 541] on div "Personal Tax Returns" at bounding box center [231, 548] width 248 height 15
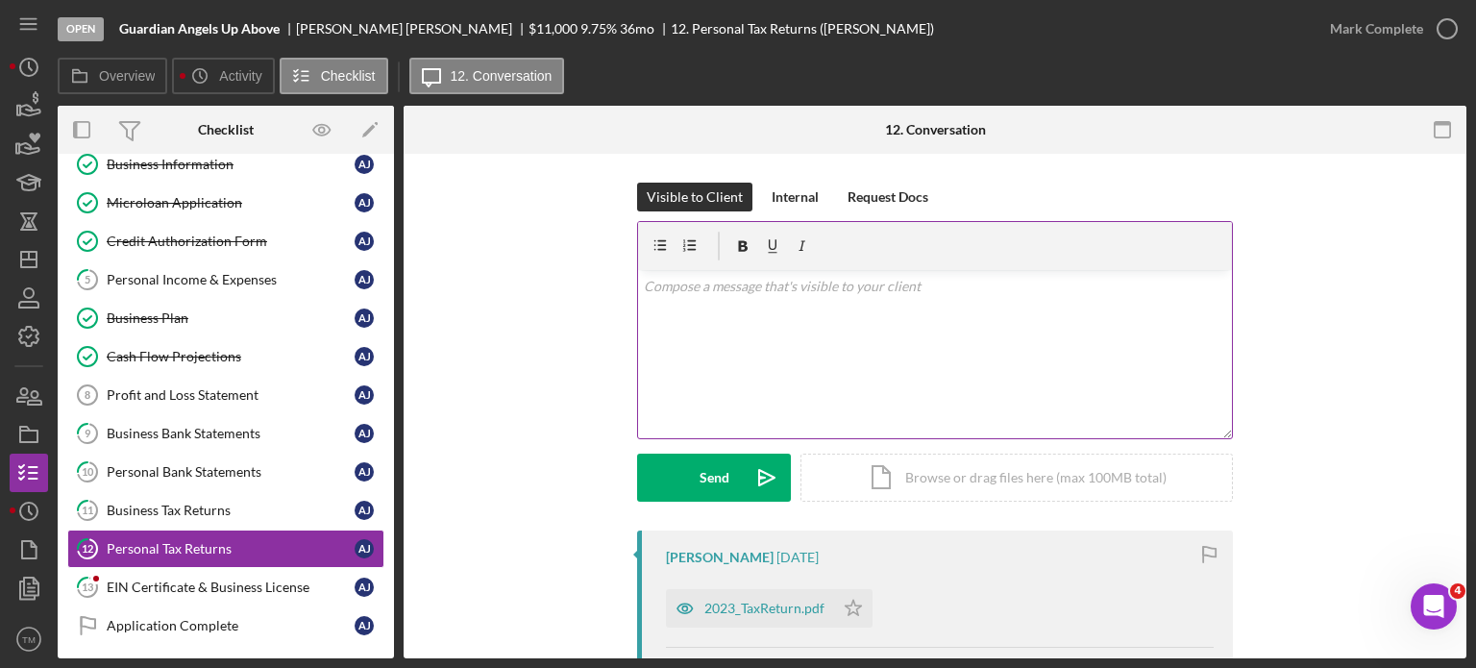
click at [713, 338] on div "v Color teal Color pink Remove color Add row above Add row below Add column bef…" at bounding box center [935, 354] width 594 height 168
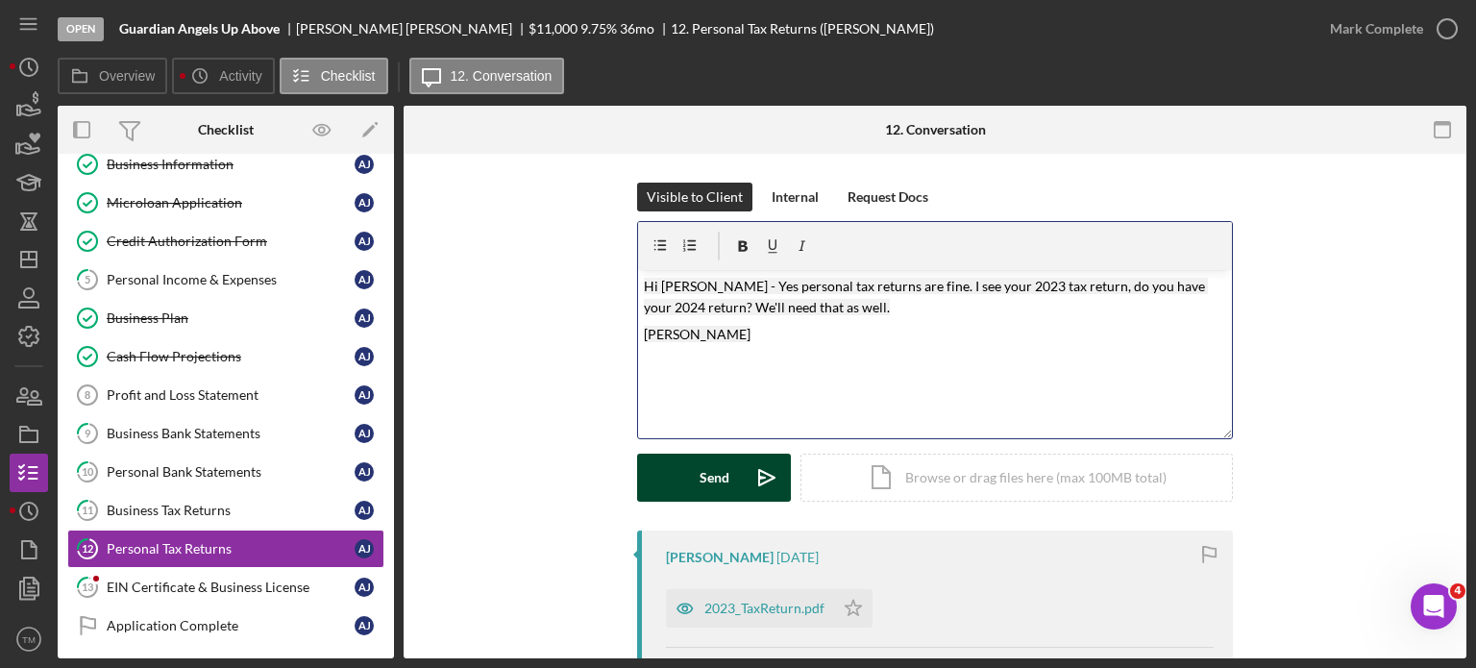
click at [689, 483] on button "Send Icon/icon-invite-send" at bounding box center [714, 478] width 154 height 48
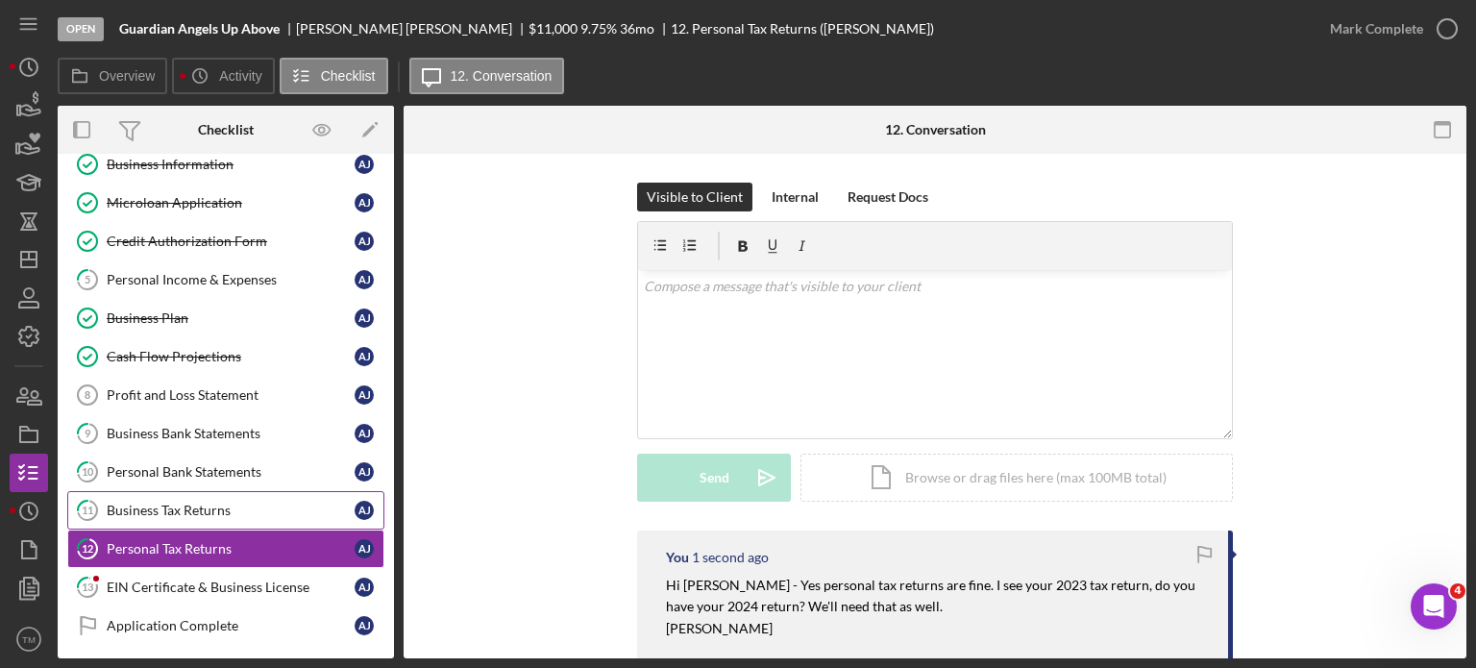
click at [188, 503] on div "Business Tax Returns" at bounding box center [231, 510] width 248 height 15
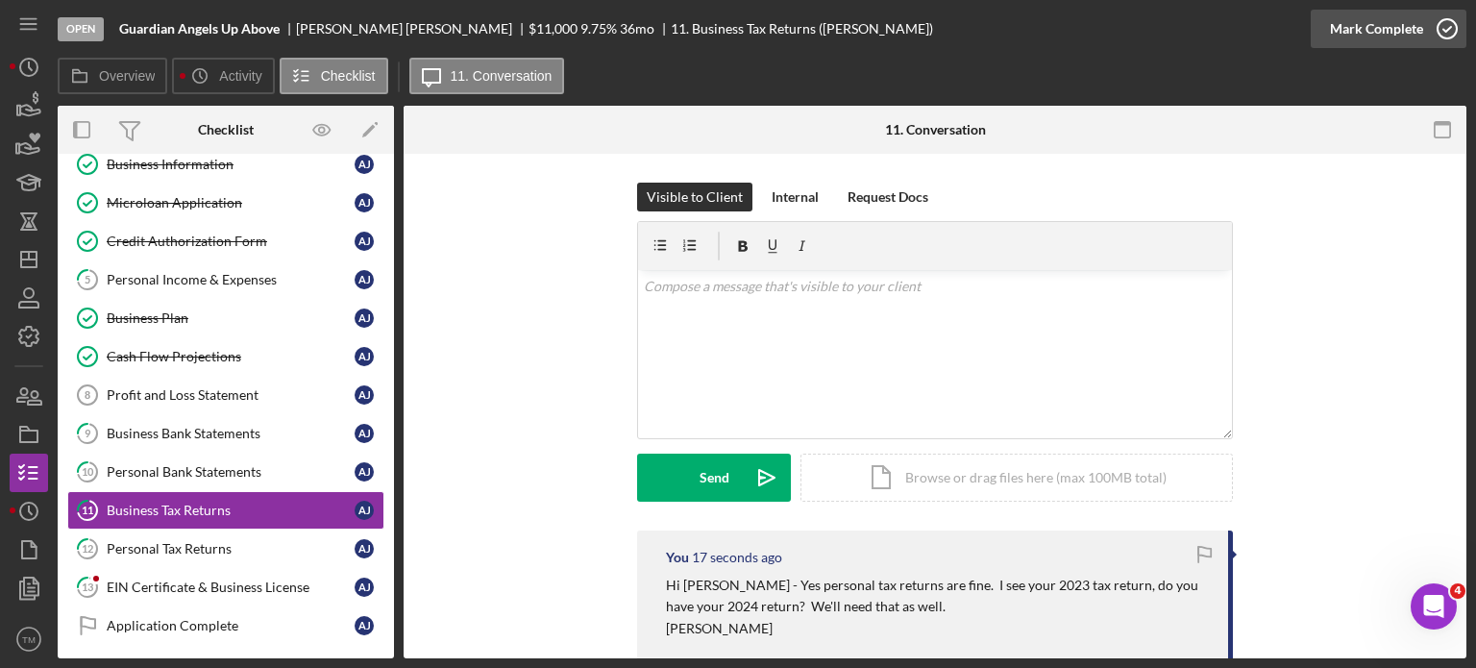
drag, startPoint x: 1399, startPoint y: 26, endPoint x: 1374, endPoint y: 101, distance: 78.7
click at [1399, 26] on div "Mark Complete" at bounding box center [1376, 29] width 93 height 38
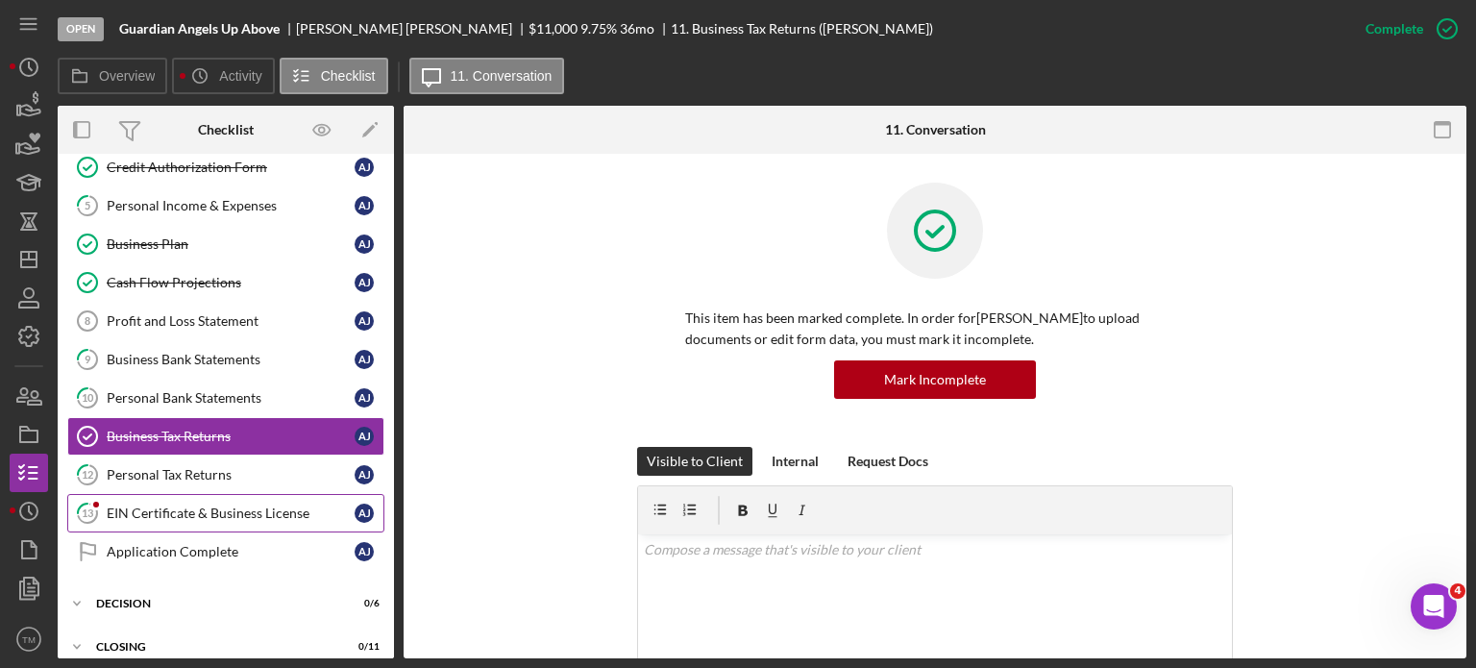
scroll to position [192, 0]
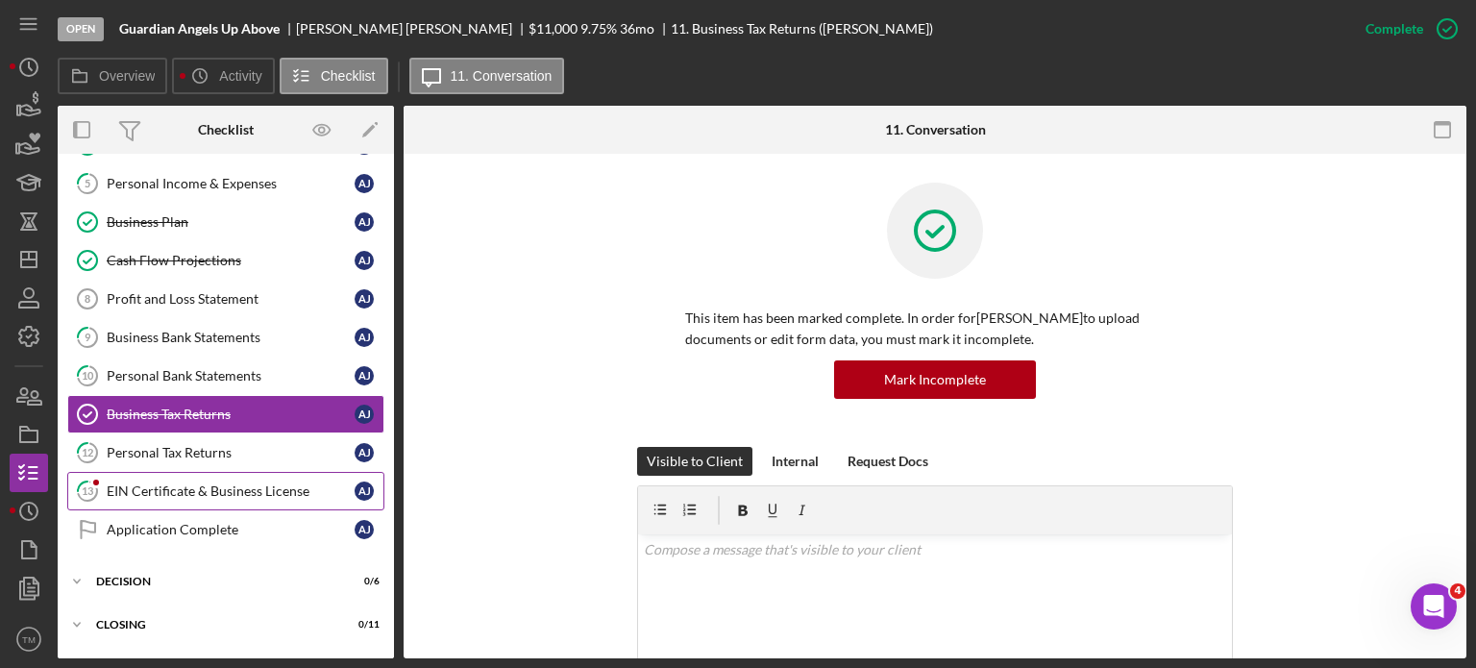
click at [228, 483] on div "EIN Certificate & Business License" at bounding box center [231, 490] width 248 height 15
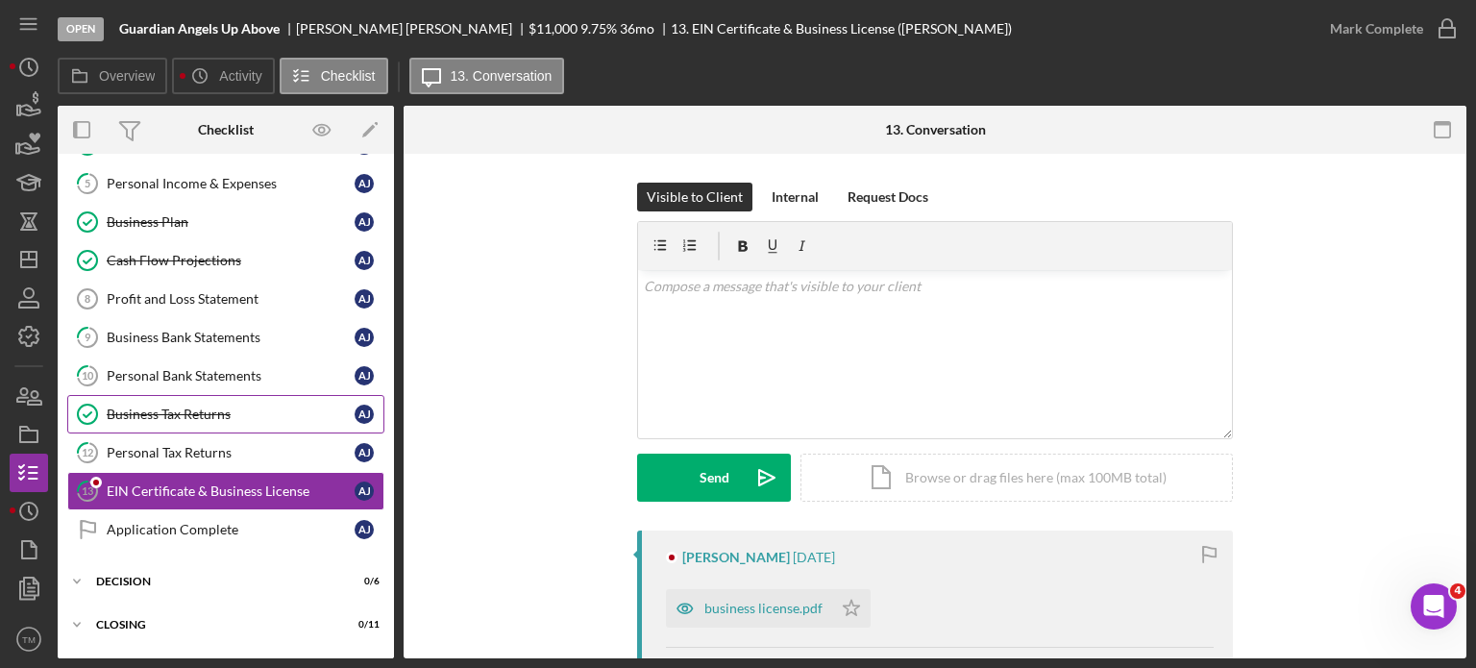
drag, startPoint x: 214, startPoint y: 376, endPoint x: 257, endPoint y: 392, distance: 45.3
click at [214, 376] on div "Personal Bank Statements" at bounding box center [231, 375] width 248 height 15
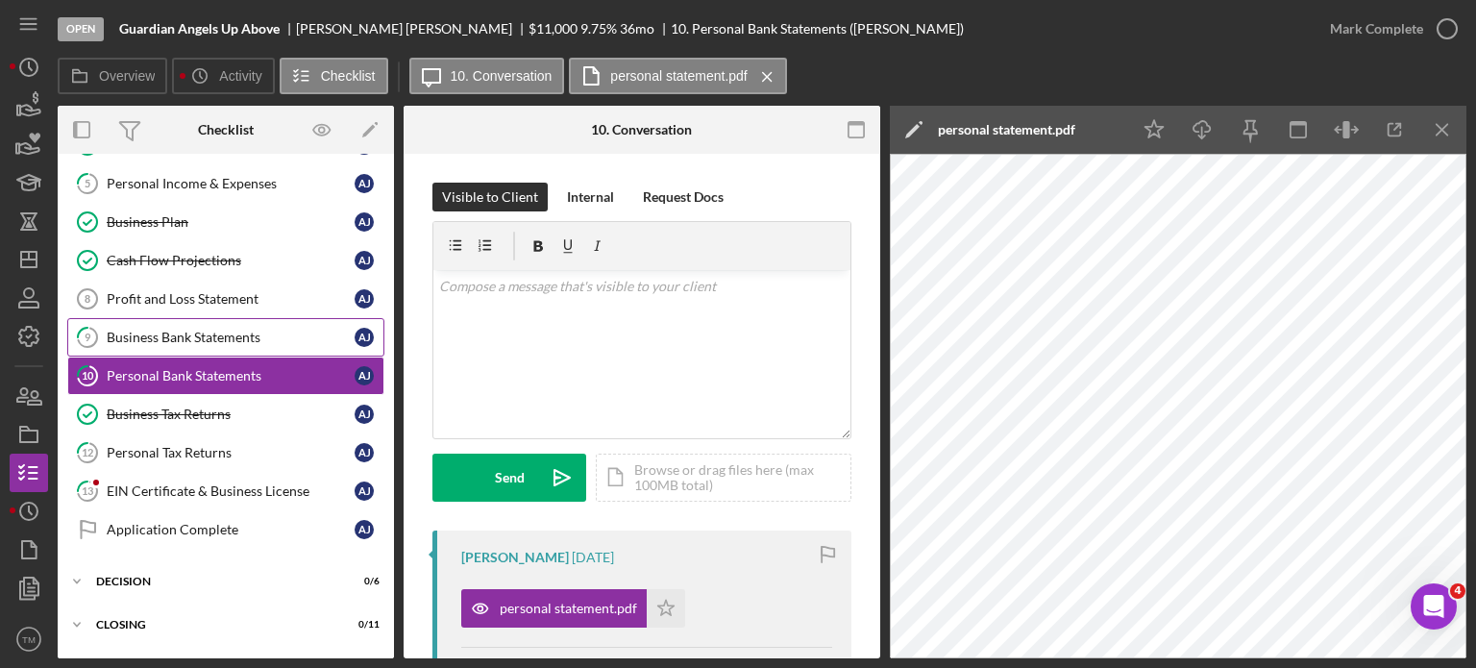
click at [215, 332] on div "Business Bank Statements" at bounding box center [231, 337] width 248 height 15
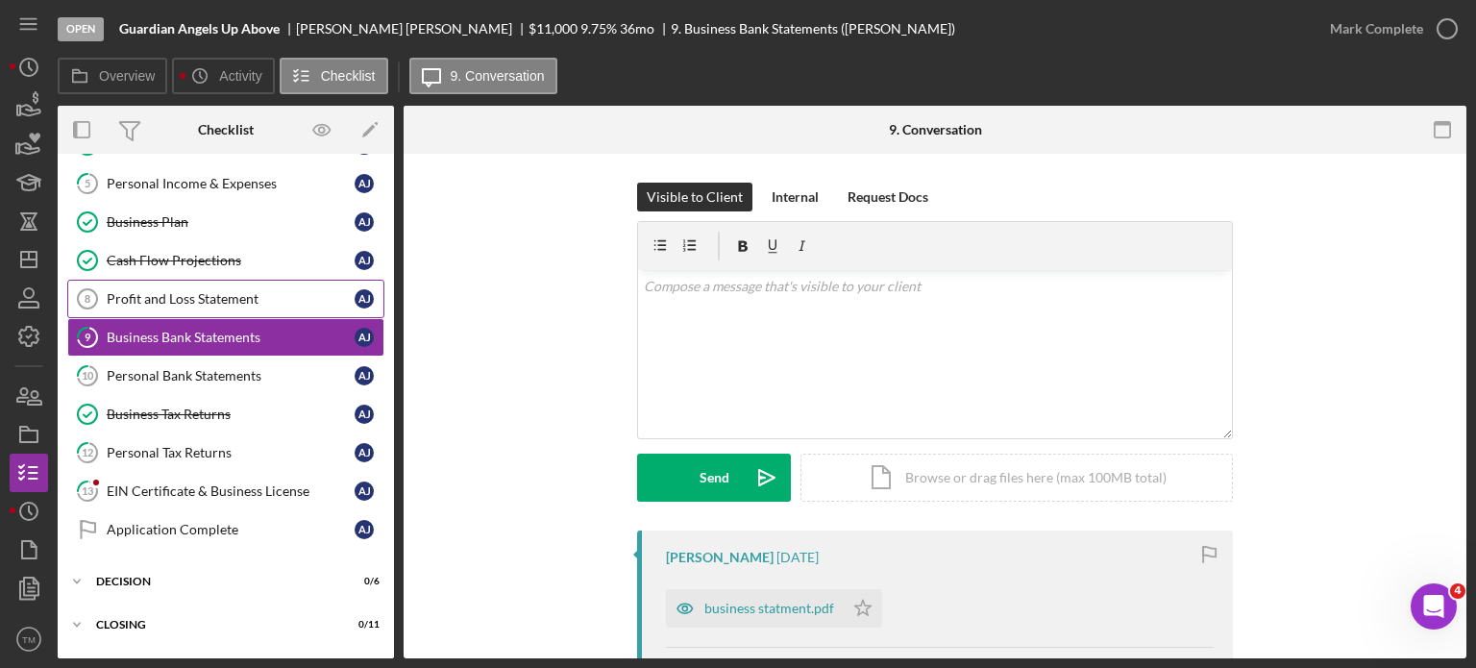
click at [200, 285] on link "Profit and Loss Statement 8 Profit and Loss Statement A J" at bounding box center [225, 299] width 317 height 38
